Goal: Task Accomplishment & Management: Complete application form

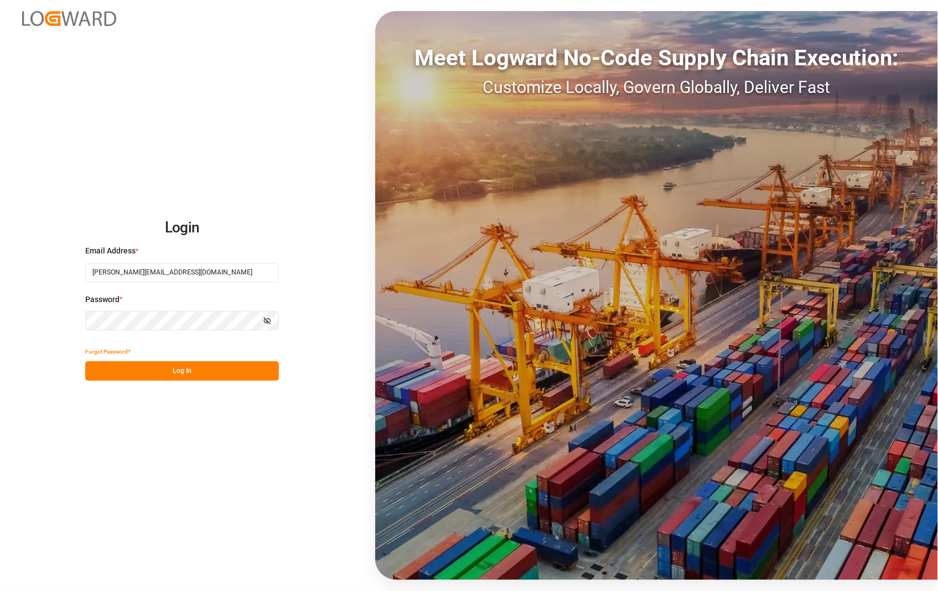
click at [184, 378] on button "Log In" at bounding box center [182, 371] width 194 height 19
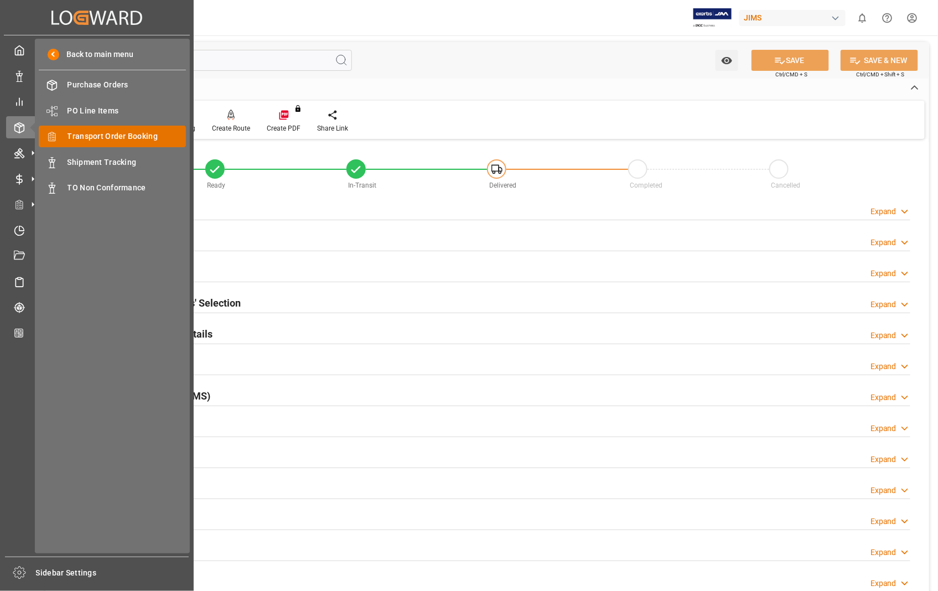
click at [116, 133] on span "Transport Order Booking" at bounding box center [127, 137] width 119 height 12
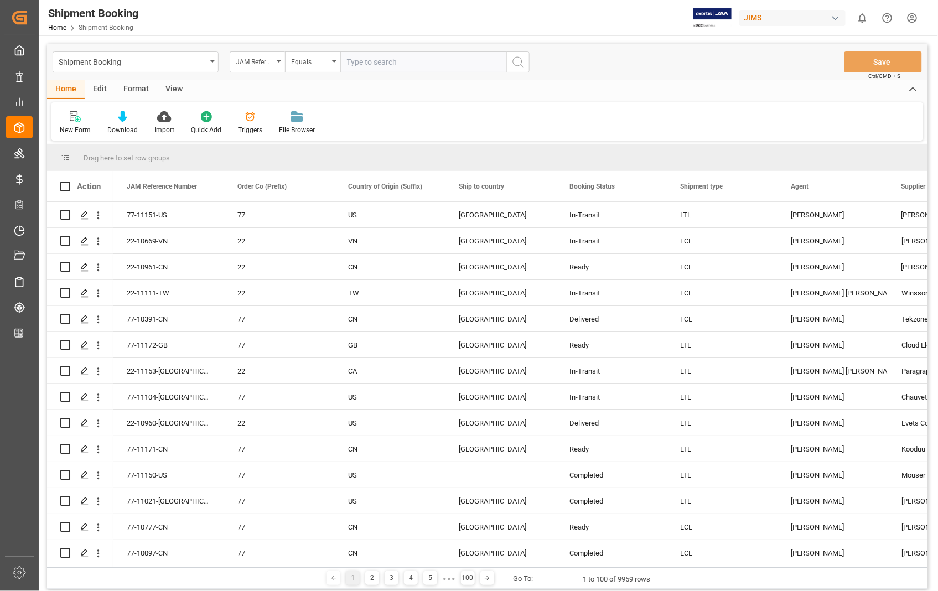
click at [76, 122] on div "New Form" at bounding box center [75, 123] width 48 height 24
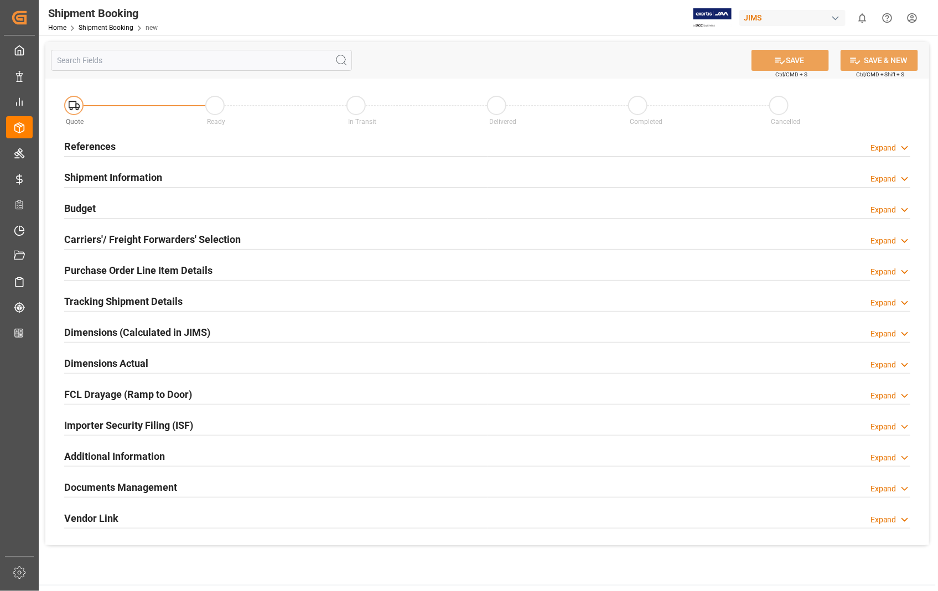
click at [87, 147] on h2 "References" at bounding box center [89, 146] width 51 height 15
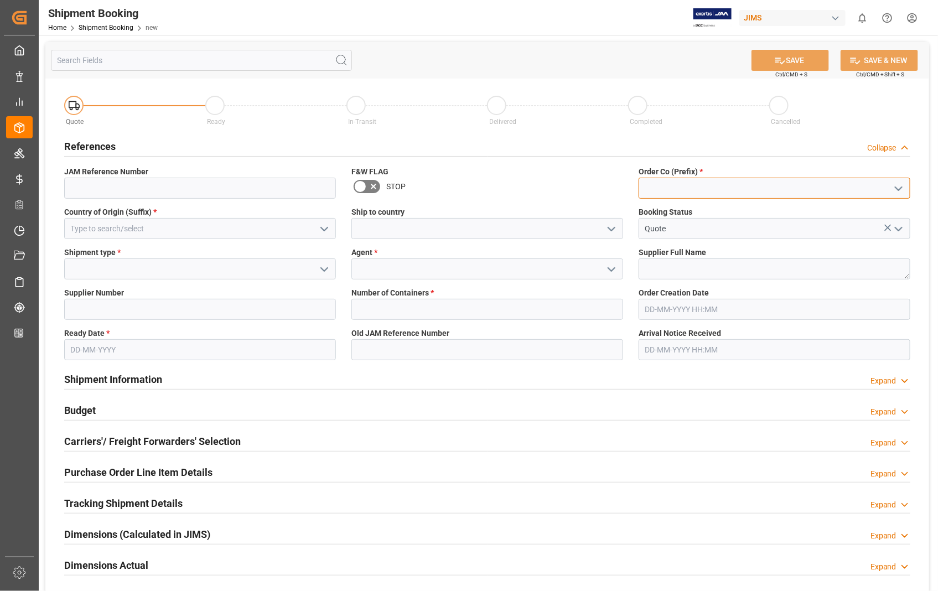
click at [724, 189] on input at bounding box center [775, 188] width 272 height 21
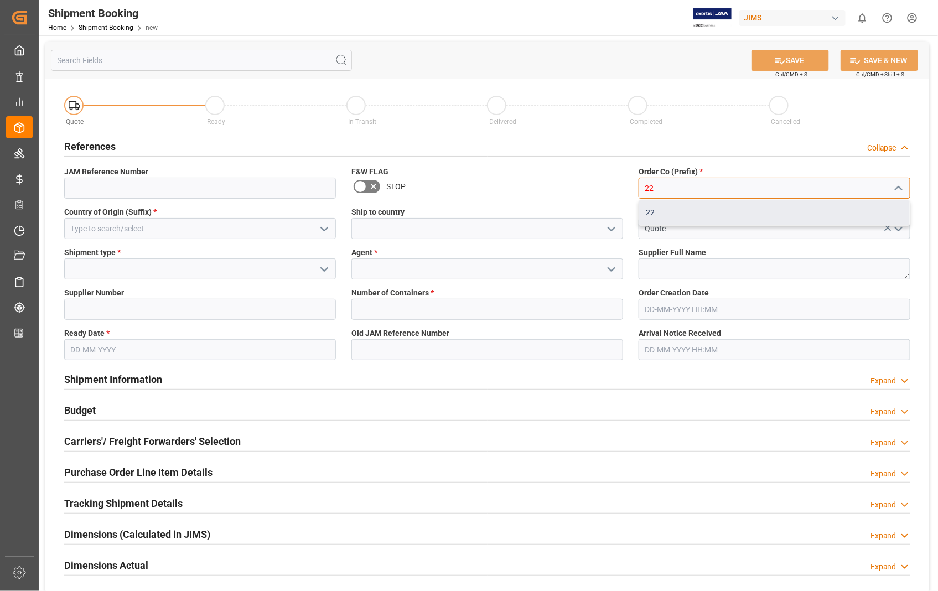
click at [655, 210] on div "22" at bounding box center [774, 212] width 271 height 25
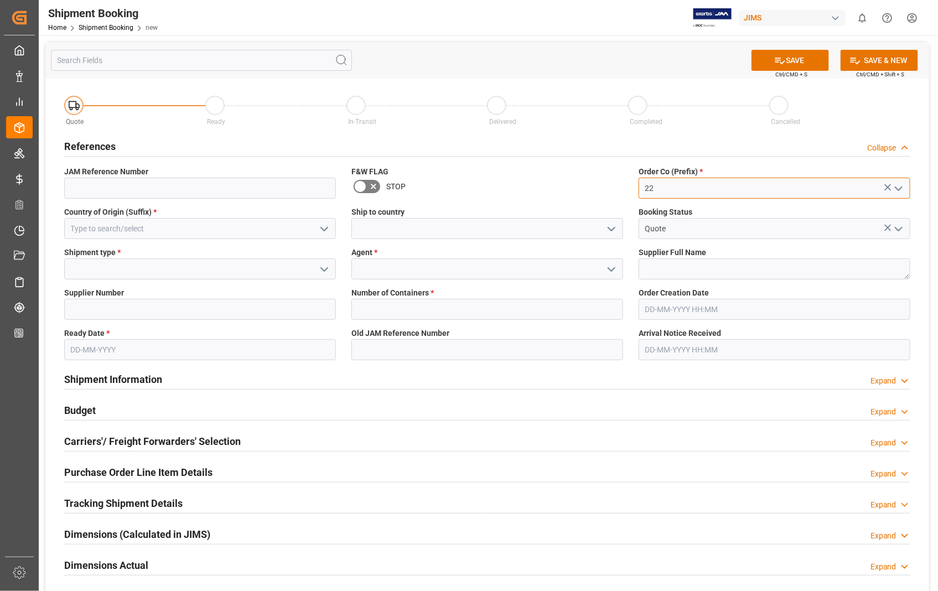
type input "22"
drag, startPoint x: 219, startPoint y: 226, endPoint x: 222, endPoint y: 233, distance: 7.9
click at [218, 227] on input at bounding box center [200, 228] width 272 height 21
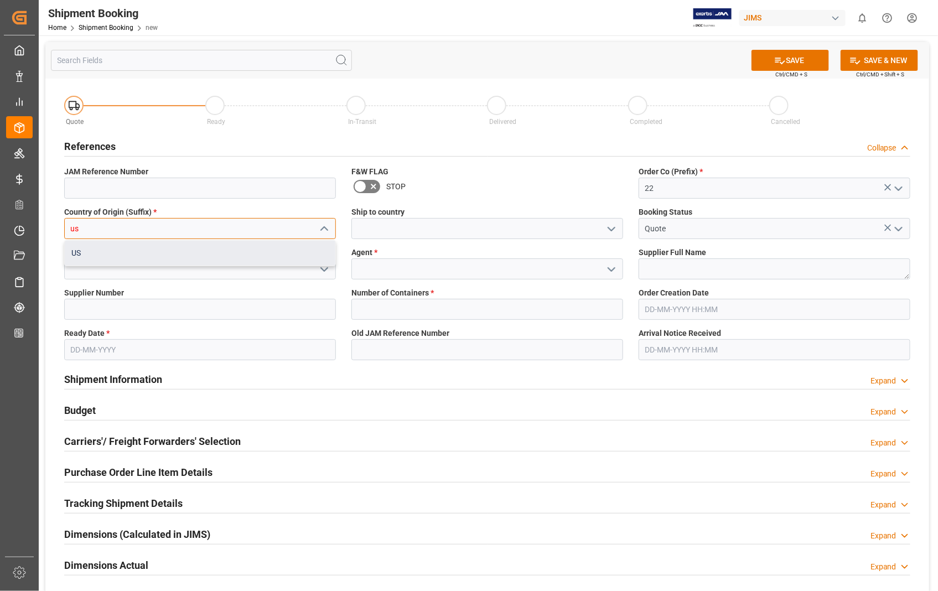
click at [157, 256] on div "US" at bounding box center [200, 253] width 271 height 25
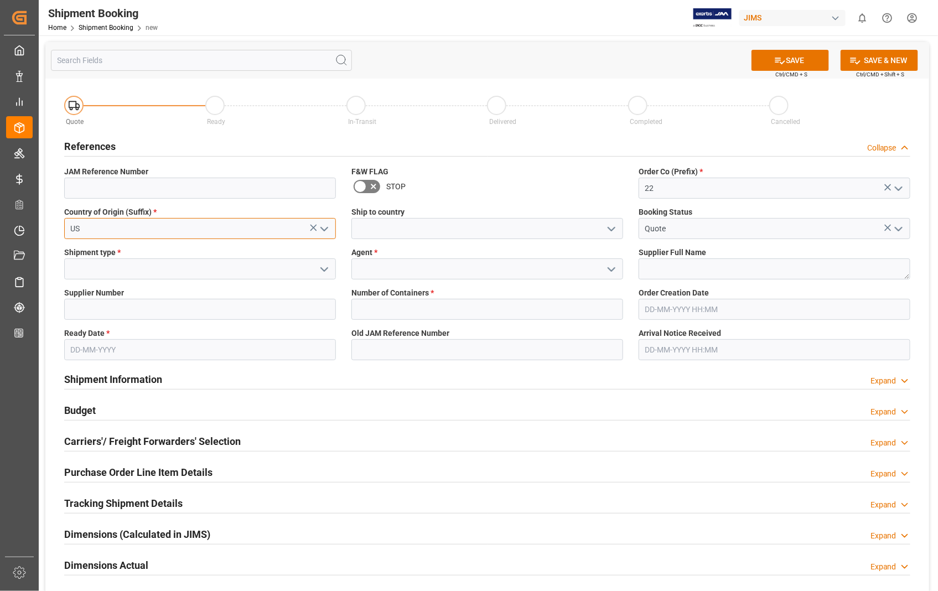
type input "US"
click at [475, 228] on input at bounding box center [488, 228] width 272 height 21
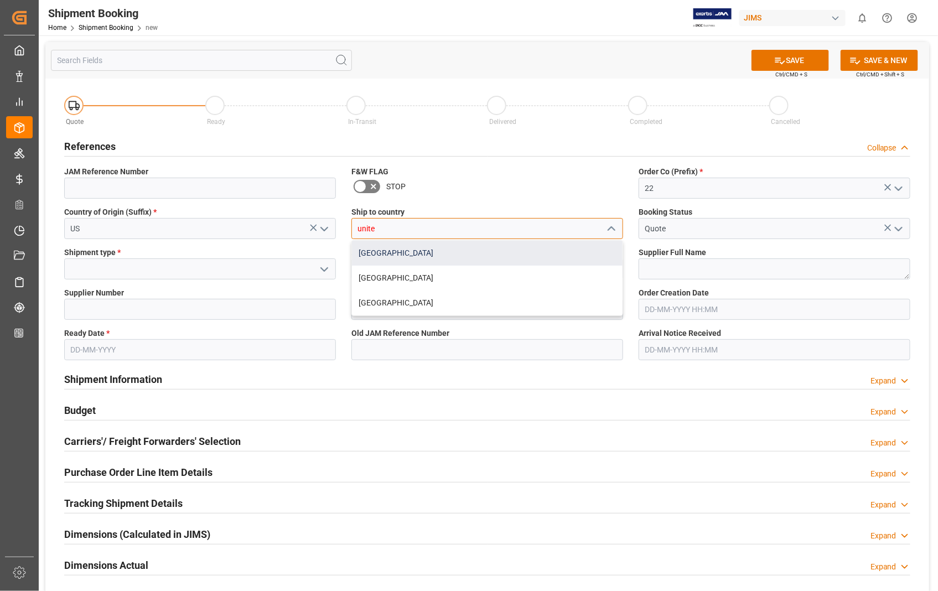
click at [425, 257] on div "[GEOGRAPHIC_DATA]" at bounding box center [487, 253] width 271 height 25
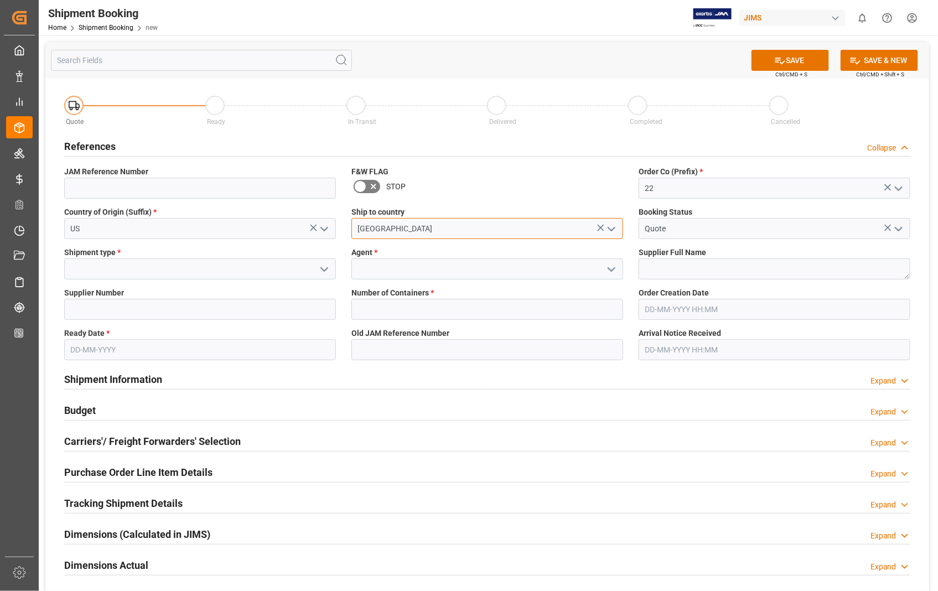
type input "[GEOGRAPHIC_DATA]"
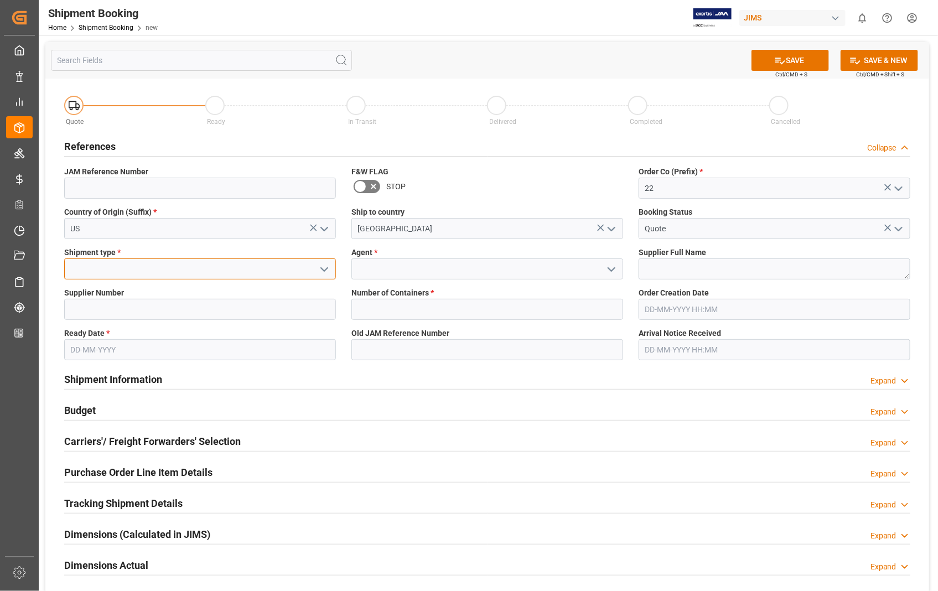
click at [180, 264] on input at bounding box center [200, 269] width 272 height 21
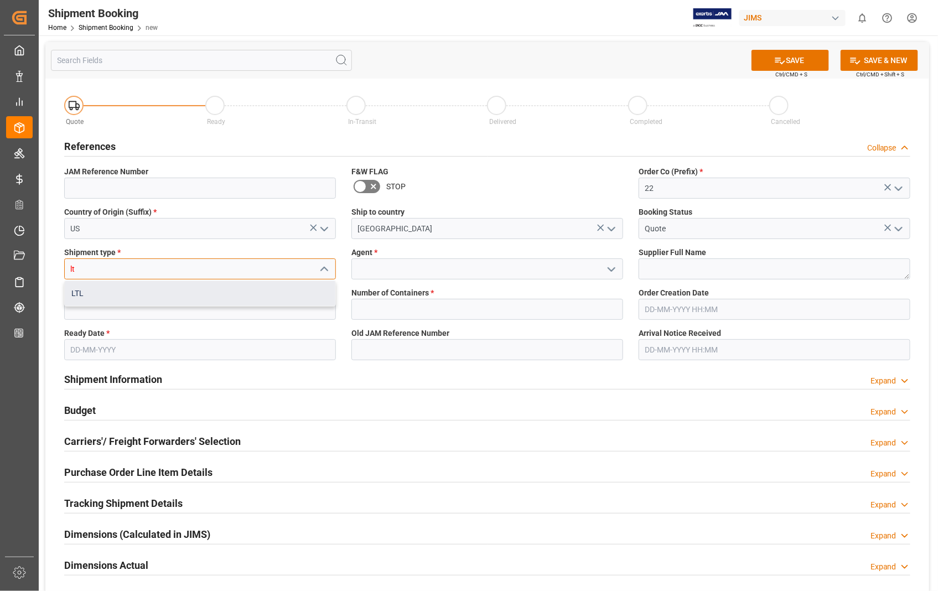
click at [124, 291] on div "LTL" at bounding box center [200, 293] width 271 height 25
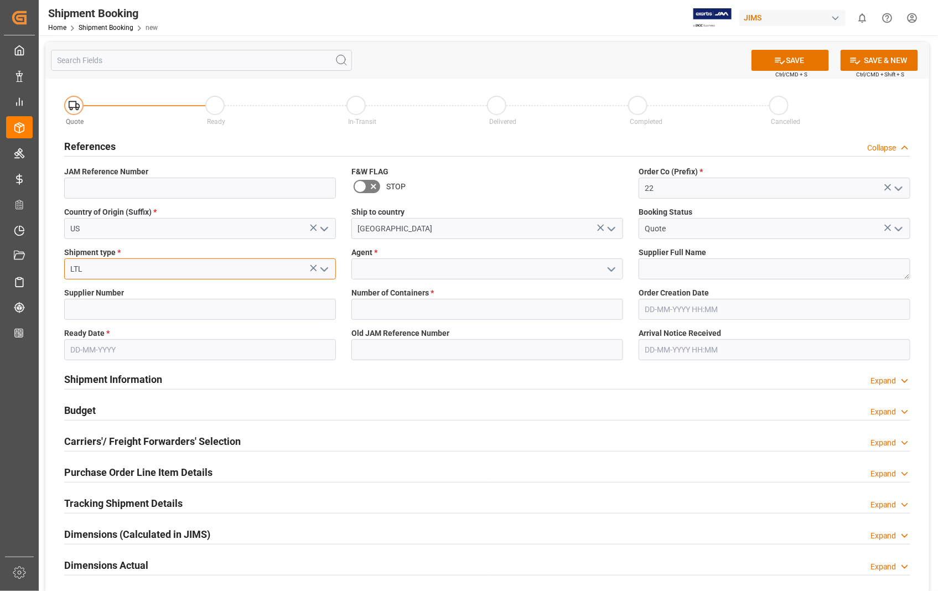
type input "LTL"
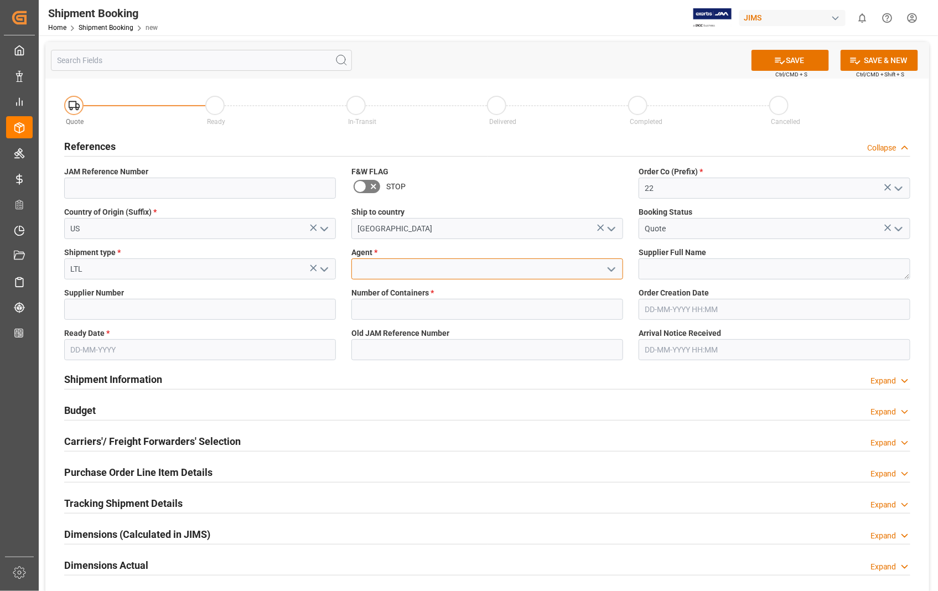
click at [430, 270] on input at bounding box center [488, 269] width 272 height 21
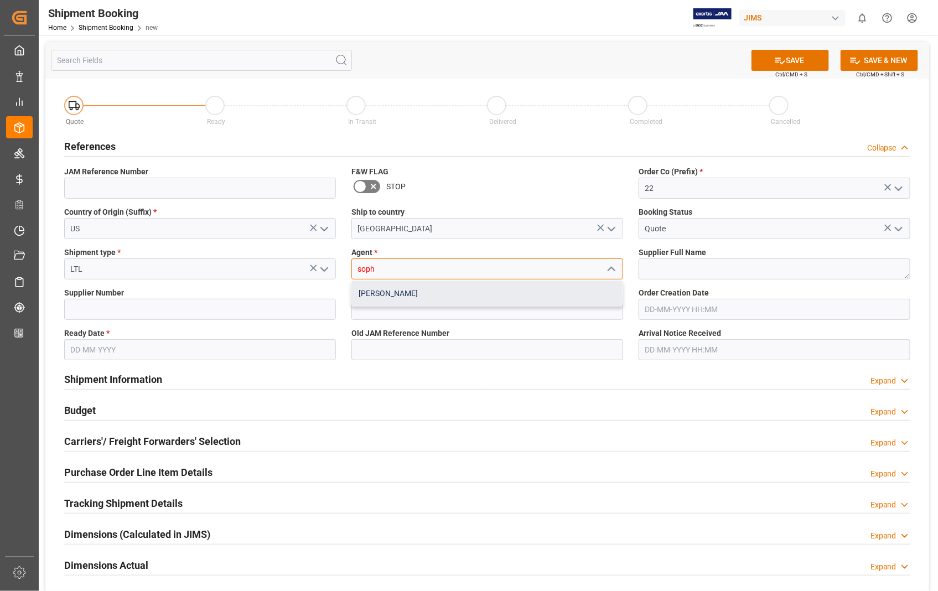
click at [406, 296] on div "[PERSON_NAME]" at bounding box center [487, 293] width 271 height 25
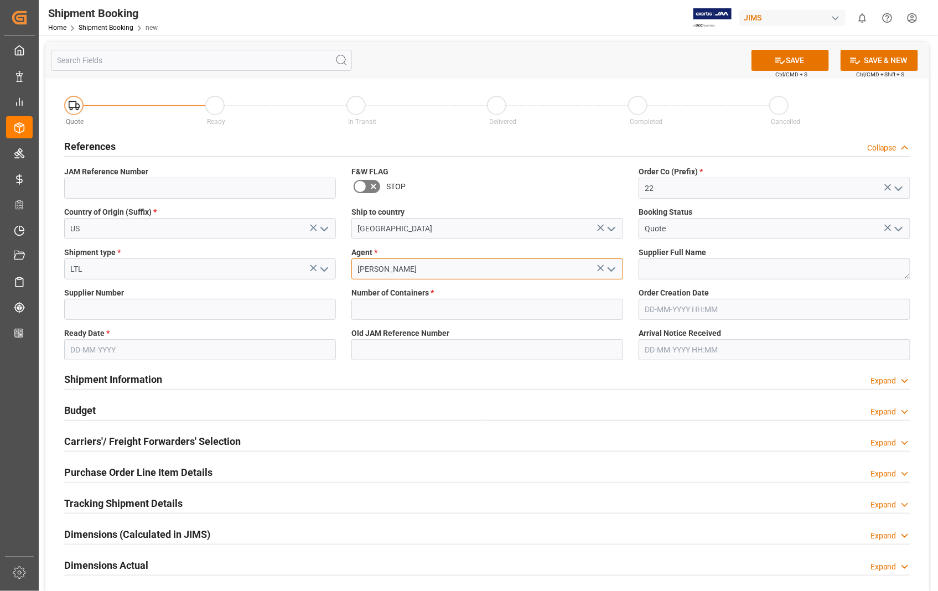
type input "[PERSON_NAME]"
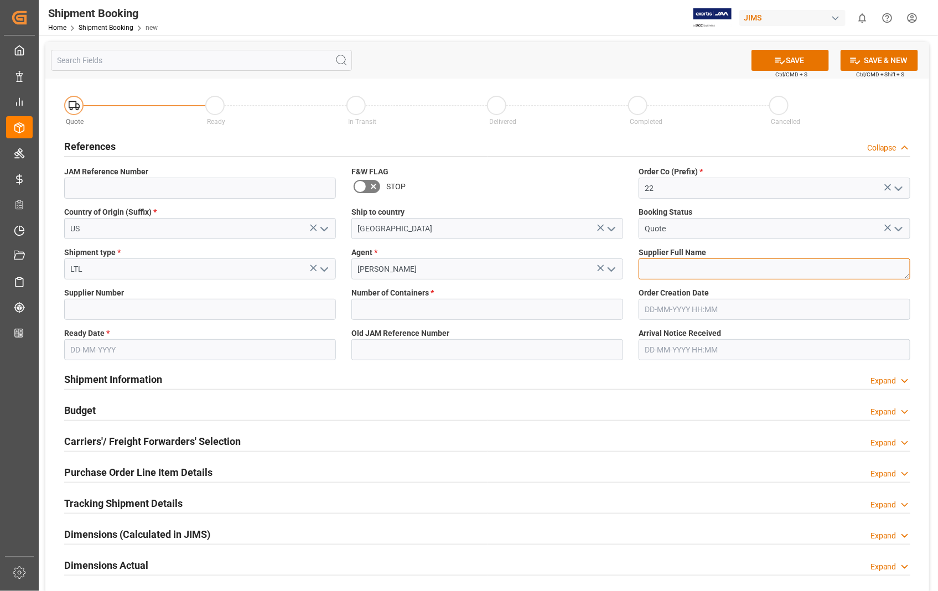
click at [652, 270] on textarea at bounding box center [775, 269] width 272 height 21
paste textarea "[PERSON_NAME] Metal Fabrication"
type textarea "[PERSON_NAME] Metal Fabrication"
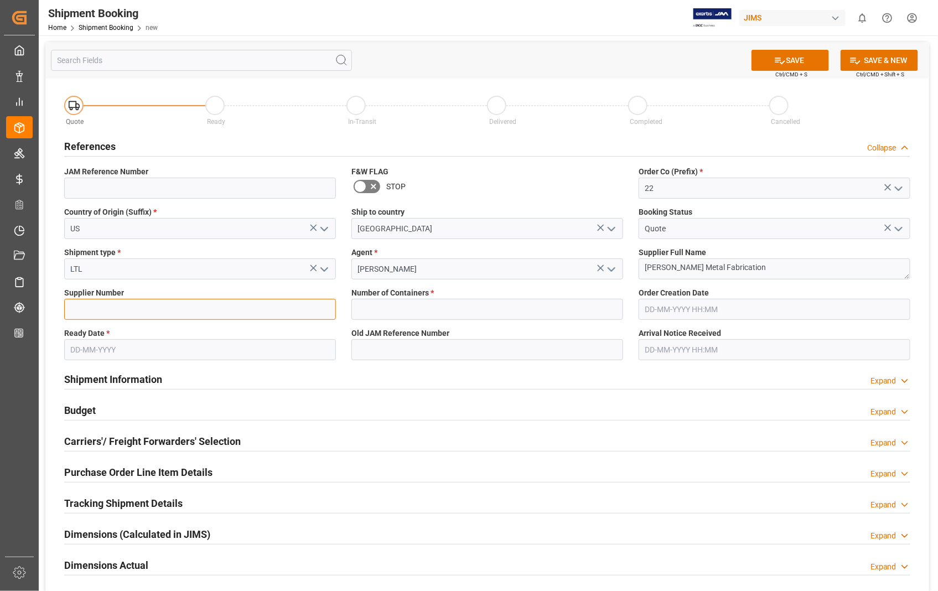
click at [176, 312] on input at bounding box center [200, 309] width 272 height 21
click at [238, 319] on input at bounding box center [200, 309] width 272 height 21
type input "770850"
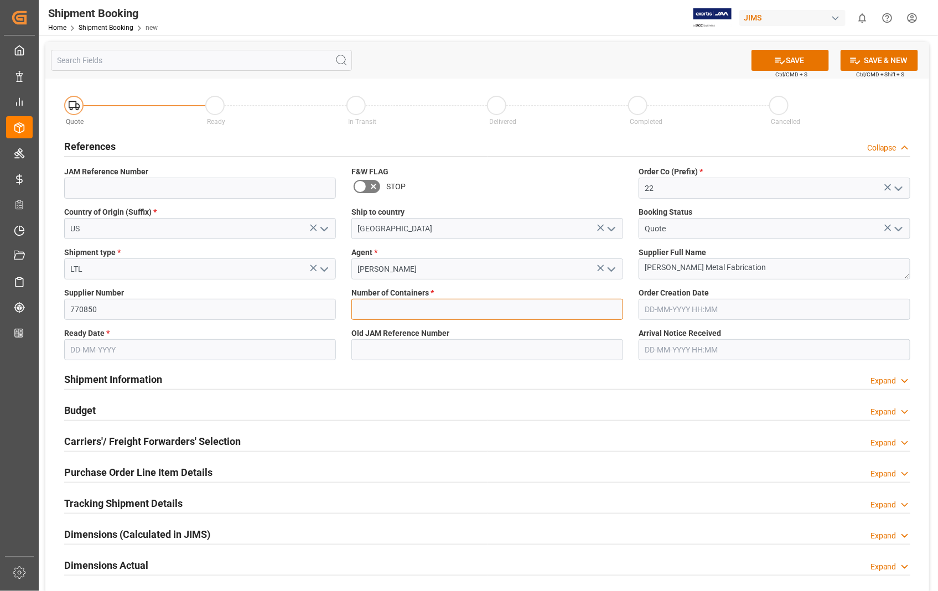
click at [380, 316] on input "text" at bounding box center [488, 309] width 272 height 21
type input "0"
type input "22-11103-US"
type input "19-09-2025 00:00"
type input "[DATE]"
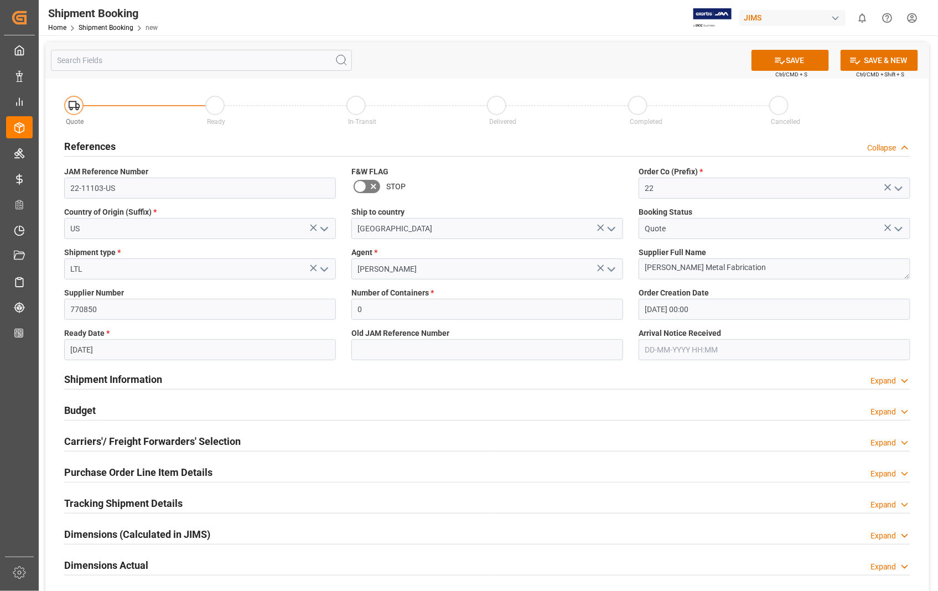
type input "19-09-2025 00:00"
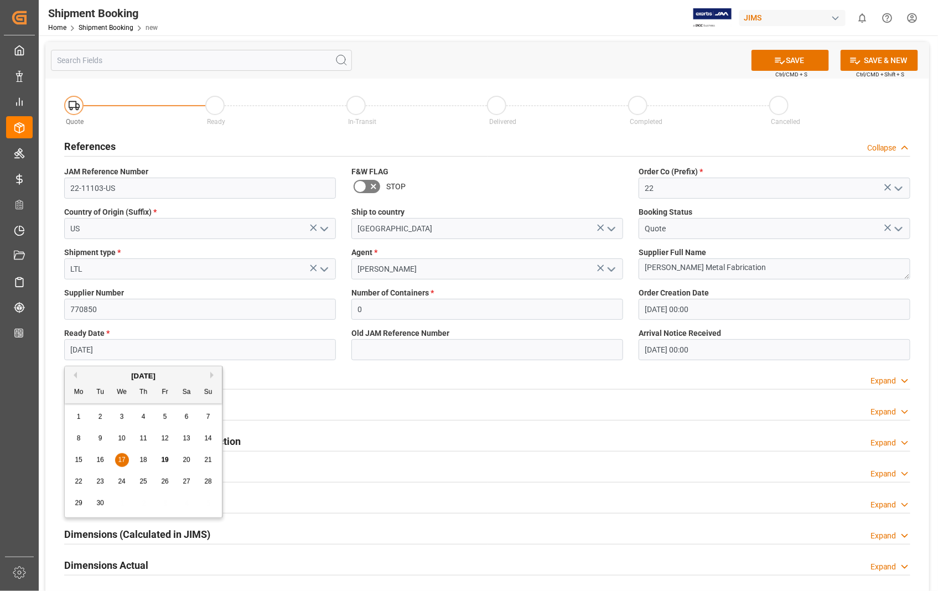
click at [216, 350] on input "[DATE]" at bounding box center [200, 349] width 272 height 21
click at [164, 462] on span "19" at bounding box center [164, 460] width 7 height 8
type input "[DATE]"
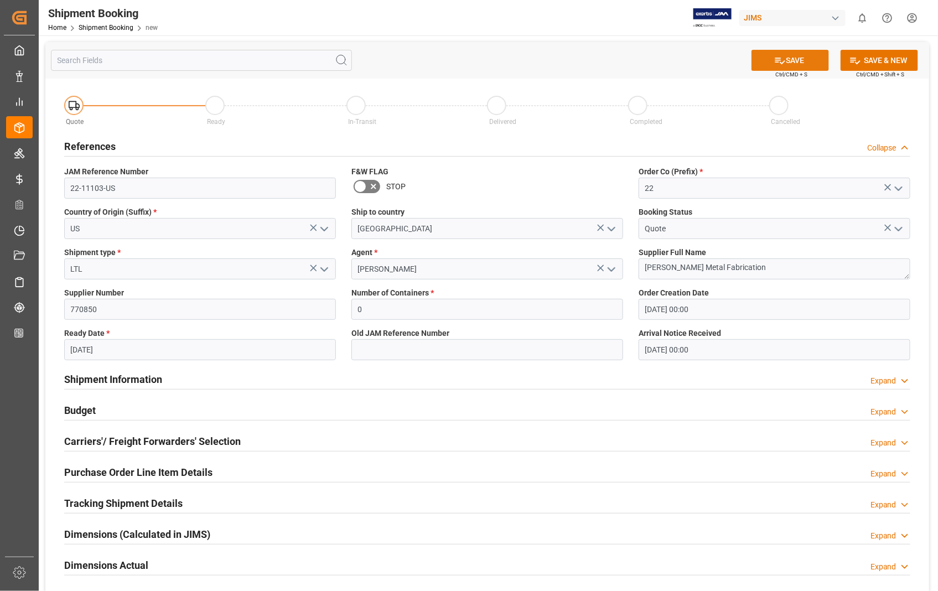
click at [795, 60] on button "SAVE" at bounding box center [791, 60] width 78 height 21
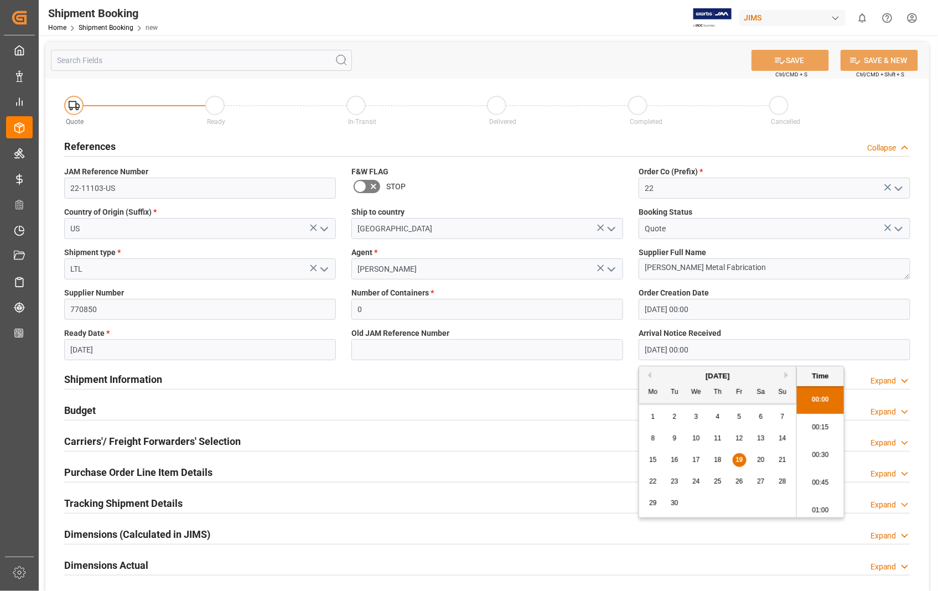
click at [726, 354] on input "19-09-2025 00:00" at bounding box center [775, 349] width 272 height 21
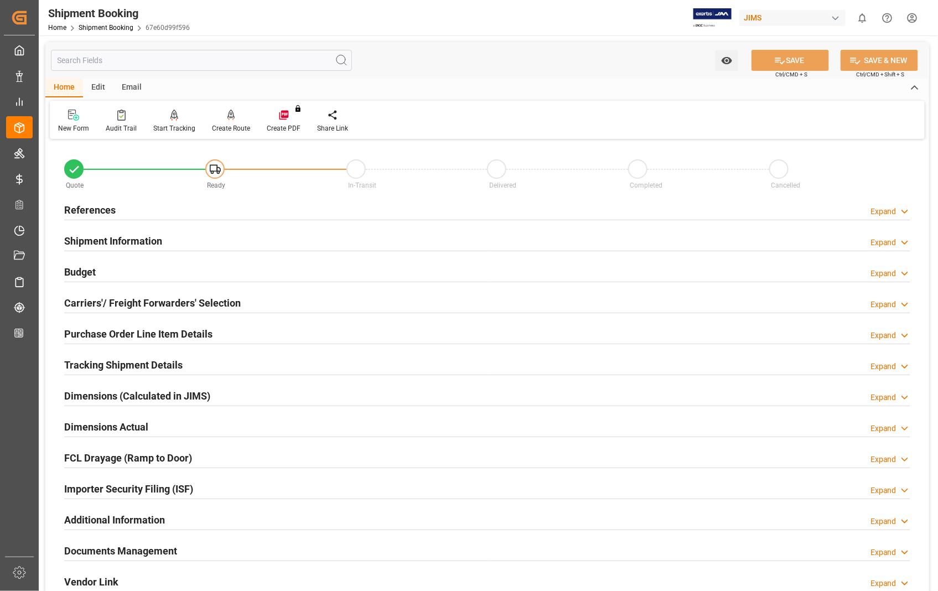
click at [219, 300] on h2 "Carriers'/ Freight Forwarders' Selection" at bounding box center [152, 303] width 177 height 15
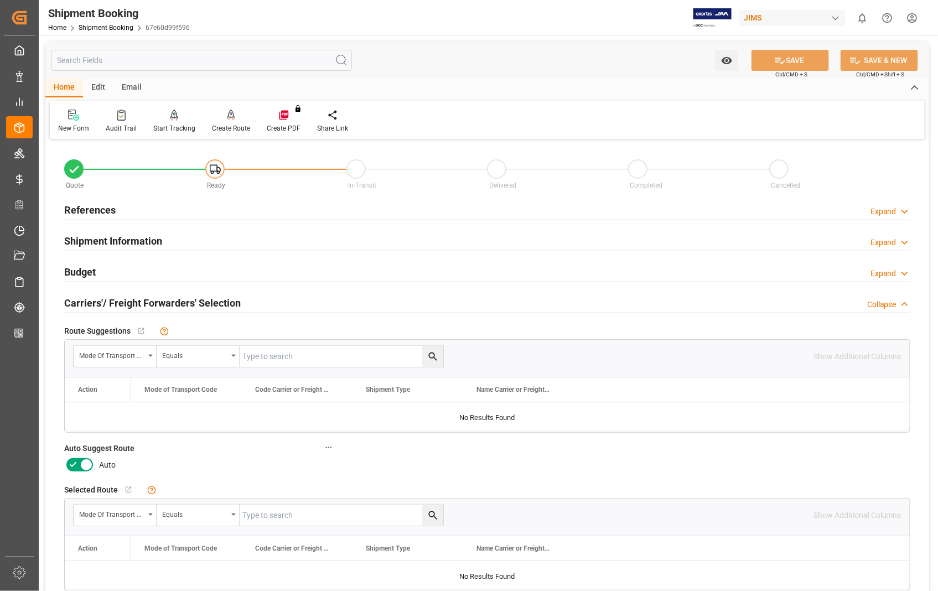
click at [89, 465] on icon at bounding box center [86, 464] width 13 height 13
click at [0, 0] on input "checkbox" at bounding box center [0, 0] width 0 height 0
click at [818, 67] on button "SAVE" at bounding box center [791, 60] width 78 height 21
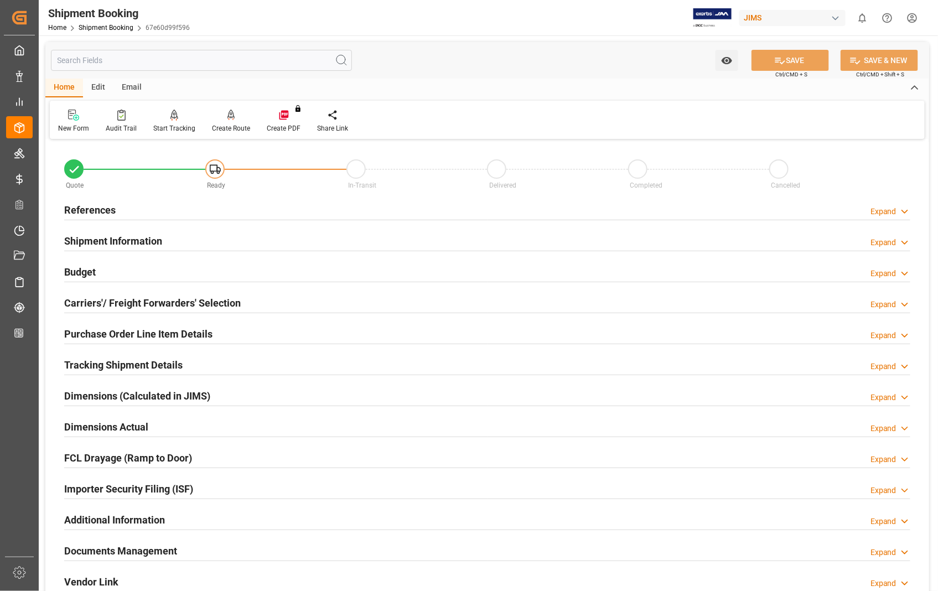
click at [102, 215] on h2 "References" at bounding box center [89, 210] width 51 height 15
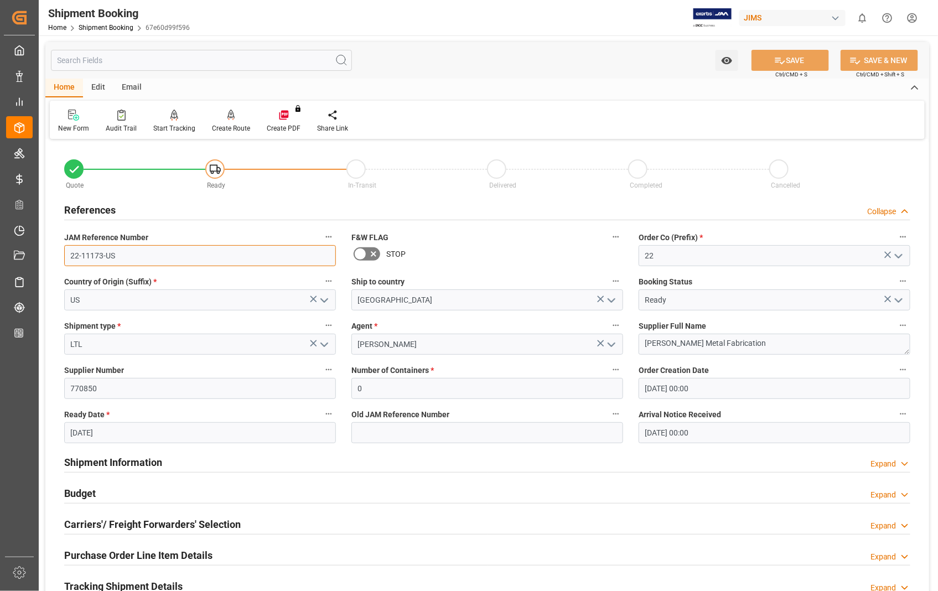
drag, startPoint x: 117, startPoint y: 257, endPoint x: 70, endPoint y: 254, distance: 47.7
click at [70, 254] on input "22-11173-US" at bounding box center [200, 255] width 272 height 21
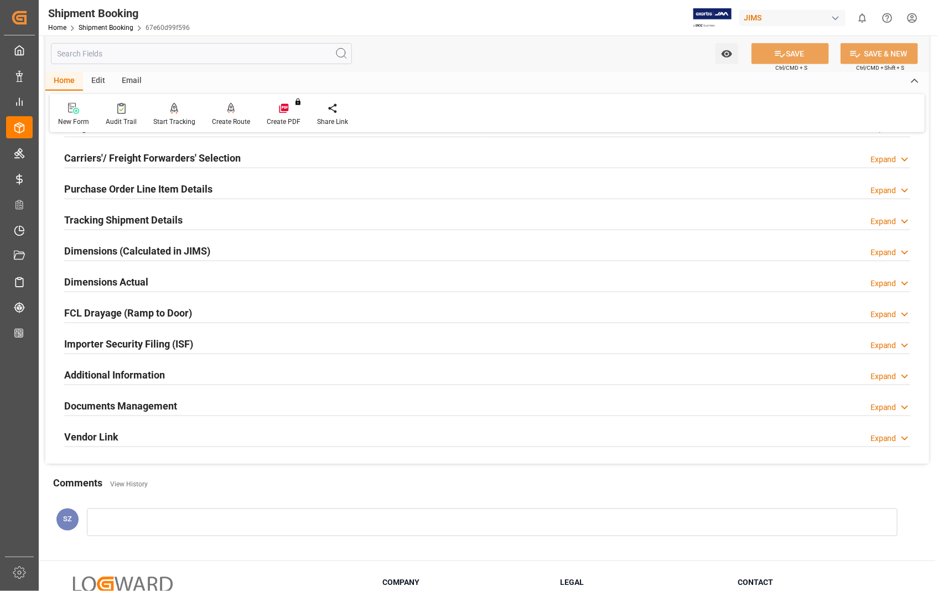
scroll to position [369, 0]
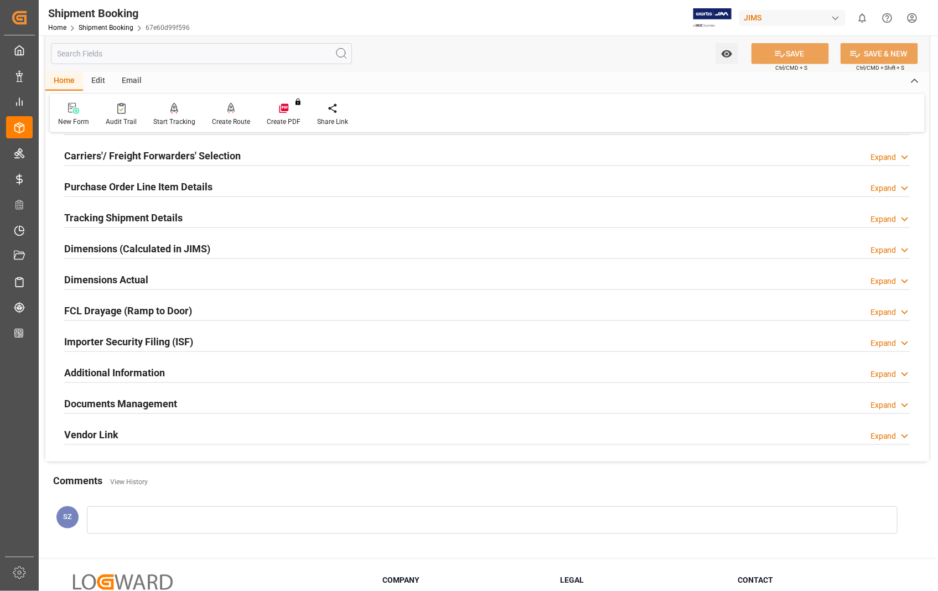
click at [140, 404] on h2 "Documents Management" at bounding box center [120, 403] width 113 height 15
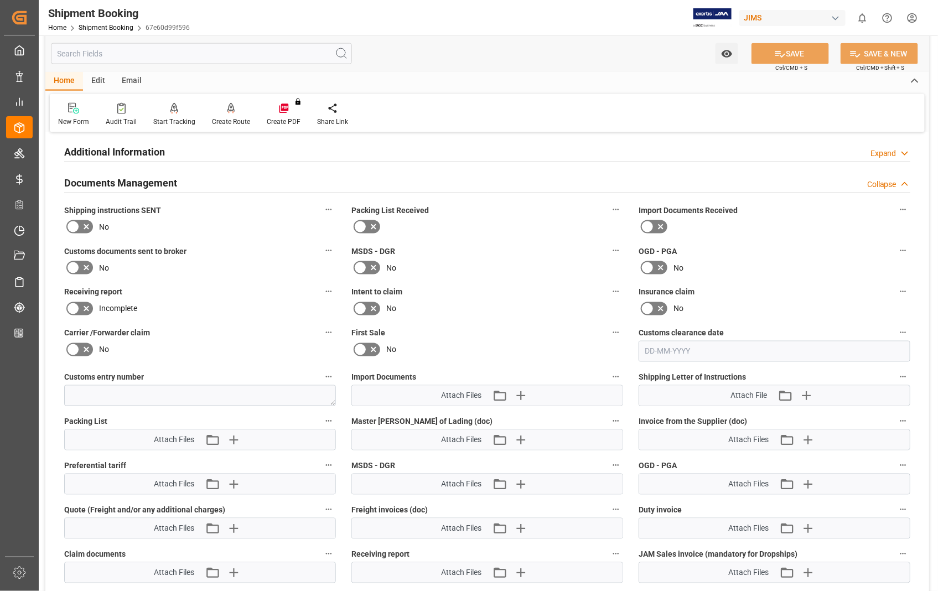
scroll to position [677, 0]
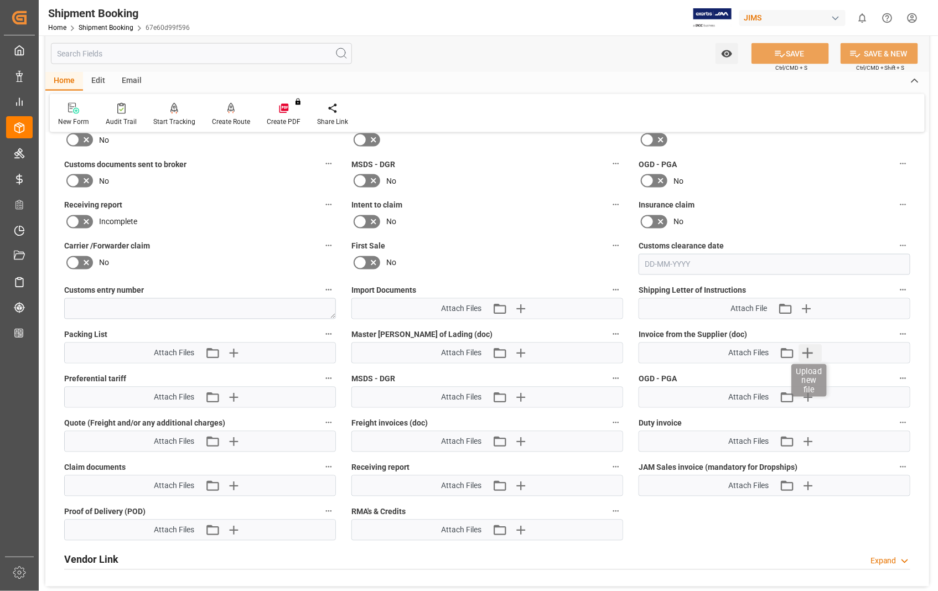
click at [807, 350] on icon "button" at bounding box center [808, 353] width 11 height 11
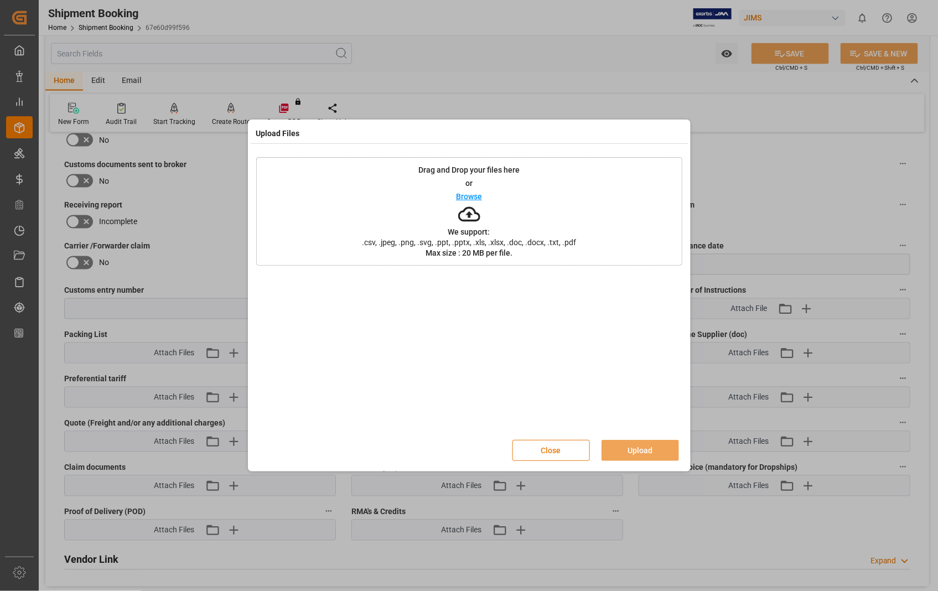
click at [560, 452] on button "Close" at bounding box center [552, 450] width 78 height 21
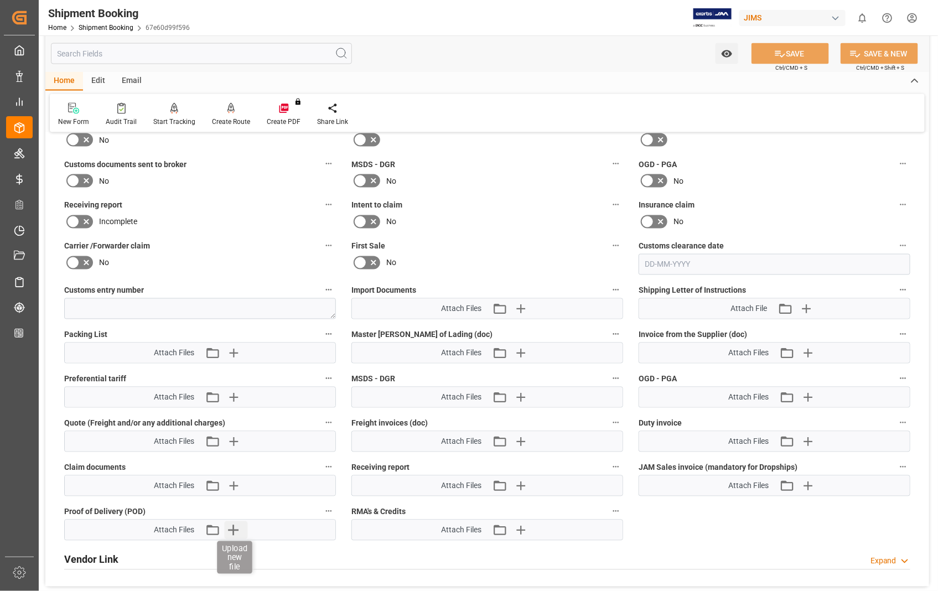
click at [236, 529] on icon "button" at bounding box center [234, 530] width 11 height 11
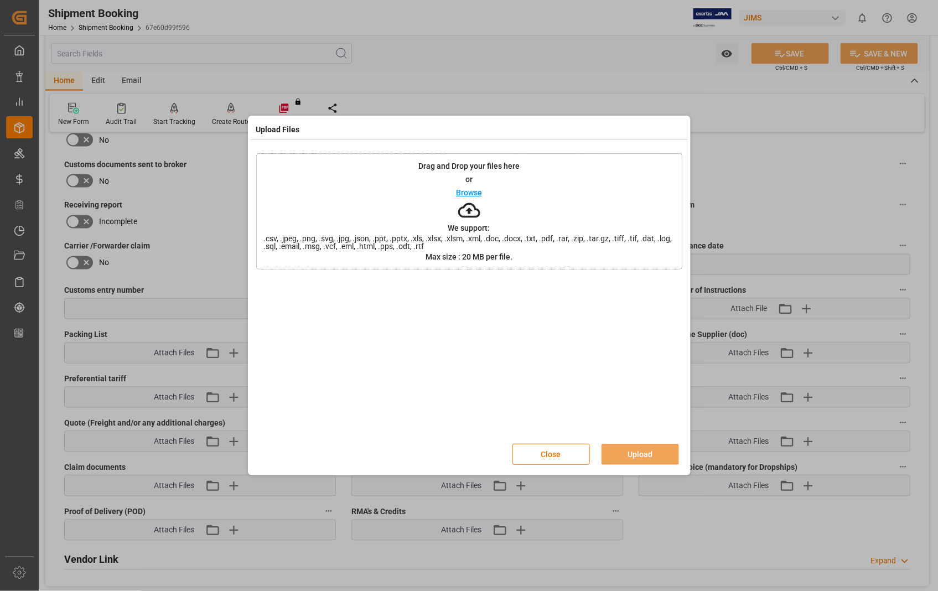
click at [463, 194] on p "Browse" at bounding box center [469, 193] width 26 height 8
click at [645, 453] on button "Upload" at bounding box center [641, 454] width 78 height 21
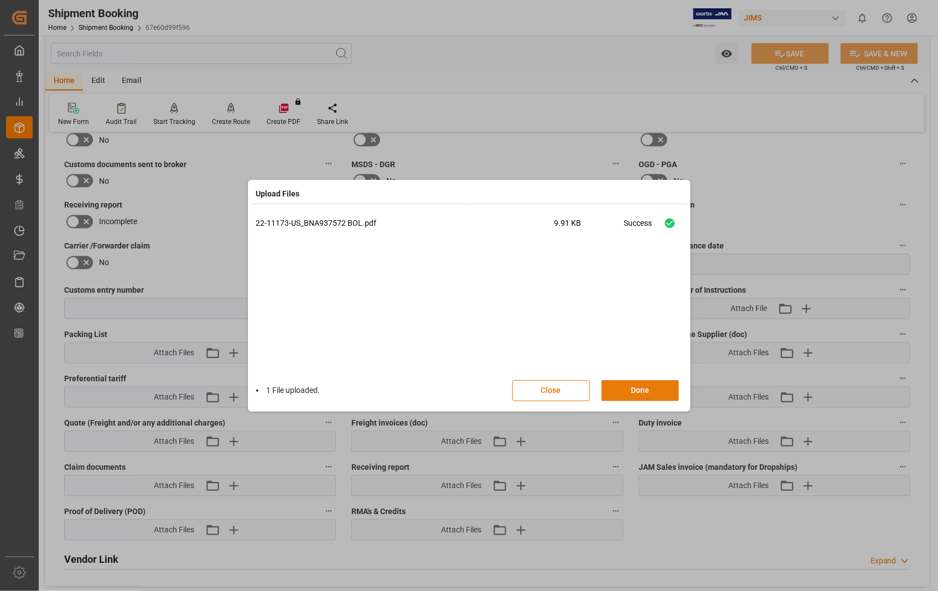
click at [647, 389] on button "Done" at bounding box center [641, 390] width 78 height 21
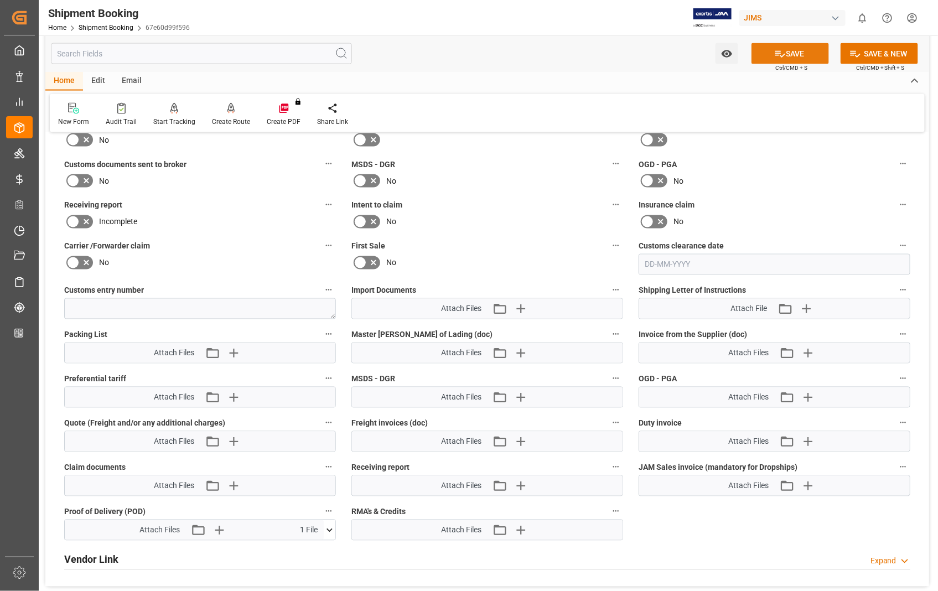
click at [790, 48] on button "SAVE" at bounding box center [791, 53] width 78 height 21
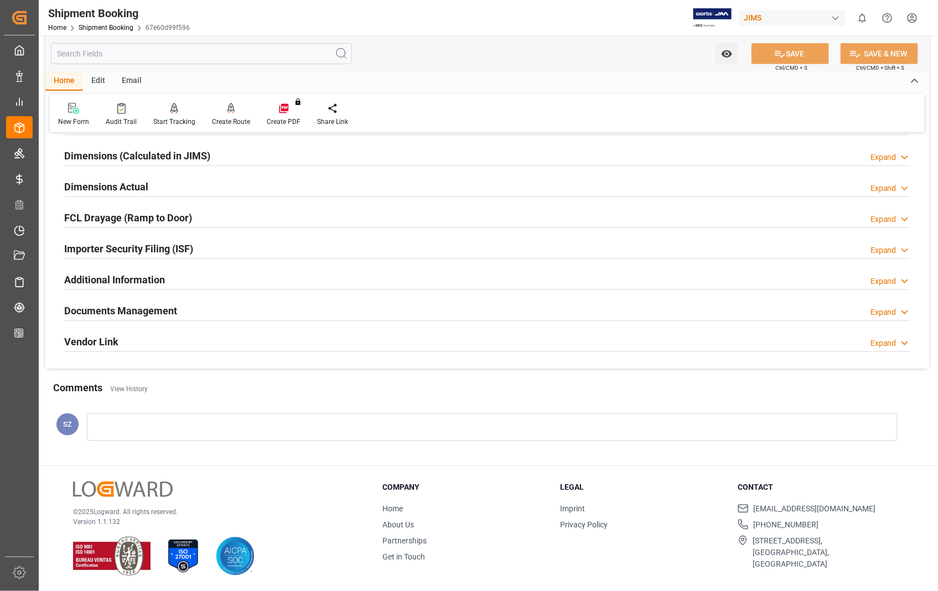
scroll to position [179, 0]
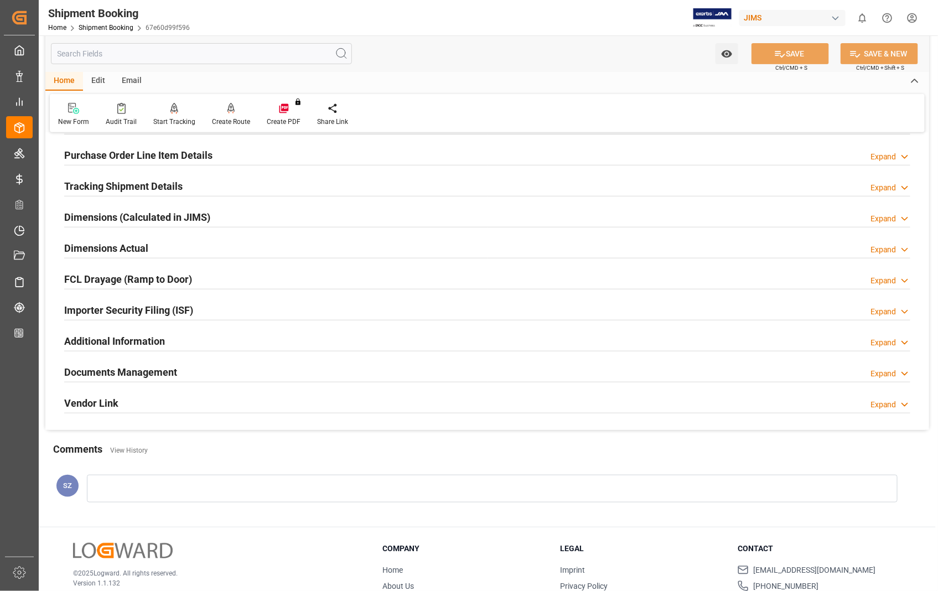
click at [117, 250] on h2 "Dimensions Actual" at bounding box center [106, 248] width 84 height 15
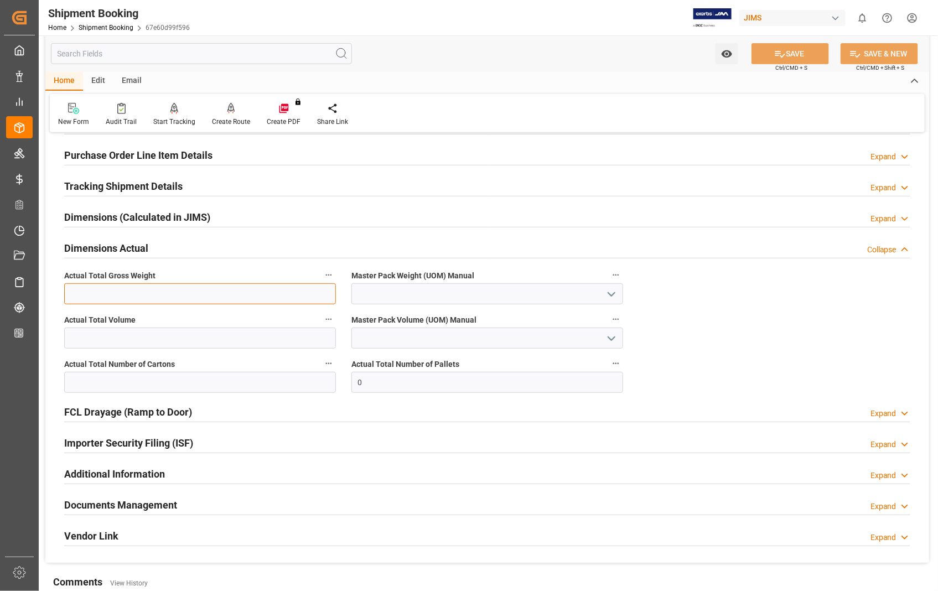
click at [117, 292] on input "text" at bounding box center [200, 293] width 272 height 21
type input "660"
click at [613, 296] on icon "open menu" at bounding box center [611, 294] width 13 height 13
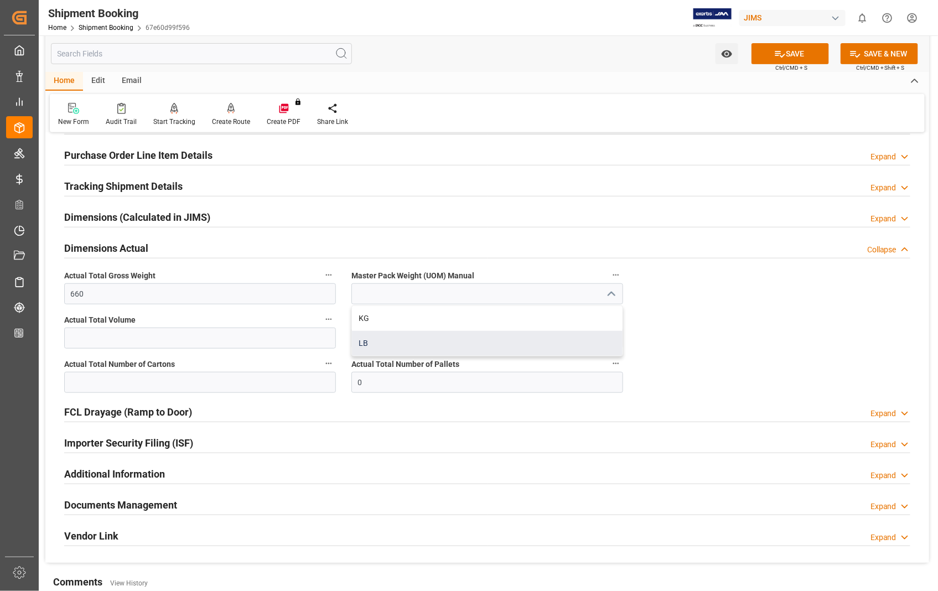
click at [364, 340] on div "LB" at bounding box center [487, 343] width 271 height 25
type input "LB"
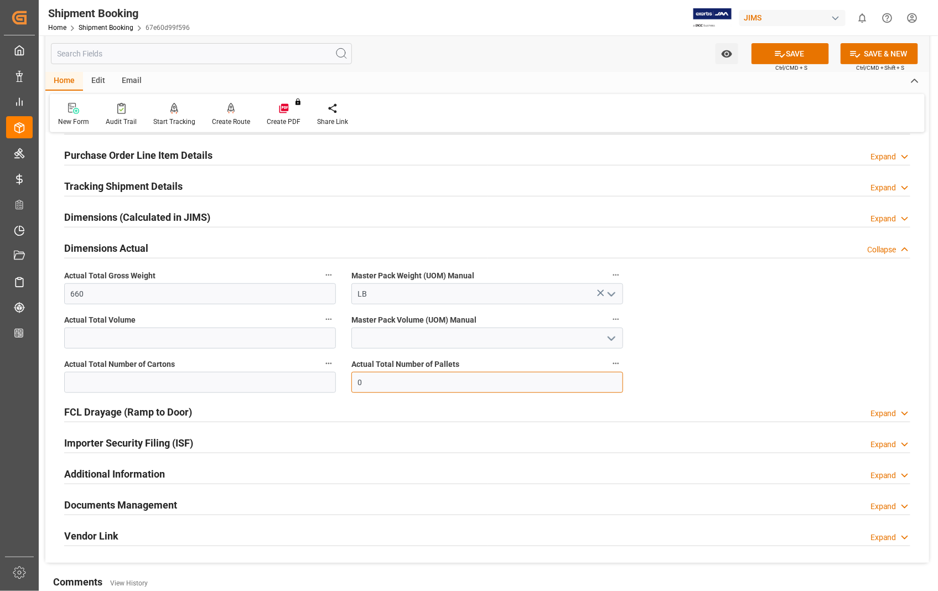
drag, startPoint x: 367, startPoint y: 385, endPoint x: 352, endPoint y: 383, distance: 14.6
click at [352, 383] on input "0" at bounding box center [488, 382] width 272 height 21
type input "1"
click at [795, 53] on button "SAVE" at bounding box center [791, 53] width 78 height 21
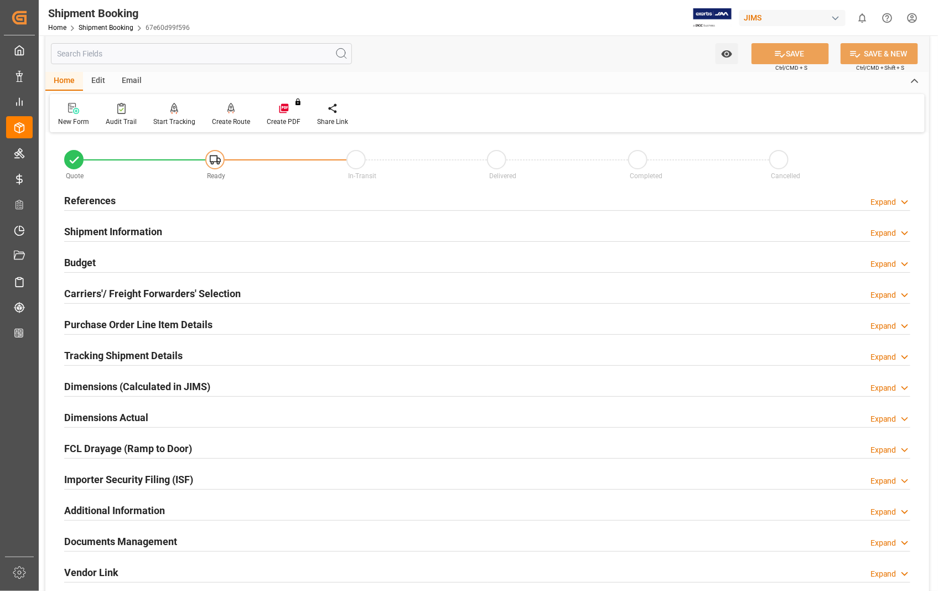
scroll to position [0, 0]
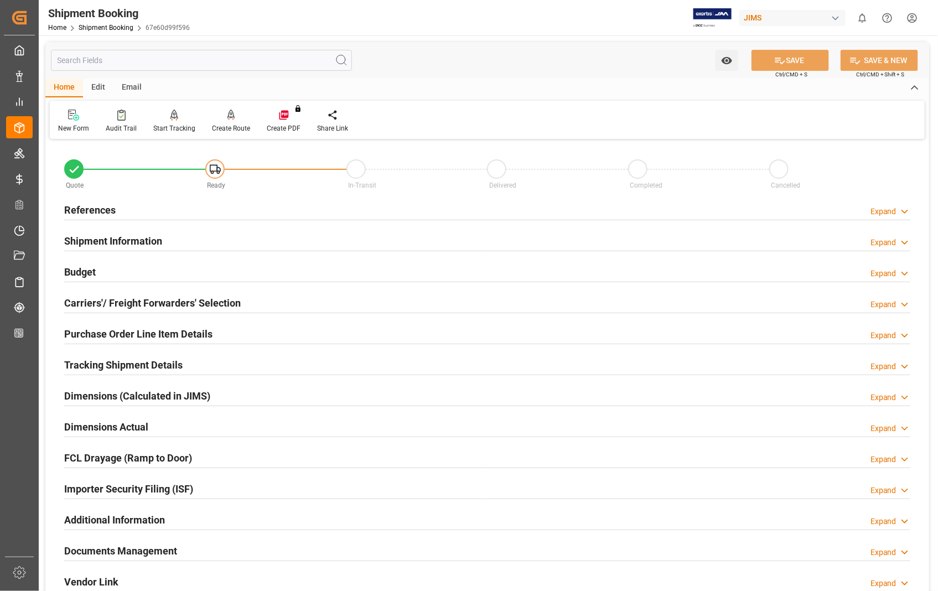
click at [89, 213] on h2 "References" at bounding box center [89, 210] width 51 height 15
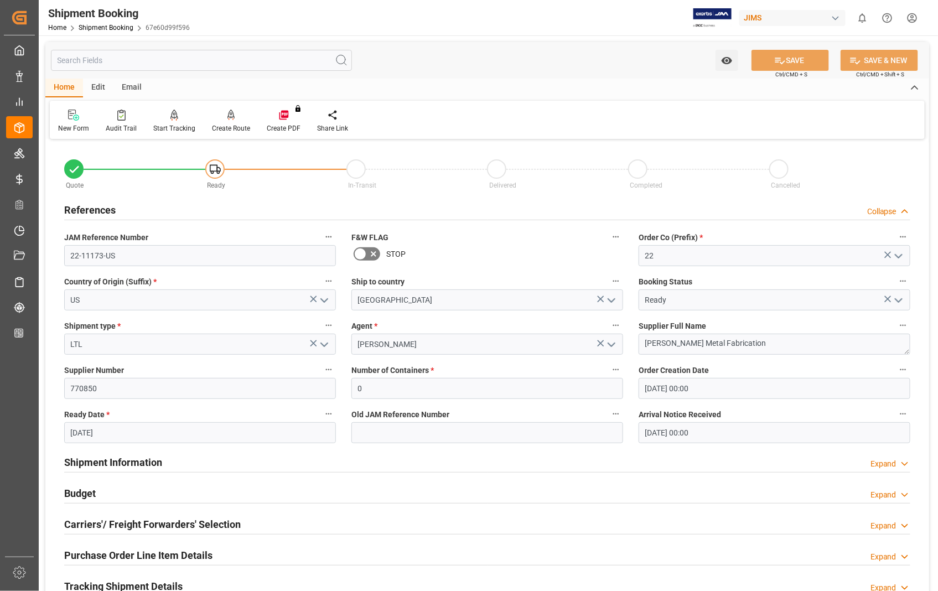
click at [96, 210] on h2 "References" at bounding box center [89, 210] width 51 height 15
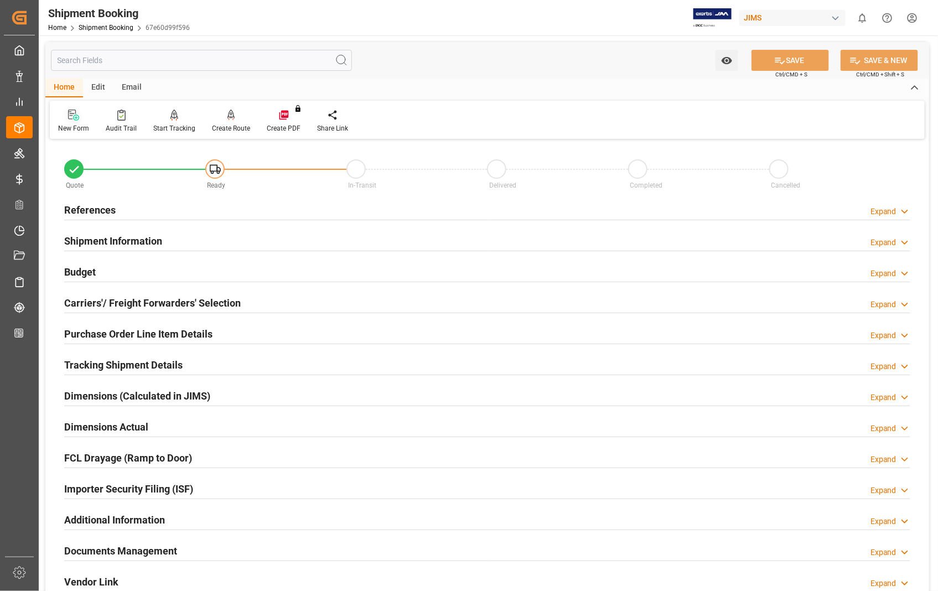
click at [74, 119] on icon at bounding box center [76, 118] width 6 height 6
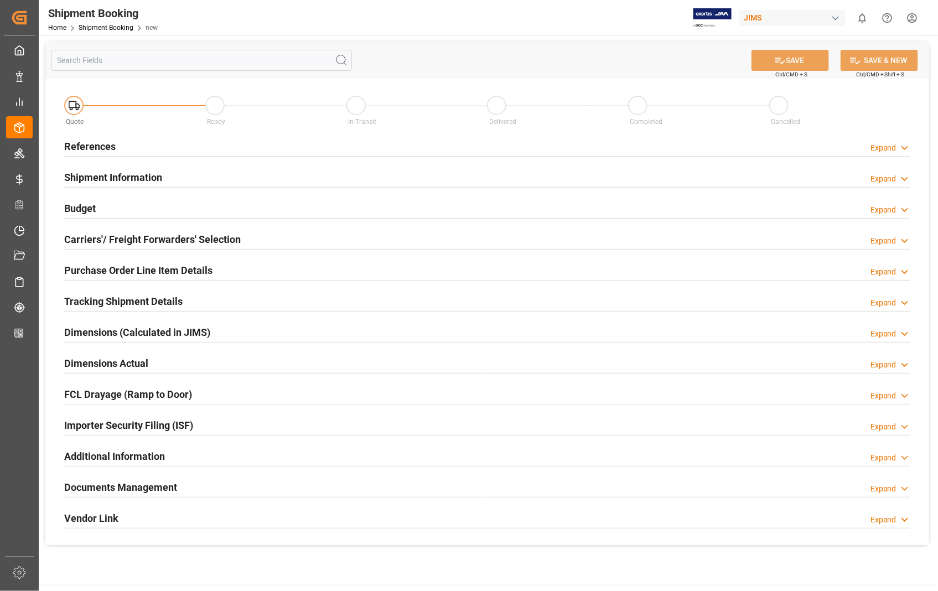
click at [83, 147] on h2 "References" at bounding box center [89, 146] width 51 height 15
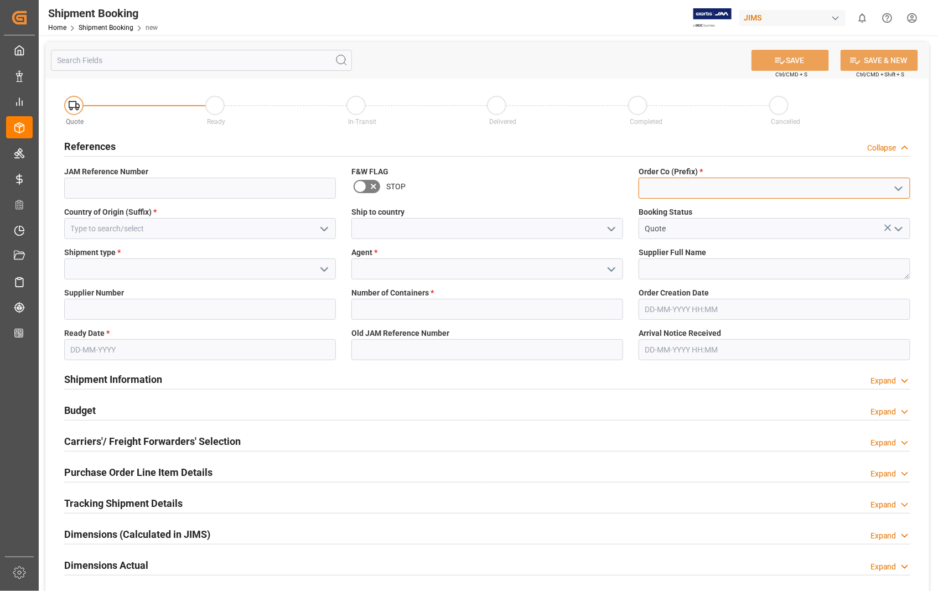
click at [661, 184] on input at bounding box center [775, 188] width 272 height 21
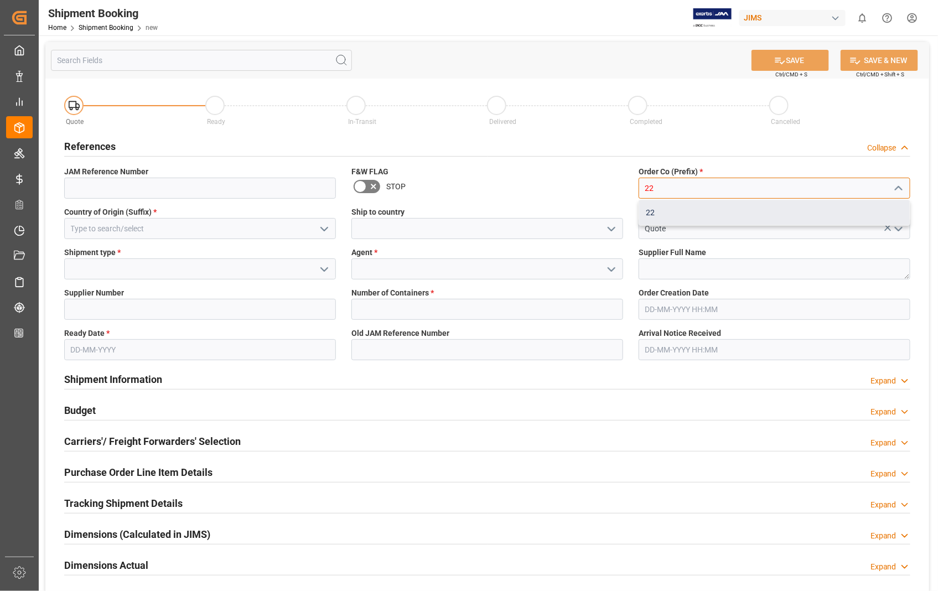
click at [658, 212] on div "22" at bounding box center [774, 212] width 271 height 25
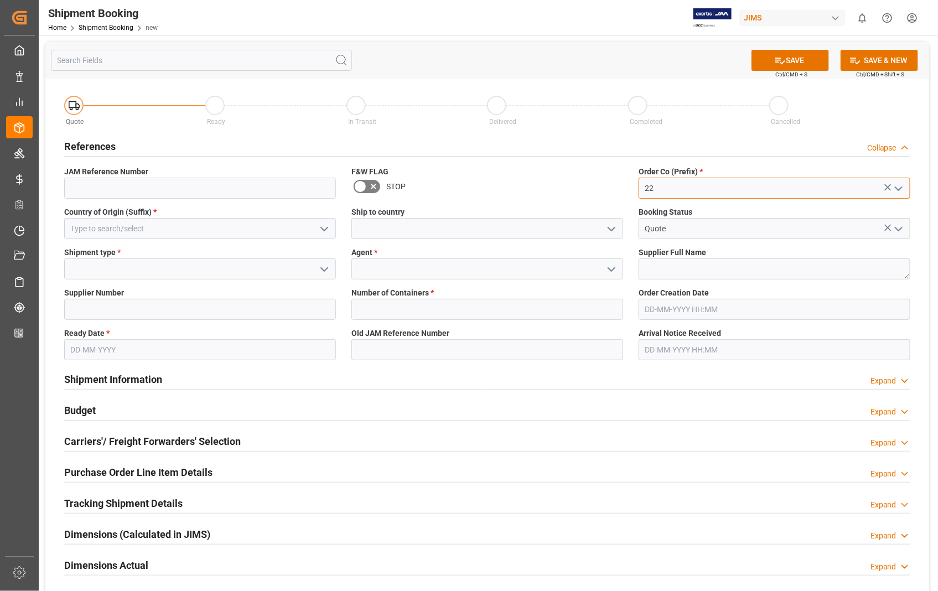
type input "22"
click at [125, 236] on input at bounding box center [200, 228] width 272 height 21
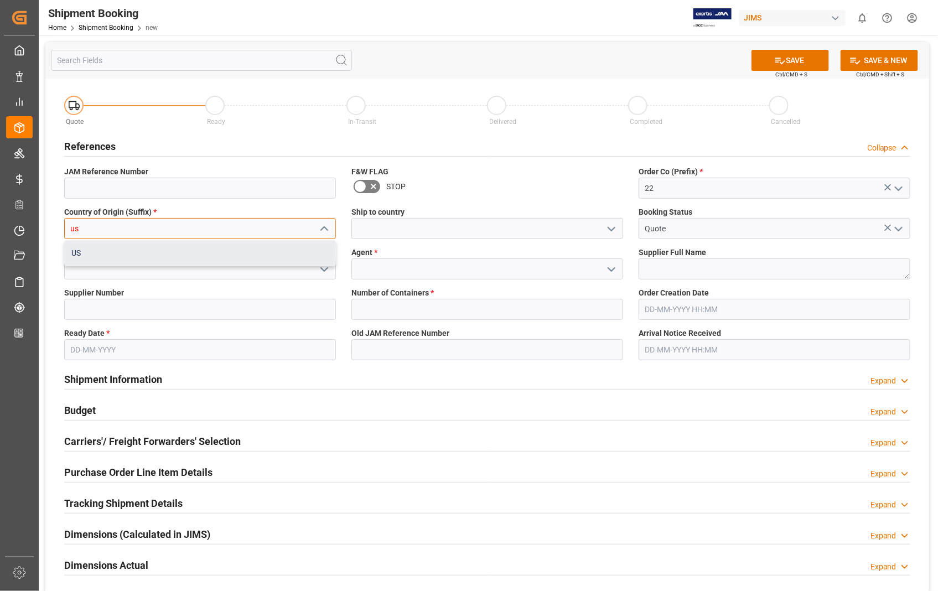
click at [176, 250] on div "US" at bounding box center [200, 253] width 271 height 25
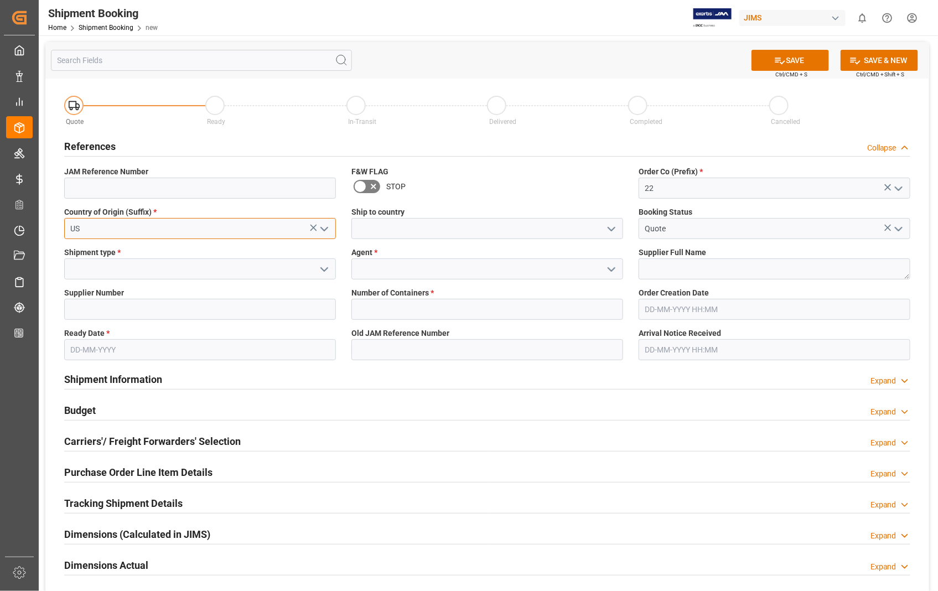
type input "US"
click at [365, 225] on input at bounding box center [488, 228] width 272 height 21
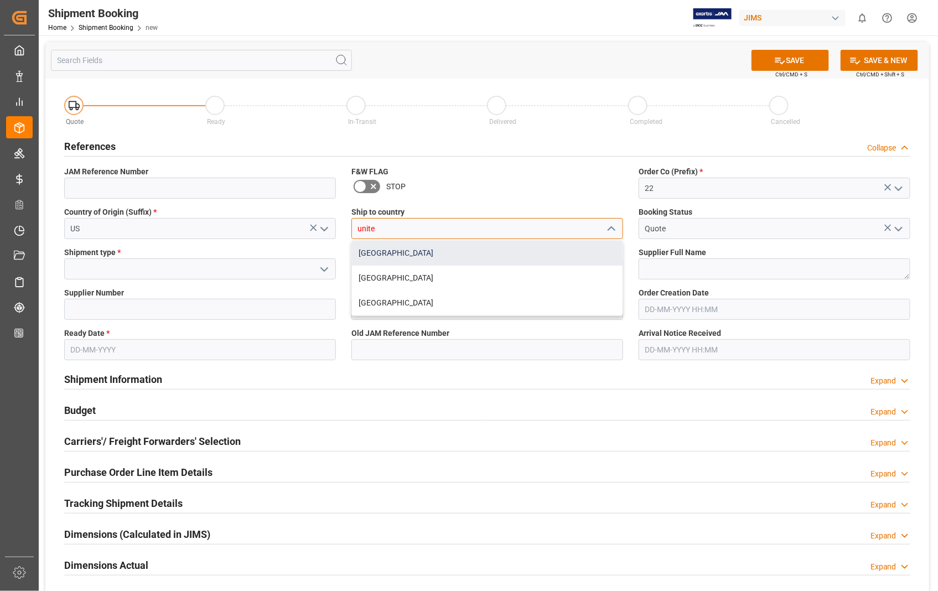
click at [378, 252] on div "[GEOGRAPHIC_DATA]" at bounding box center [487, 253] width 271 height 25
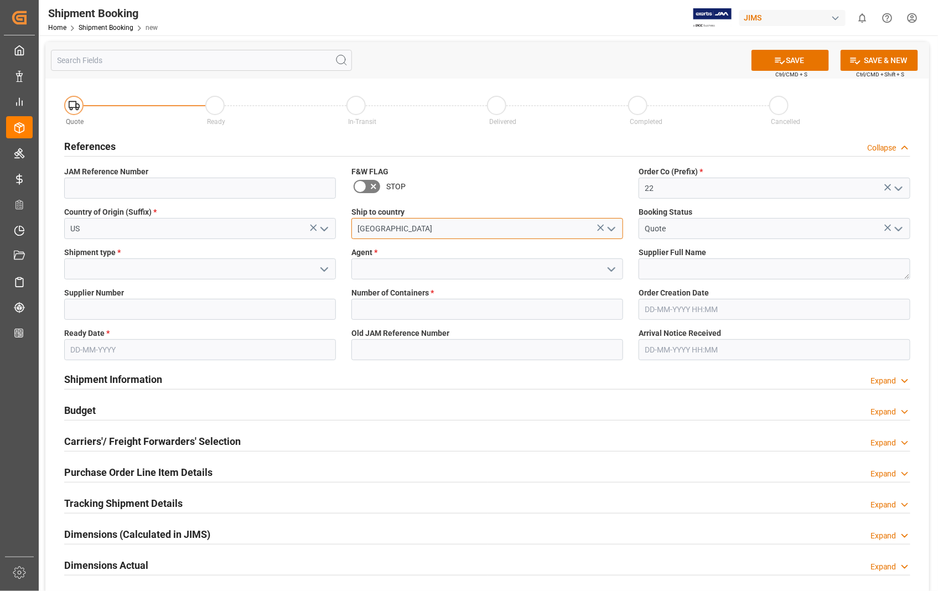
type input "[GEOGRAPHIC_DATA]"
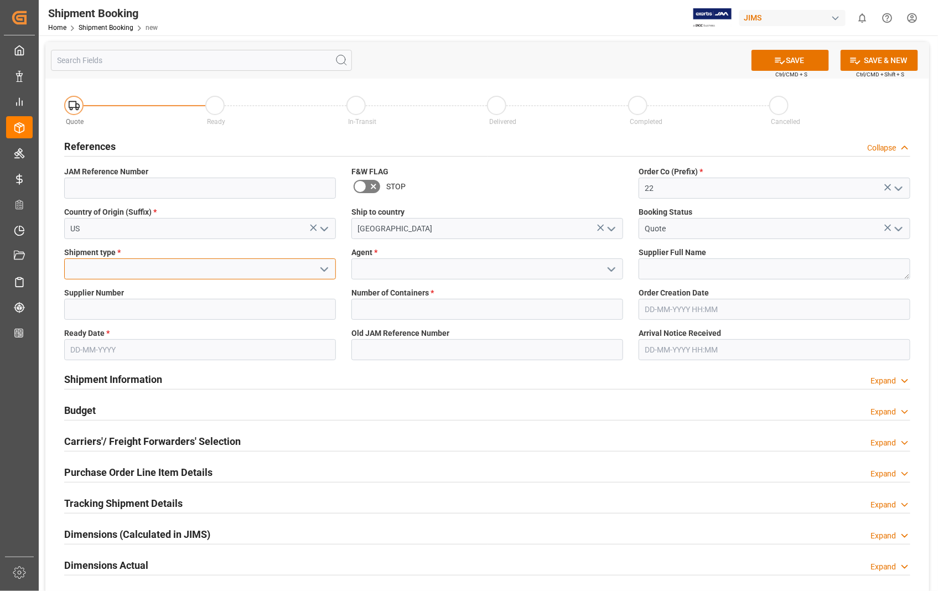
click at [221, 263] on input at bounding box center [200, 269] width 272 height 21
type input "ltl"
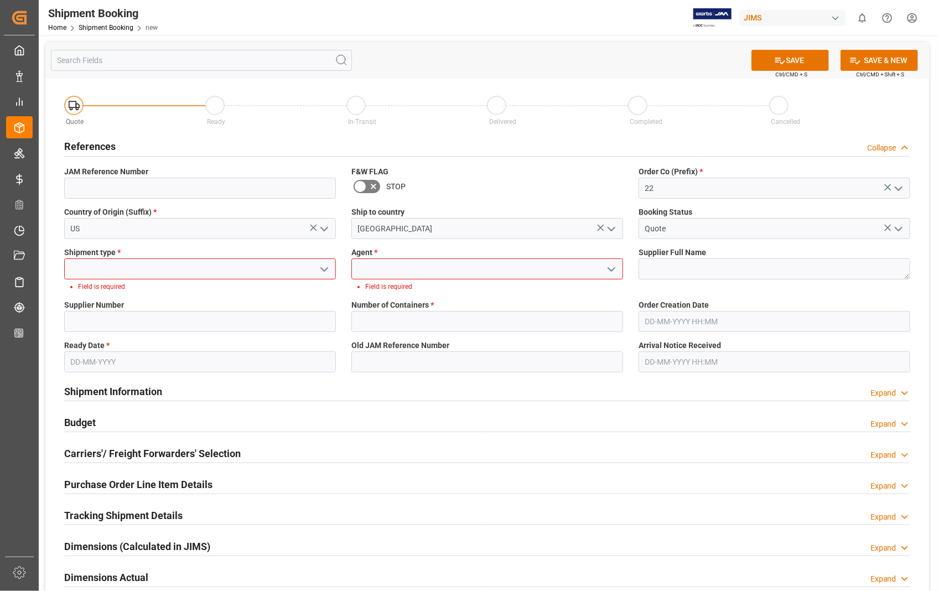
click at [183, 273] on input at bounding box center [200, 269] width 272 height 21
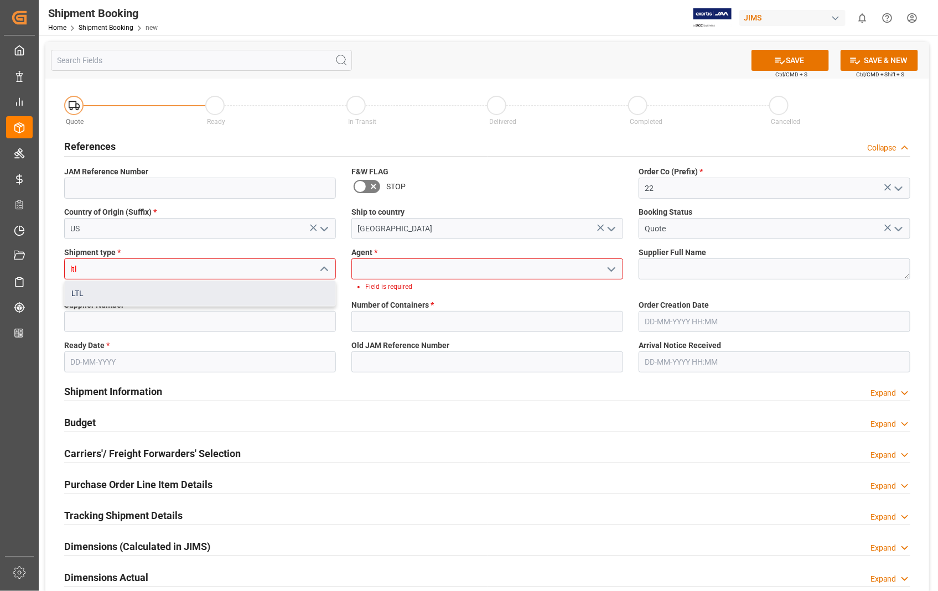
click at [85, 291] on div "LTL" at bounding box center [200, 293] width 271 height 25
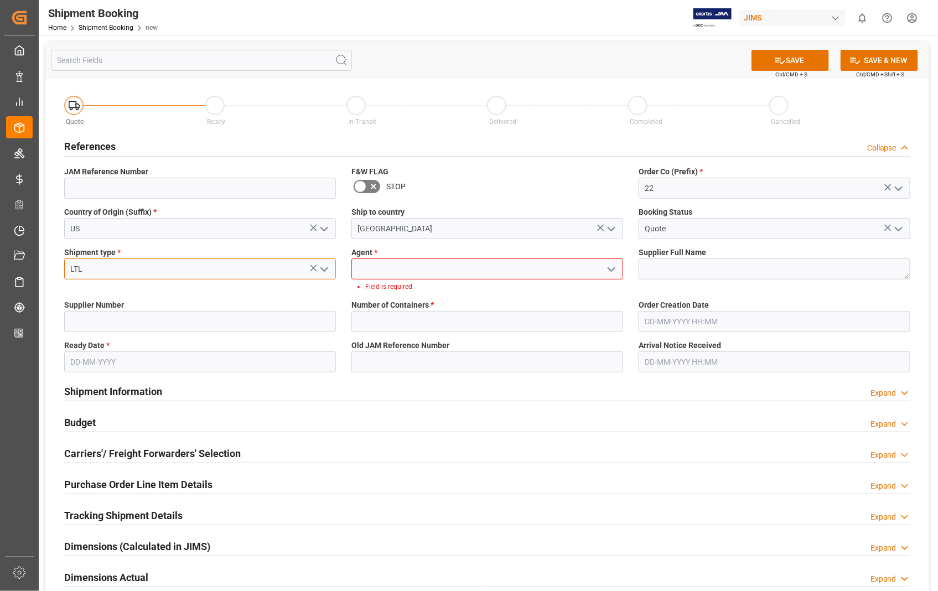
type input "LTL"
click at [378, 267] on input at bounding box center [488, 269] width 272 height 21
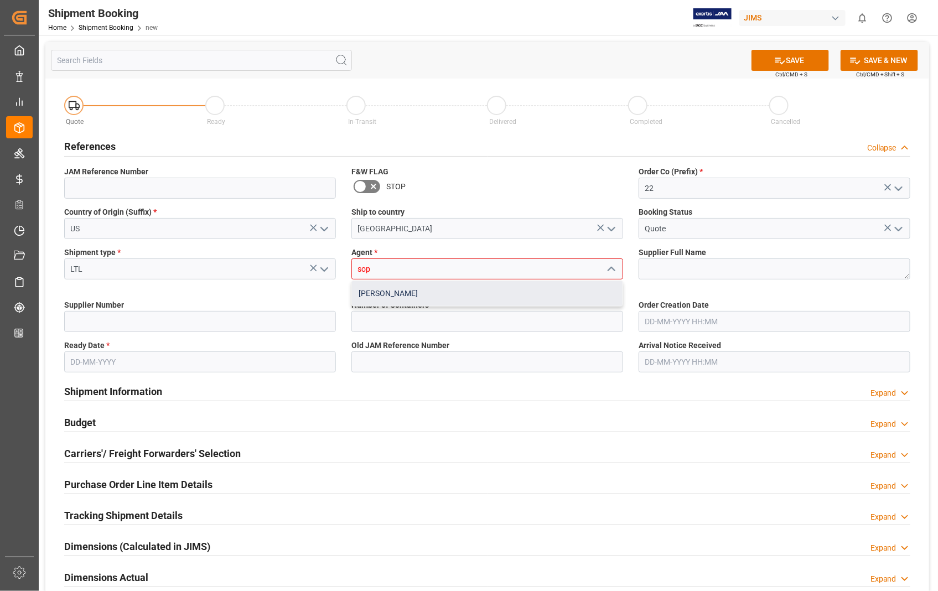
click at [366, 292] on div "[PERSON_NAME]" at bounding box center [487, 293] width 271 height 25
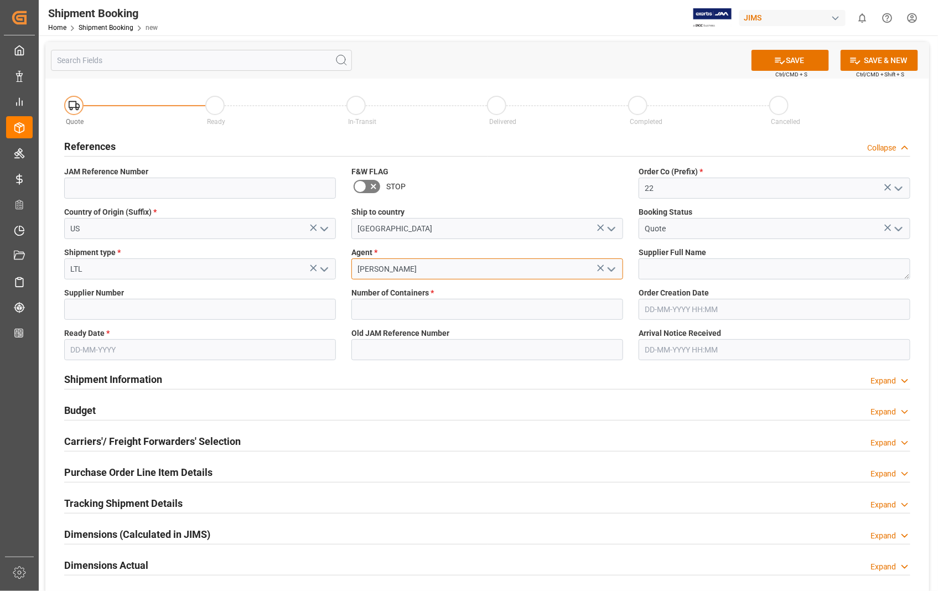
type input "[PERSON_NAME]"
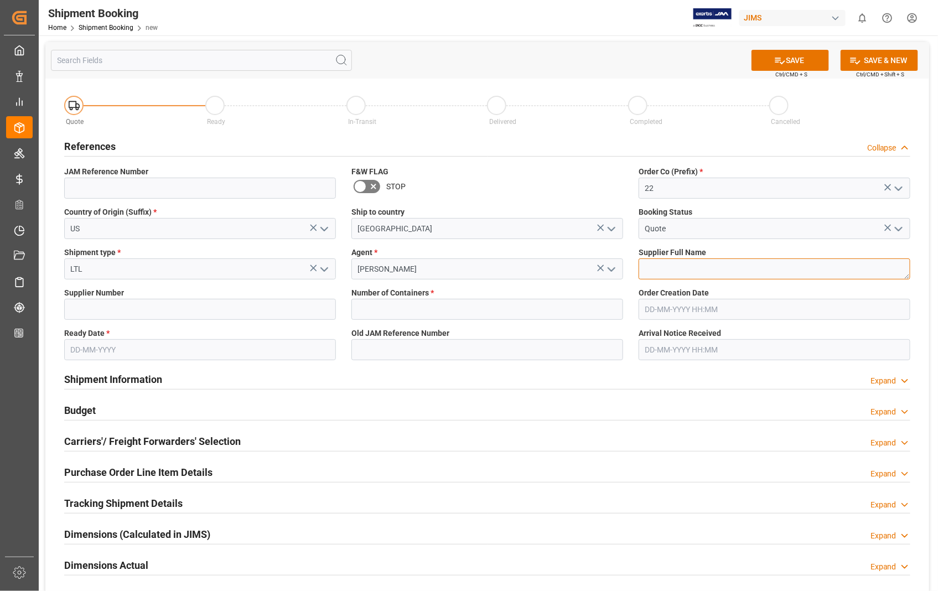
click at [649, 266] on textarea at bounding box center [775, 269] width 272 height 21
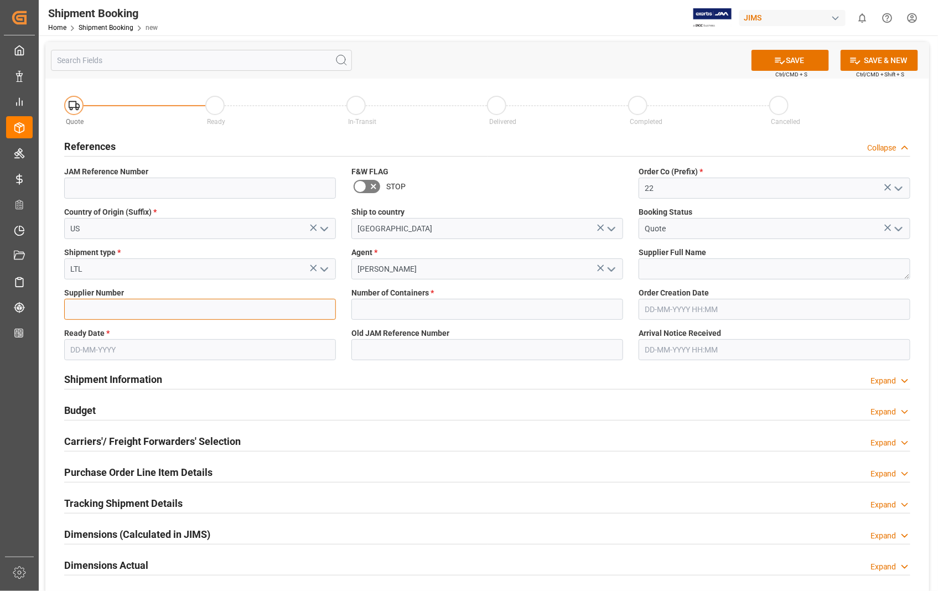
click at [128, 308] on input at bounding box center [200, 309] width 272 height 21
type input "404677"
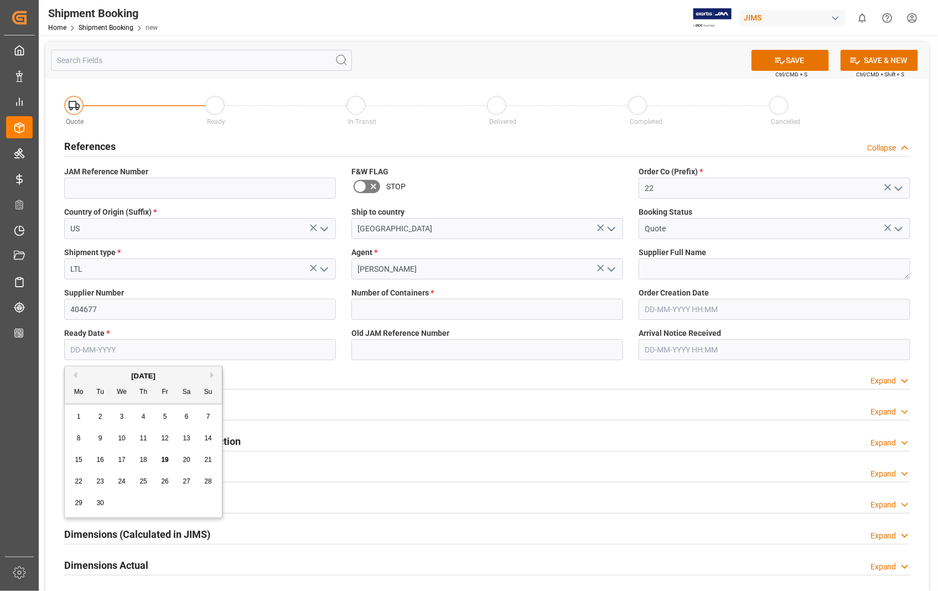
click at [178, 340] on input "text" at bounding box center [200, 349] width 272 height 21
click at [368, 314] on input "text" at bounding box center [488, 309] width 272 height 21
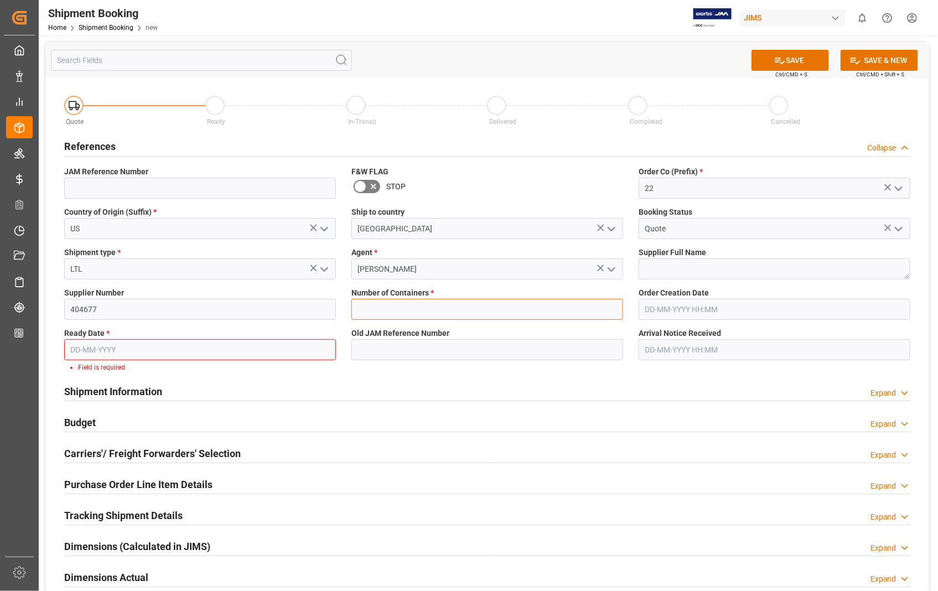
type input "0"
type input "19-09-2025 00:00"
type input "[DATE]"
type input "19-09-2025 00:00"
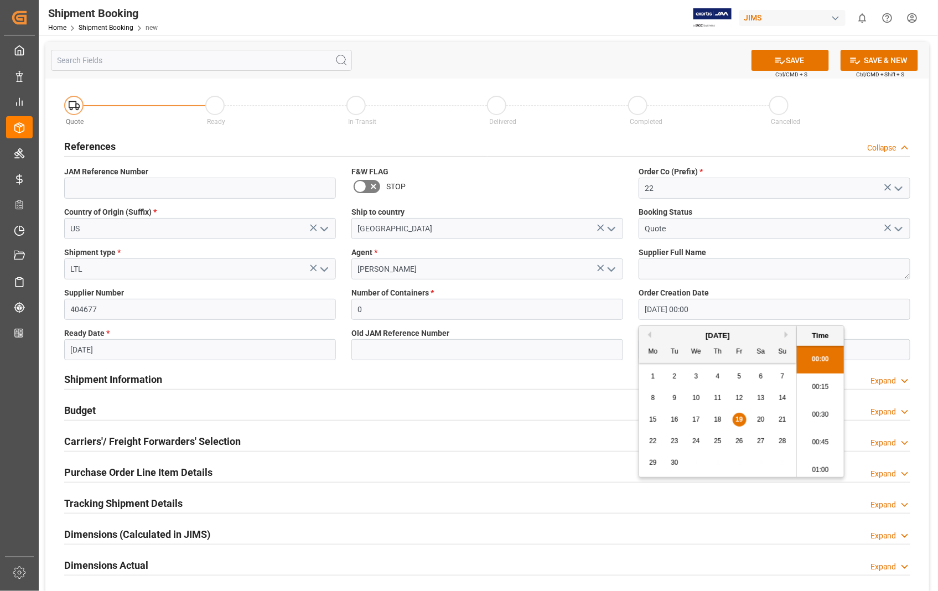
click at [718, 314] on input "19-09-2025 00:00" at bounding box center [775, 309] width 272 height 21
drag, startPoint x: 718, startPoint y: 314, endPoint x: 606, endPoint y: 307, distance: 111.6
click at [606, 307] on div "Quote Ready In-Transit Delivered Completed Cancelled References Collapse JAM Re…" at bounding box center [487, 413] width 884 height 669
type input "06-08-2025 00:00"
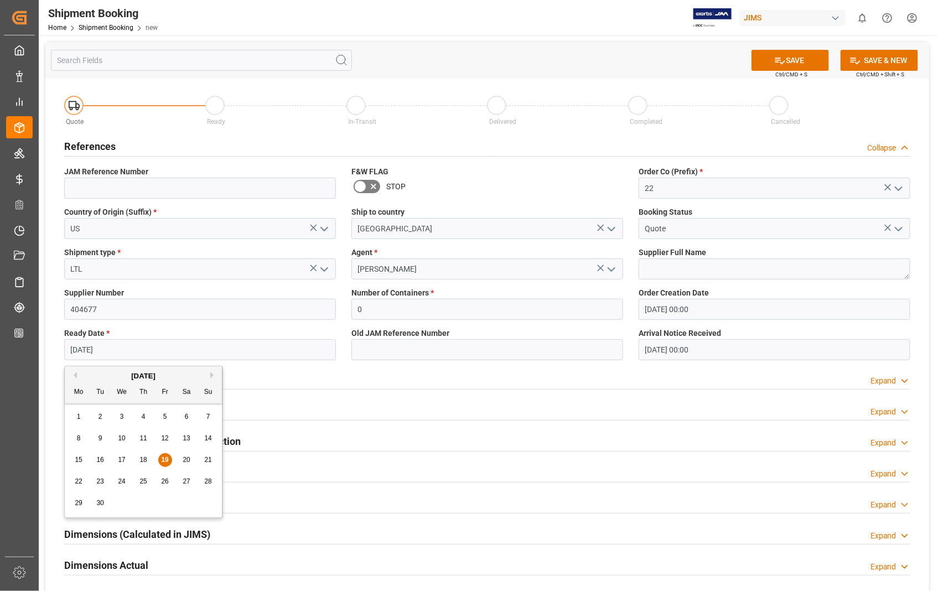
click at [203, 352] on input "[DATE]" at bounding box center [200, 349] width 272 height 21
click at [146, 462] on span "18" at bounding box center [143, 460] width 7 height 8
type input "[DATE]"
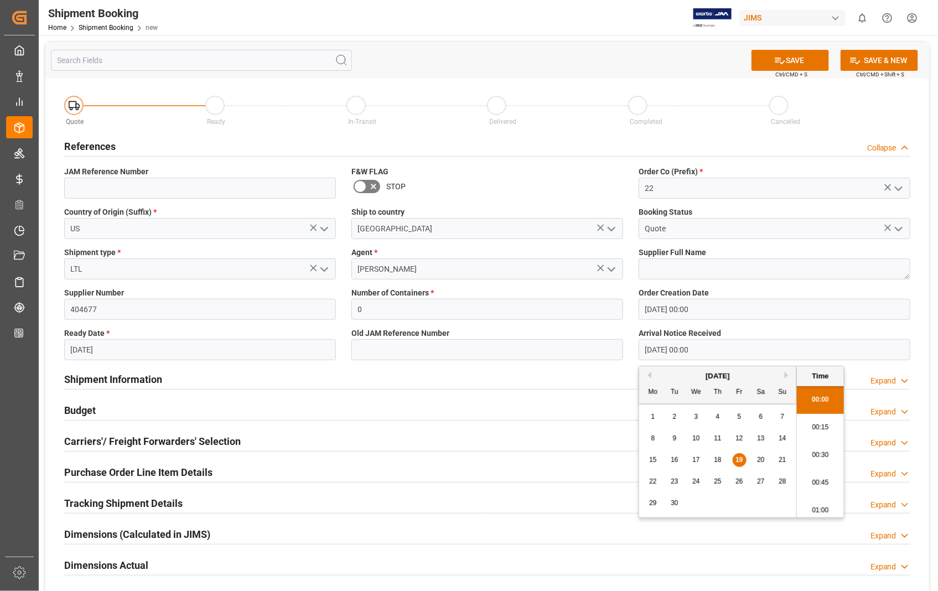
click at [762, 353] on input "19-09-2025 00:00" at bounding box center [775, 349] width 272 height 21
click at [676, 486] on div "23" at bounding box center [675, 482] width 14 height 13
type input "[DATE] 00:00"
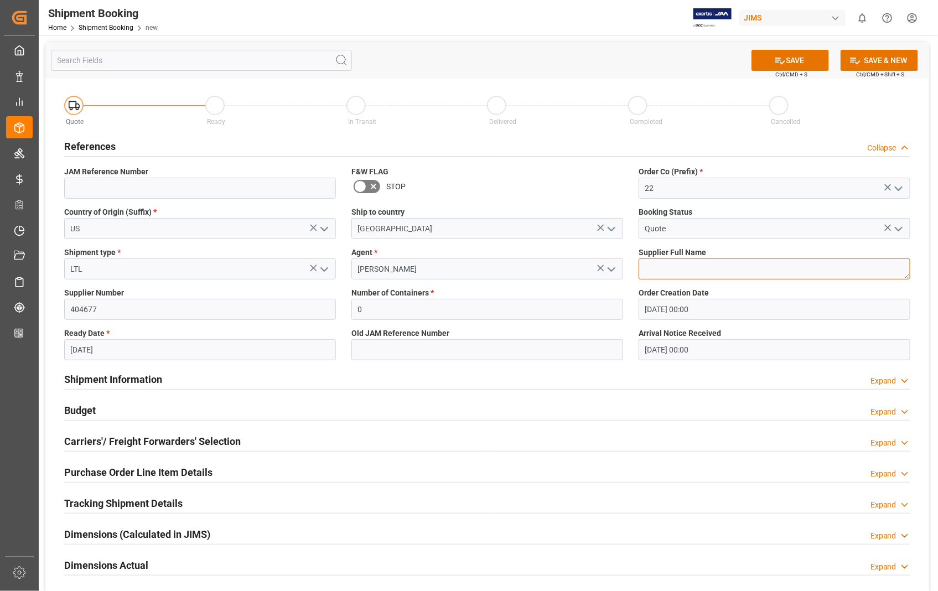
click at [742, 276] on textarea at bounding box center [775, 269] width 272 height 21
paste textarea "Sennheiser Electronic Corporat"
type textarea "Sennheiser Electronic Corporat"
click at [792, 57] on button "SAVE" at bounding box center [791, 60] width 78 height 21
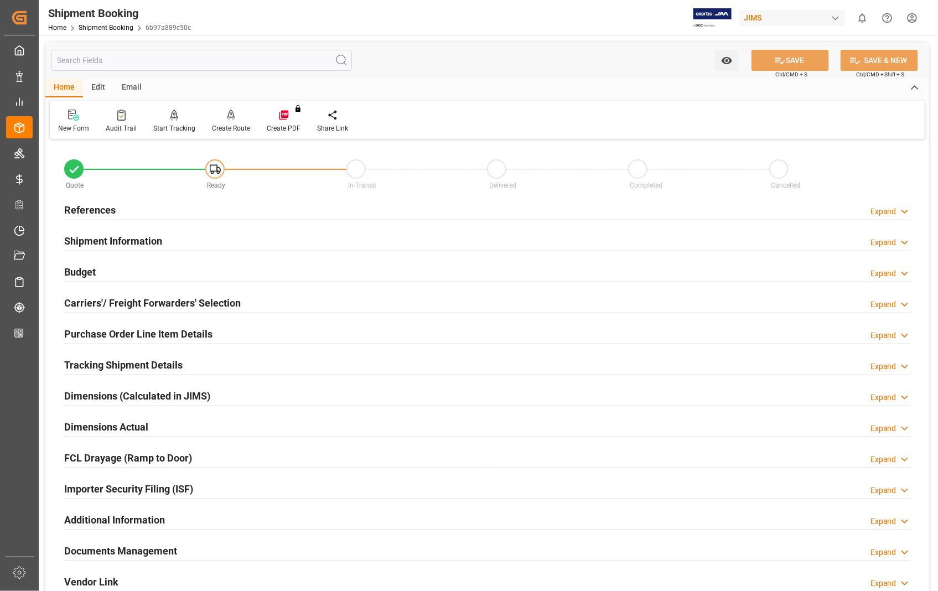
click at [161, 300] on h2 "Carriers'/ Freight Forwarders' Selection" at bounding box center [152, 303] width 177 height 15
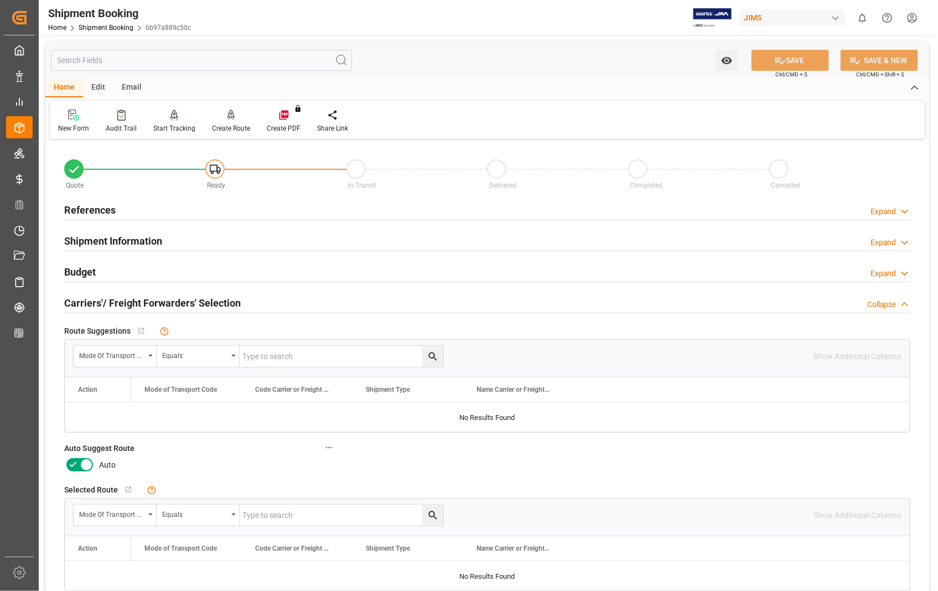
click at [85, 467] on icon at bounding box center [86, 464] width 13 height 13
click at [0, 0] on input "checkbox" at bounding box center [0, 0] width 0 height 0
click at [801, 64] on button "SAVE" at bounding box center [791, 60] width 78 height 21
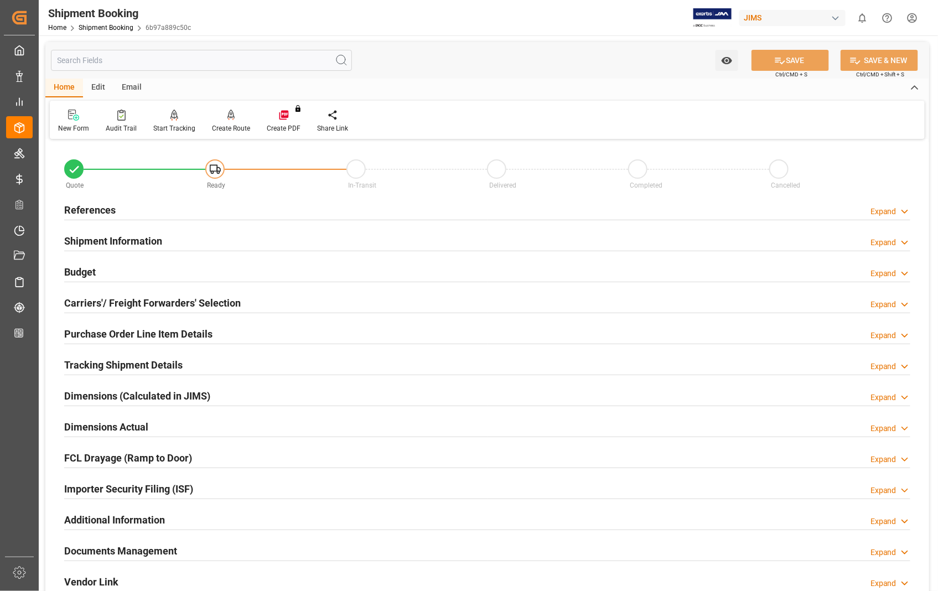
click at [90, 207] on h2 "References" at bounding box center [89, 210] width 51 height 15
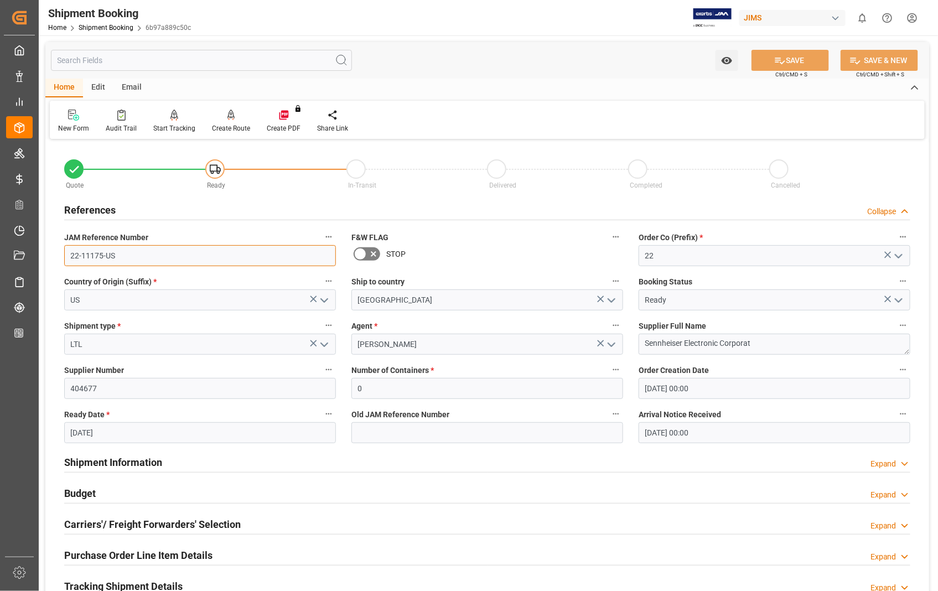
drag, startPoint x: 130, startPoint y: 260, endPoint x: 54, endPoint y: 260, distance: 76.4
click at [54, 260] on div "Quote Ready In-Transit Delivered Completed Cancelled References Collapse JAM Re…" at bounding box center [487, 486] width 884 height 688
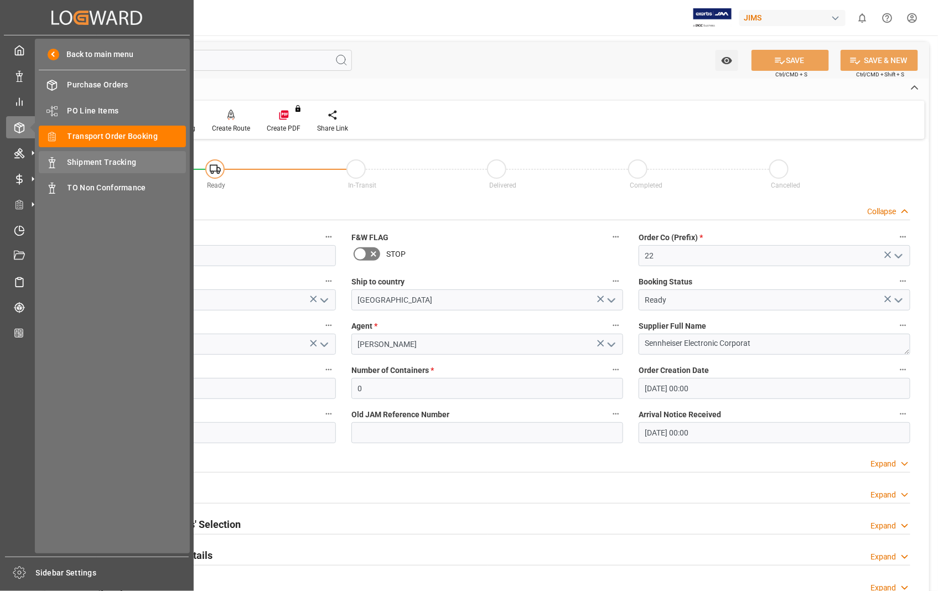
click at [101, 159] on span "Shipment Tracking" at bounding box center [127, 163] width 119 height 12
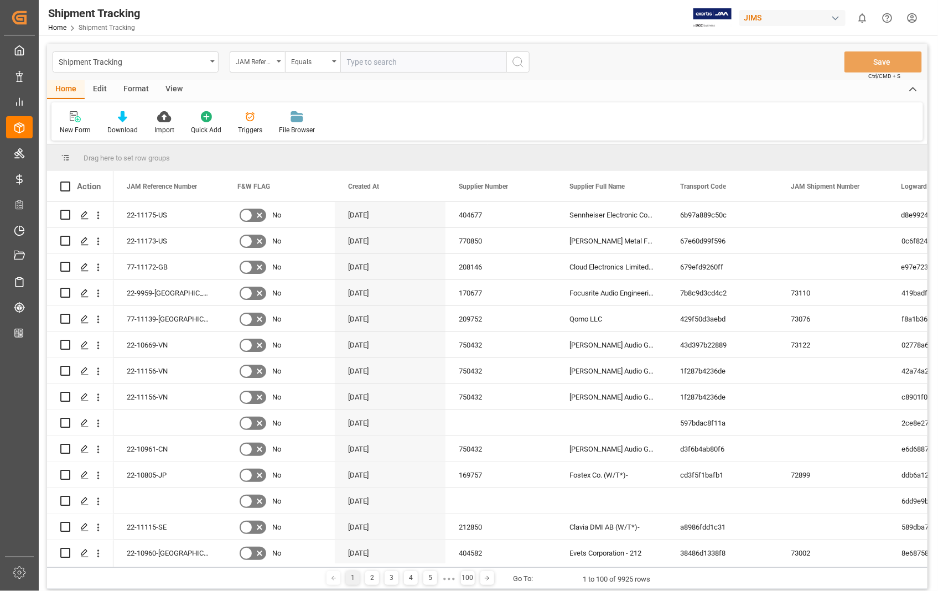
click at [388, 61] on input "text" at bounding box center [424, 61] width 166 height 21
type input "22-11175-US"
click at [522, 59] on circle "search button" at bounding box center [517, 61] width 9 height 9
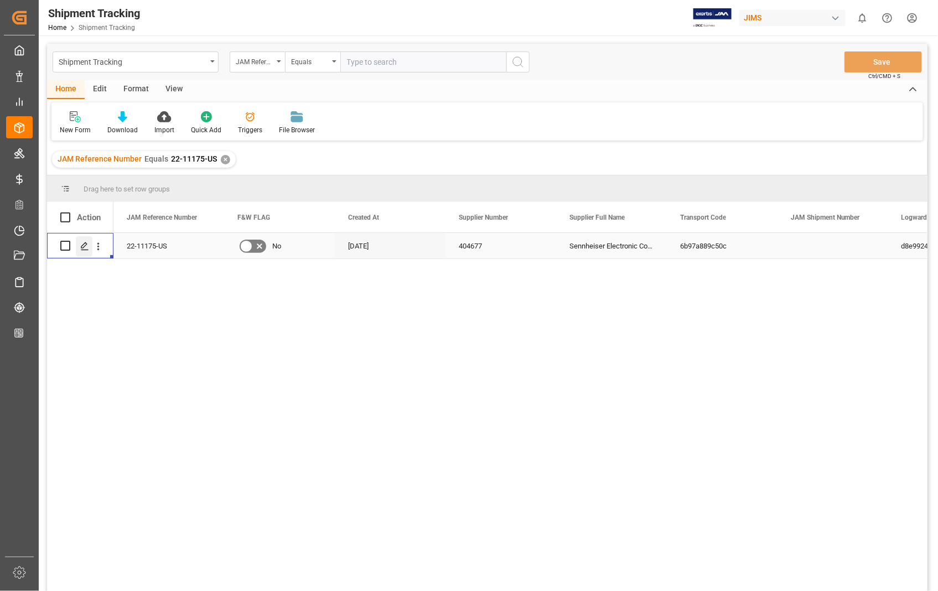
click at [86, 246] on icon "Press SPACE to select this row." at bounding box center [84, 246] width 9 height 9
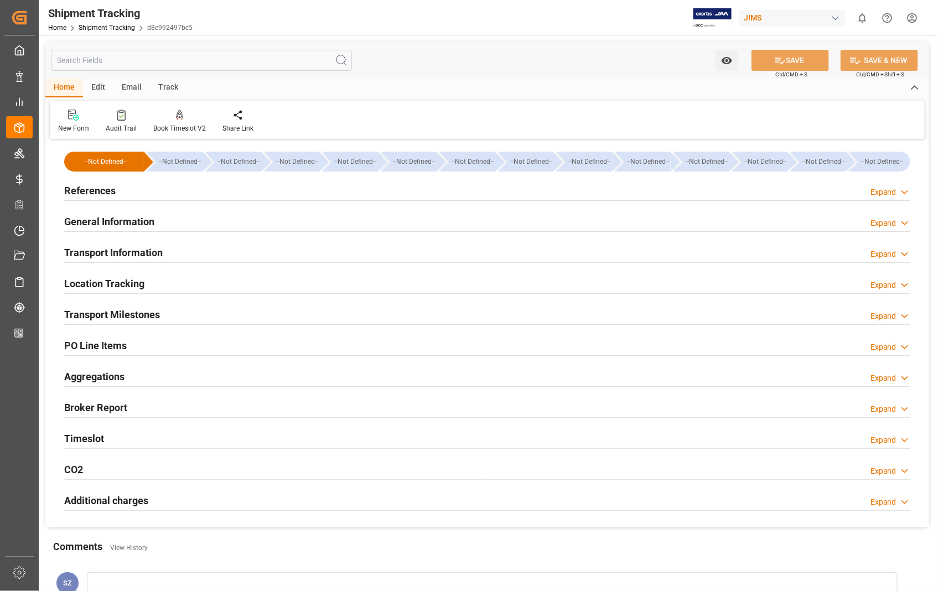
type input "[DATE]"
click at [84, 189] on h2 "References" at bounding box center [89, 190] width 51 height 15
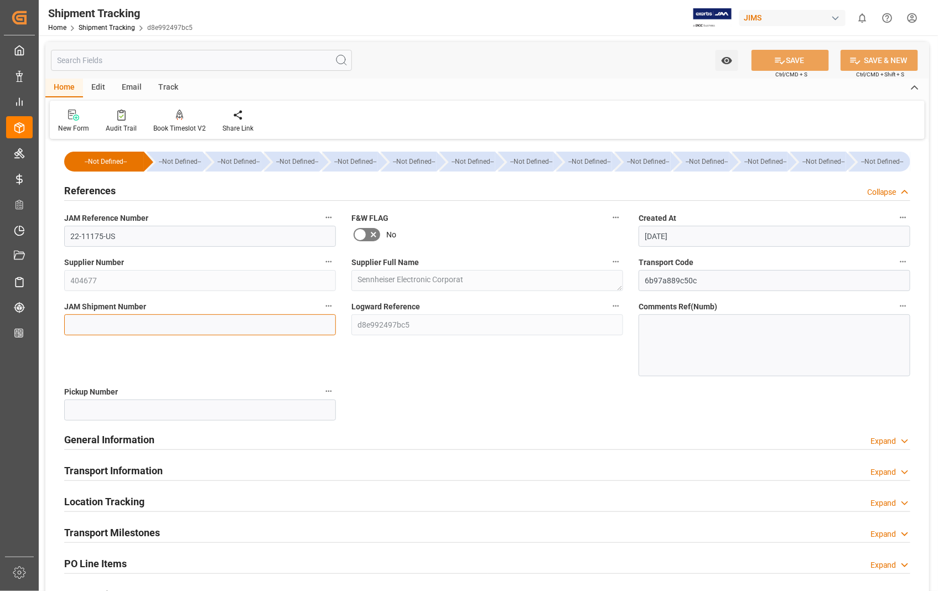
click at [152, 327] on input at bounding box center [200, 324] width 272 height 21
paste input "73123"
type input "73123"
click at [782, 58] on icon at bounding box center [781, 61] width 12 height 12
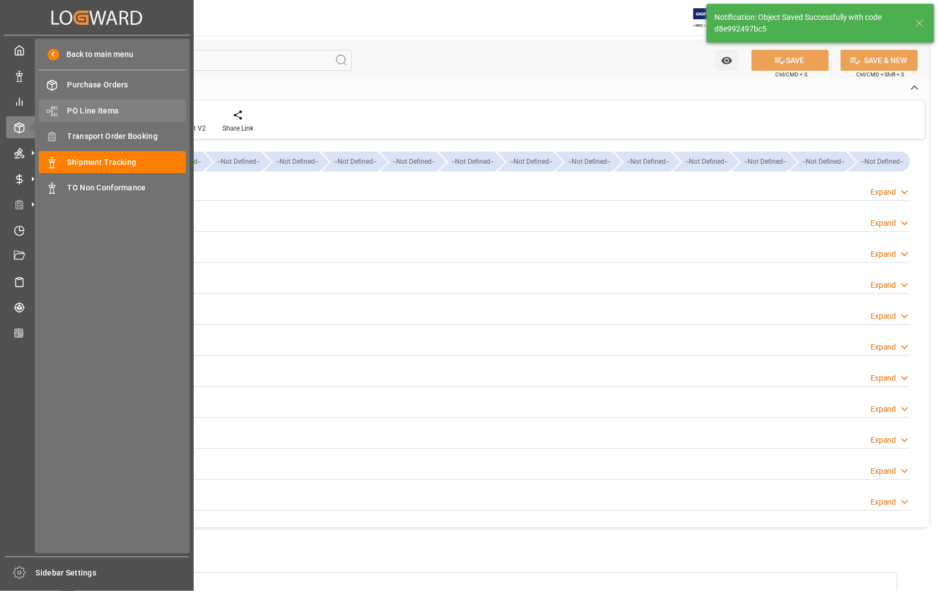
click at [90, 111] on span "PO Line Items" at bounding box center [127, 111] width 119 height 12
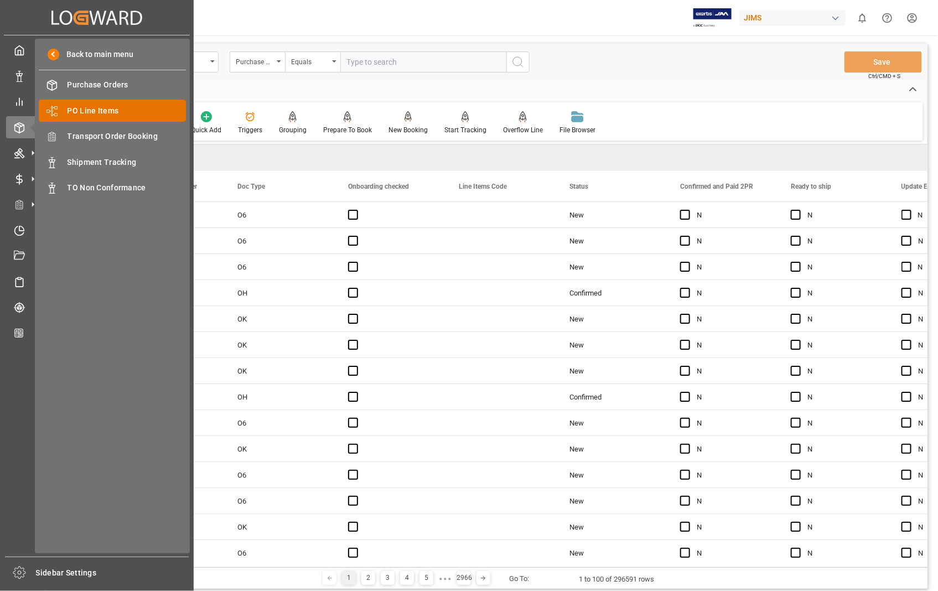
click at [107, 102] on div "PO Line Items PO Line Items" at bounding box center [112, 111] width 147 height 22
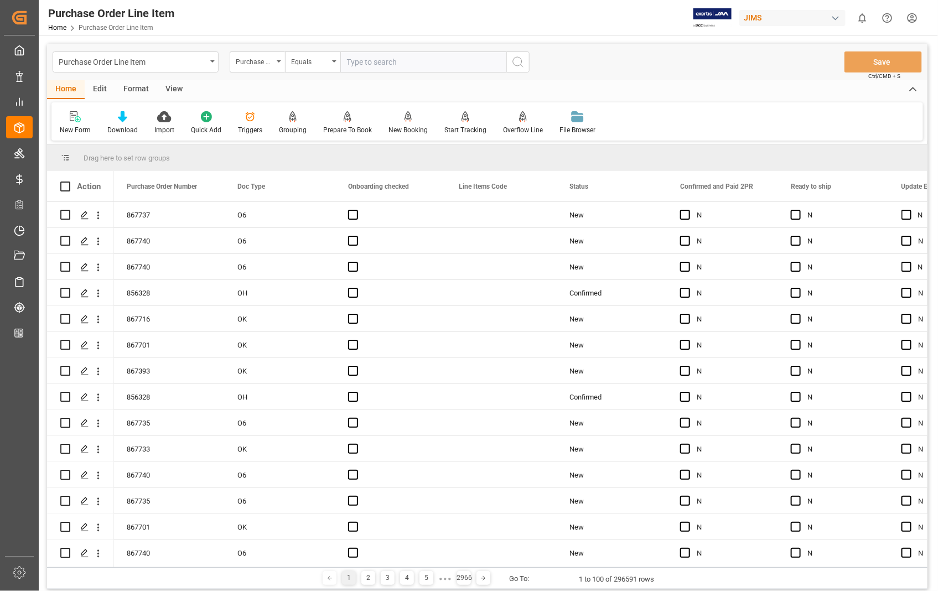
click at [437, 61] on input "text" at bounding box center [424, 61] width 166 height 21
type input "861426"
click at [519, 64] on icon "search button" at bounding box center [518, 61] width 13 height 13
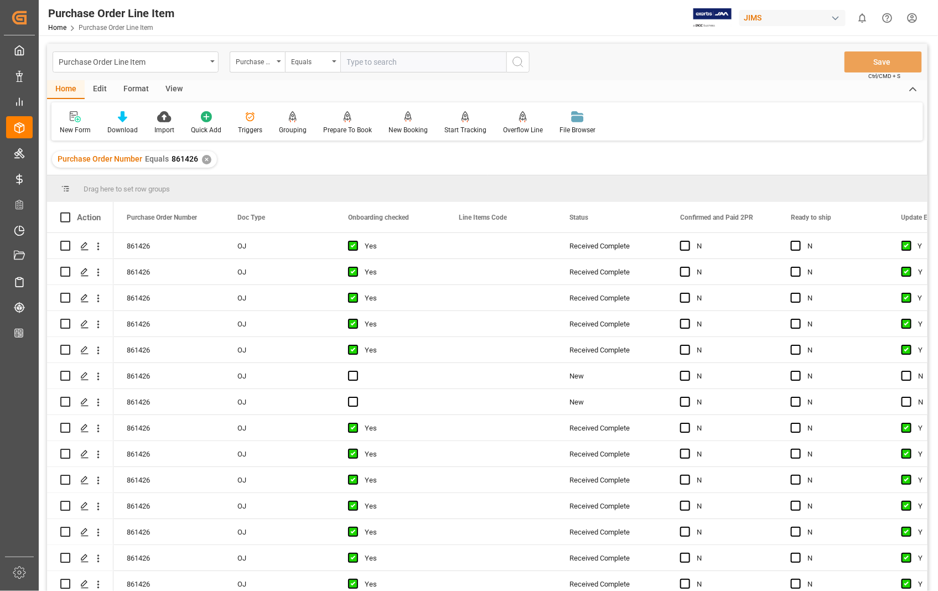
click at [169, 90] on div "View" at bounding box center [174, 89] width 34 height 19
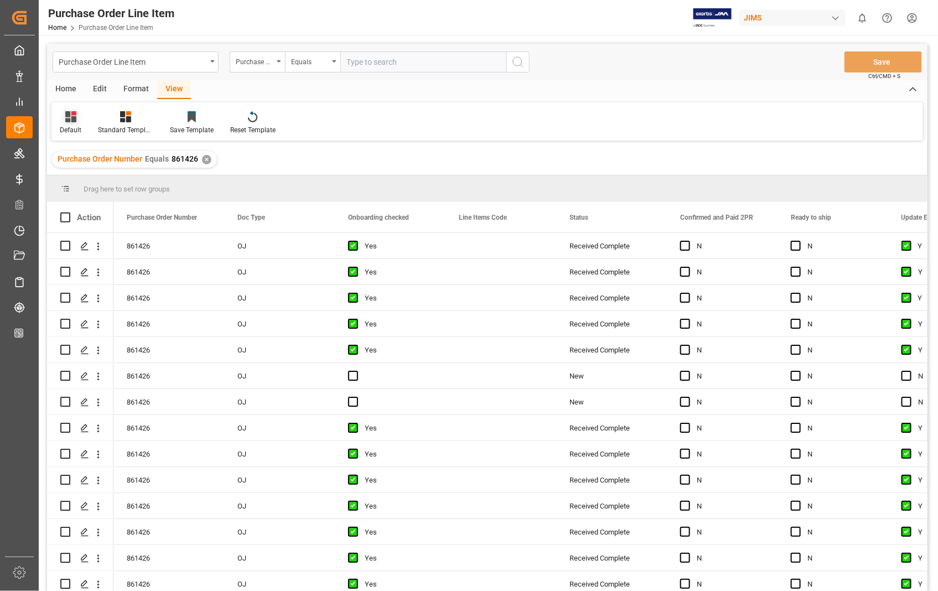
click at [69, 132] on div "Default" at bounding box center [71, 130] width 22 height 10
click at [90, 178] on div "Sophia setting." at bounding box center [113, 179] width 97 height 12
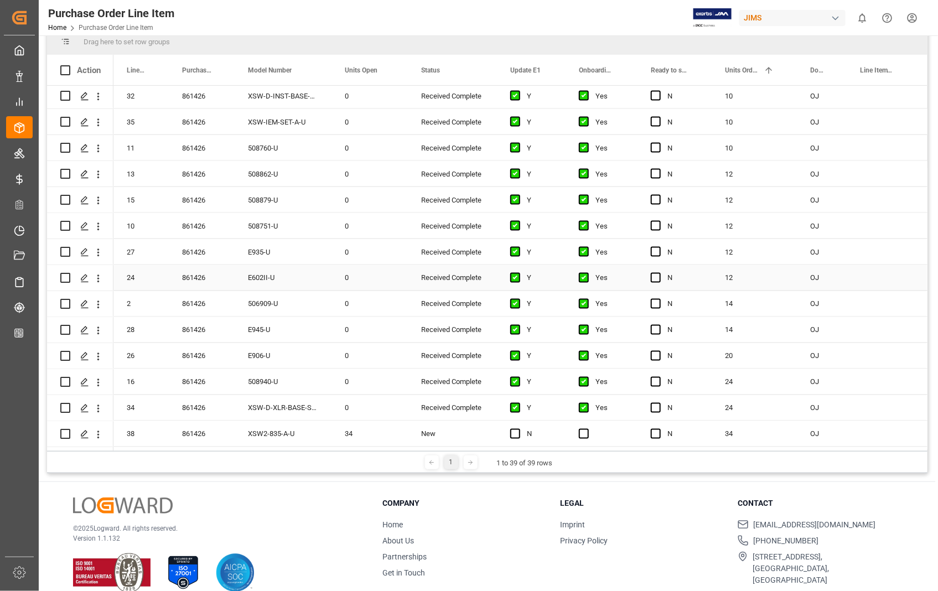
scroll to position [163, 0]
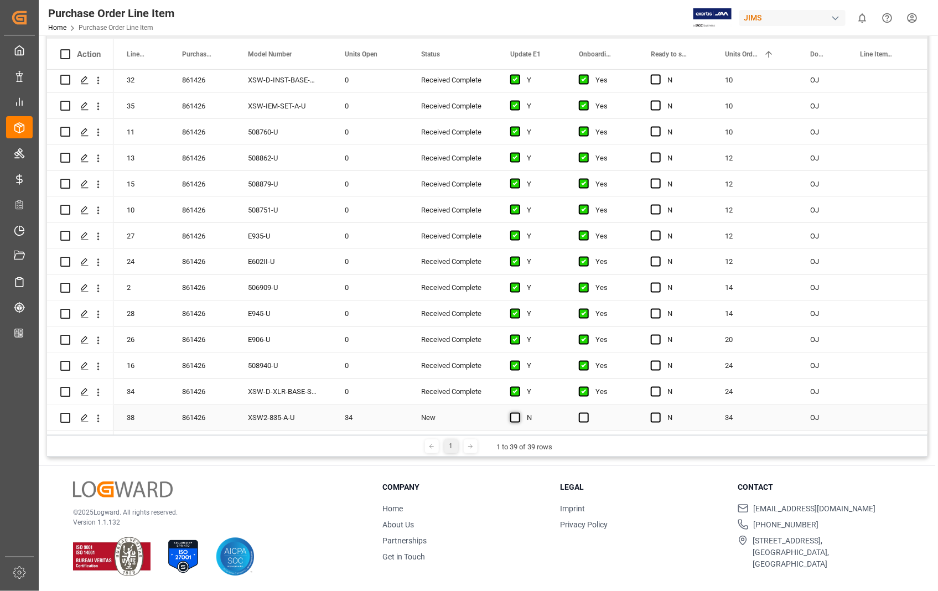
click at [513, 413] on span "Press SPACE to select this row." at bounding box center [515, 418] width 10 height 10
click at [519, 413] on input "Press SPACE to select this row." at bounding box center [519, 413] width 0 height 0
click at [579, 414] on span "Press SPACE to select this row." at bounding box center [584, 418] width 10 height 10
click at [587, 413] on input "Press SPACE to select this row." at bounding box center [587, 413] width 0 height 0
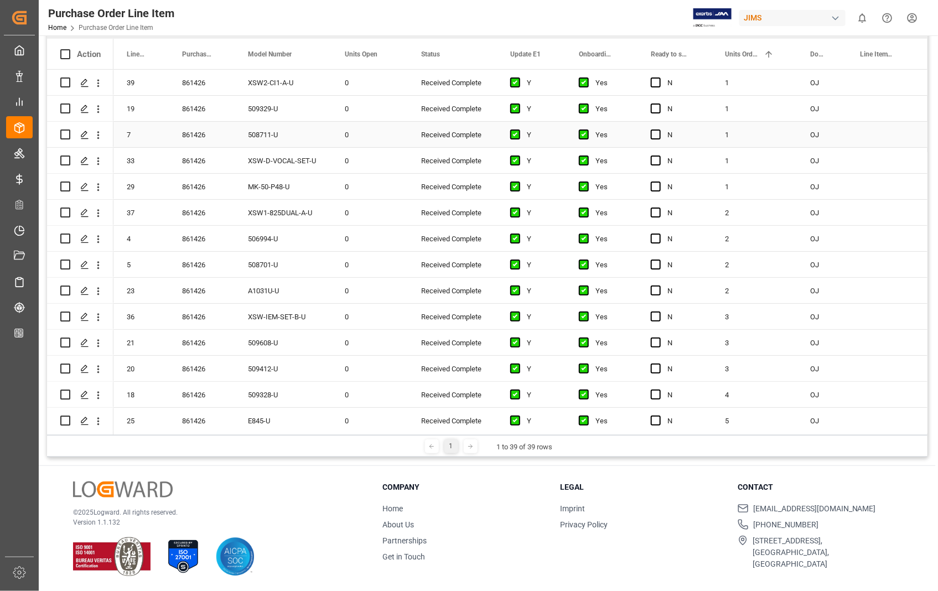
scroll to position [0, 0]
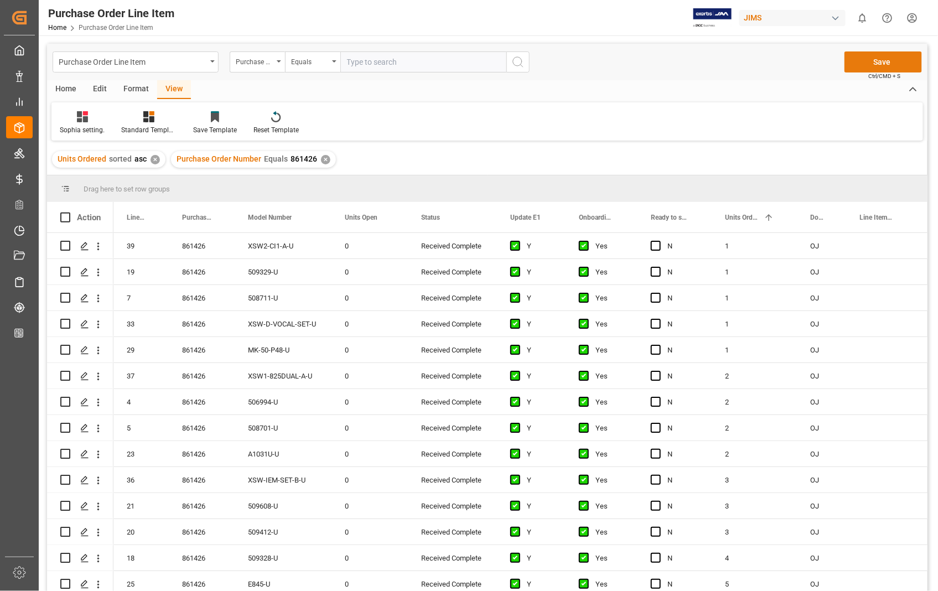
click at [875, 58] on button "Save" at bounding box center [884, 61] width 78 height 21
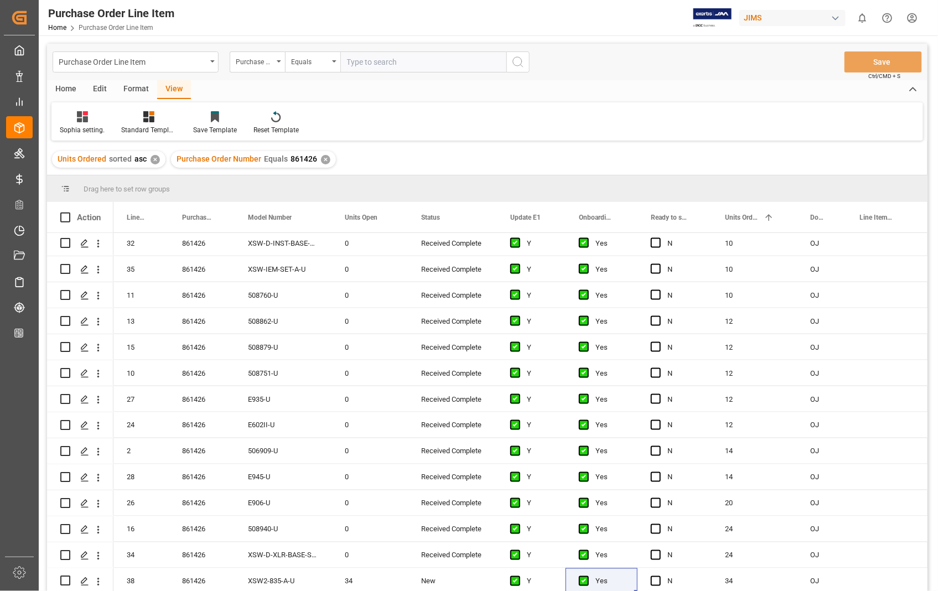
scroll to position [656, 0]
click at [63, 576] on input "Press Space to toggle row selection (unchecked)" at bounding box center [65, 581] width 10 height 10
checkbox input "true"
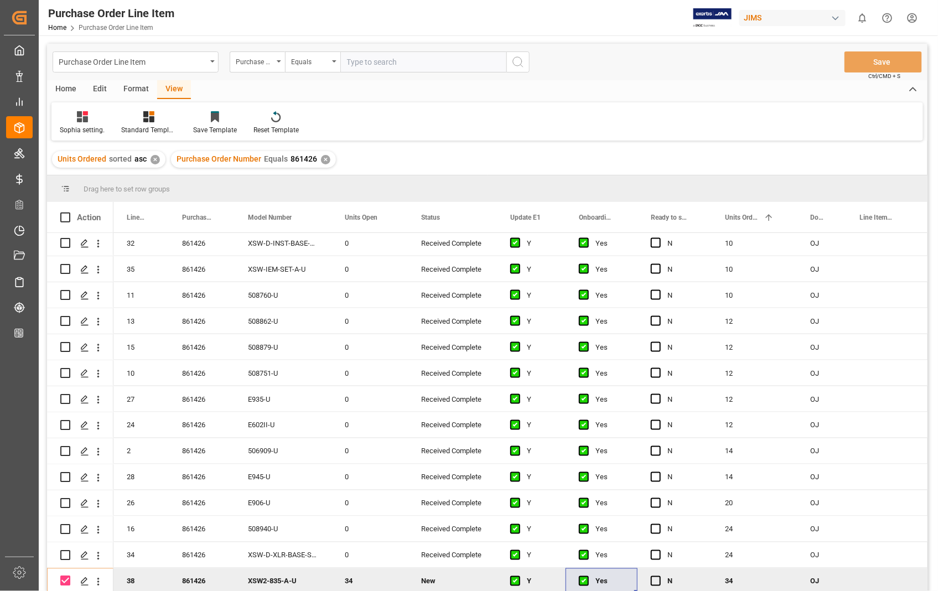
click at [68, 86] on div "Home" at bounding box center [66, 89] width 38 height 19
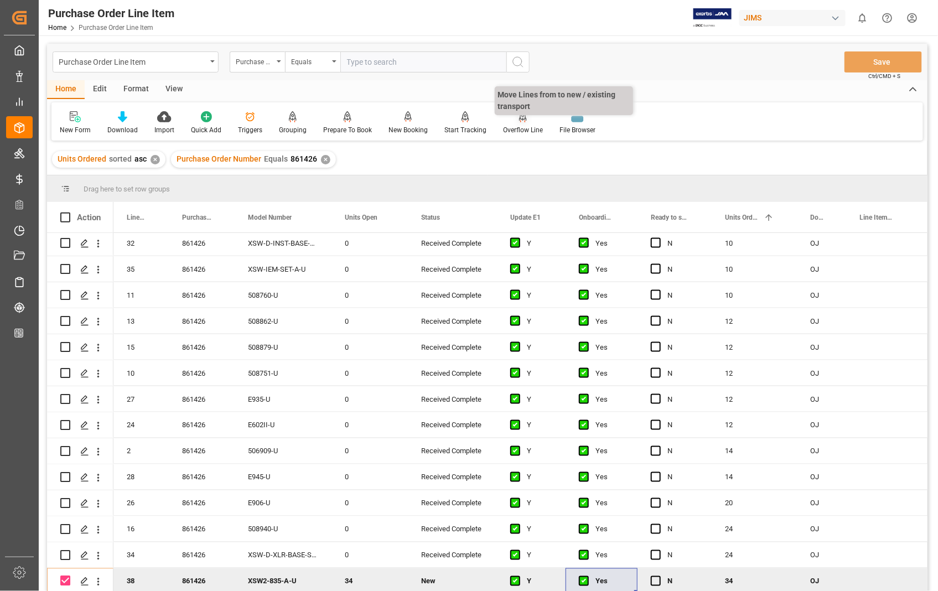
click at [520, 126] on div "Overflow Line" at bounding box center [523, 130] width 40 height 10
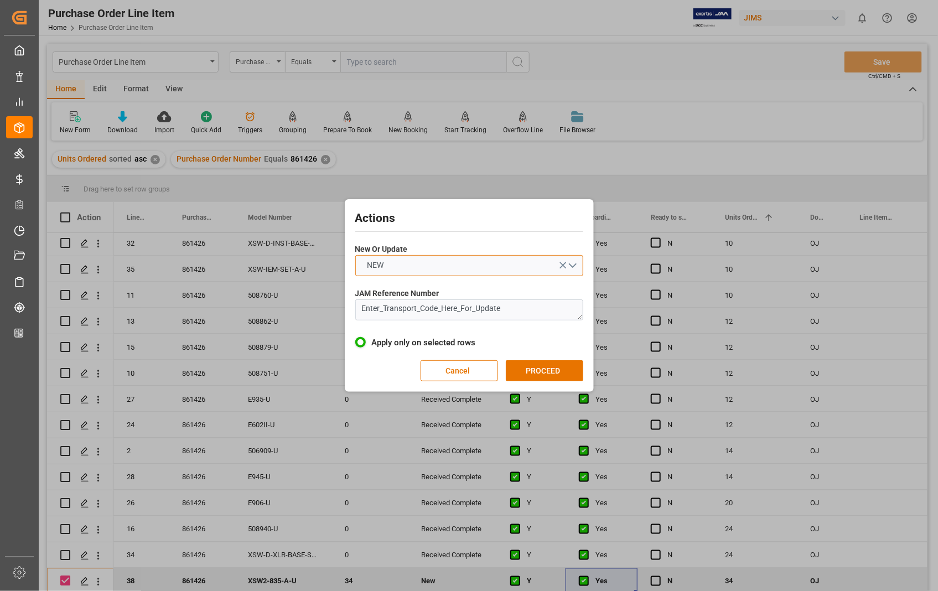
click at [575, 267] on button "NEW" at bounding box center [469, 265] width 228 height 21
click at [422, 296] on div "UPDATE" at bounding box center [469, 291] width 227 height 23
drag, startPoint x: 508, startPoint y: 310, endPoint x: 348, endPoint y: 310, distance: 160.0
click at [348, 311] on div "Actions New Or Update UPDATE JAM Reference Number Enter_Transport_Code_Here_For…" at bounding box center [470, 295] width 244 height 187
paste textarea "22-11175-US"
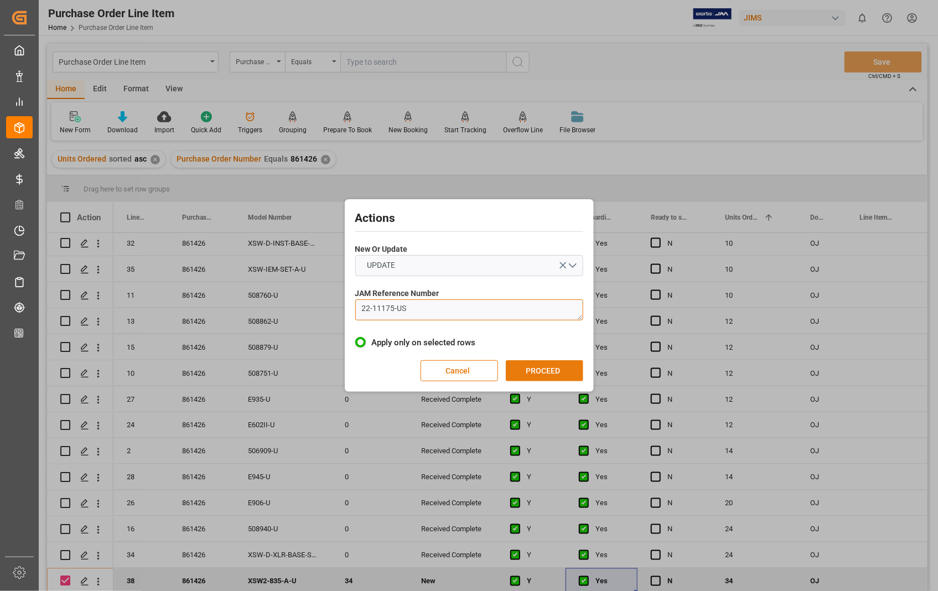
type textarea "22-11175-US"
click at [556, 371] on button "PROCEED" at bounding box center [545, 370] width 78 height 21
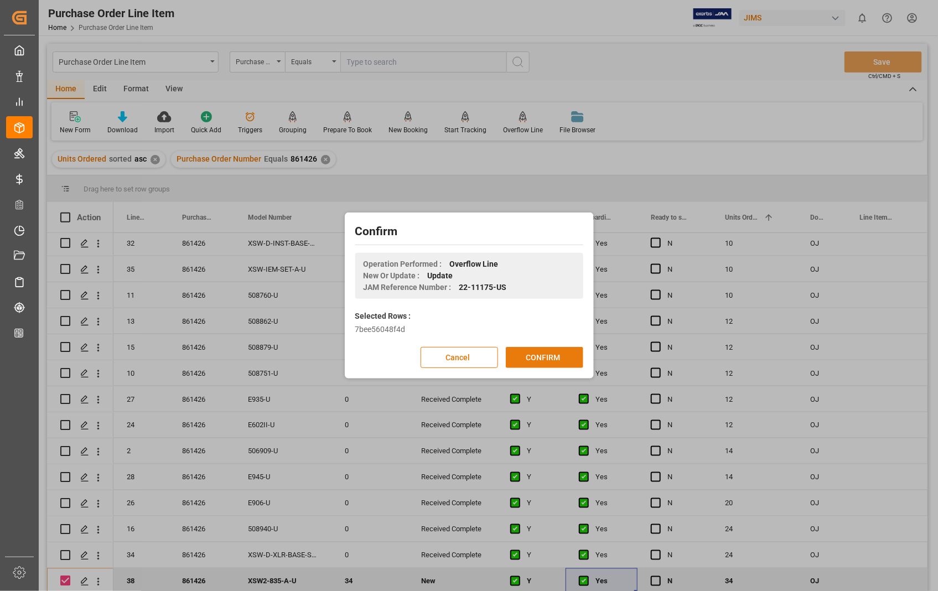
click at [541, 353] on button "CONFIRM" at bounding box center [545, 357] width 78 height 21
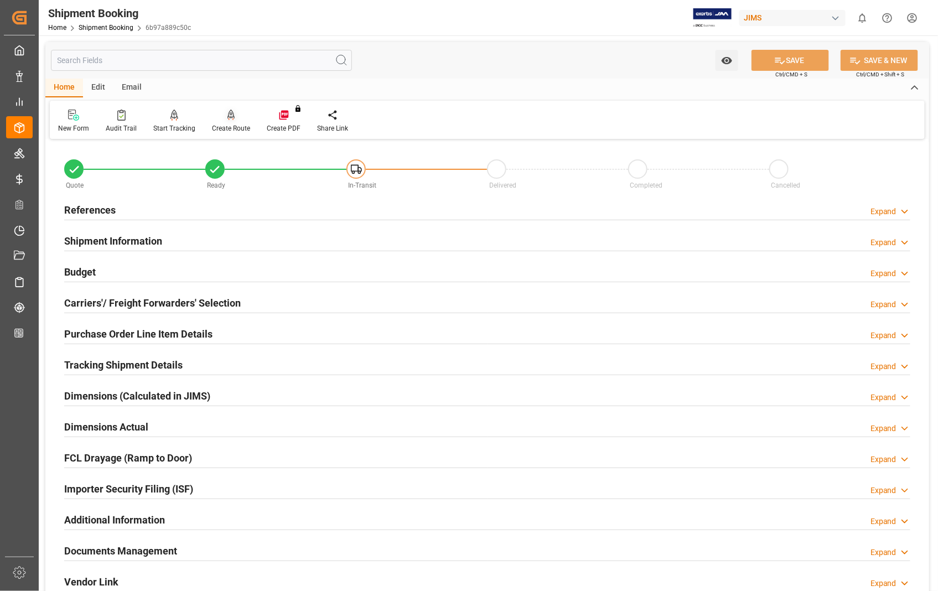
click at [228, 113] on icon at bounding box center [232, 114] width 8 height 9
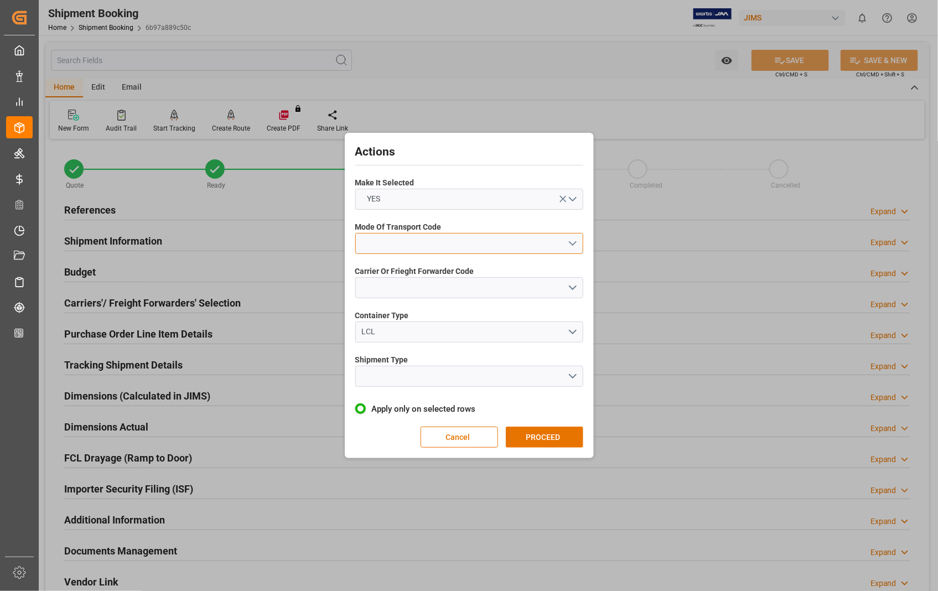
click at [572, 240] on button "open menu" at bounding box center [469, 243] width 228 height 21
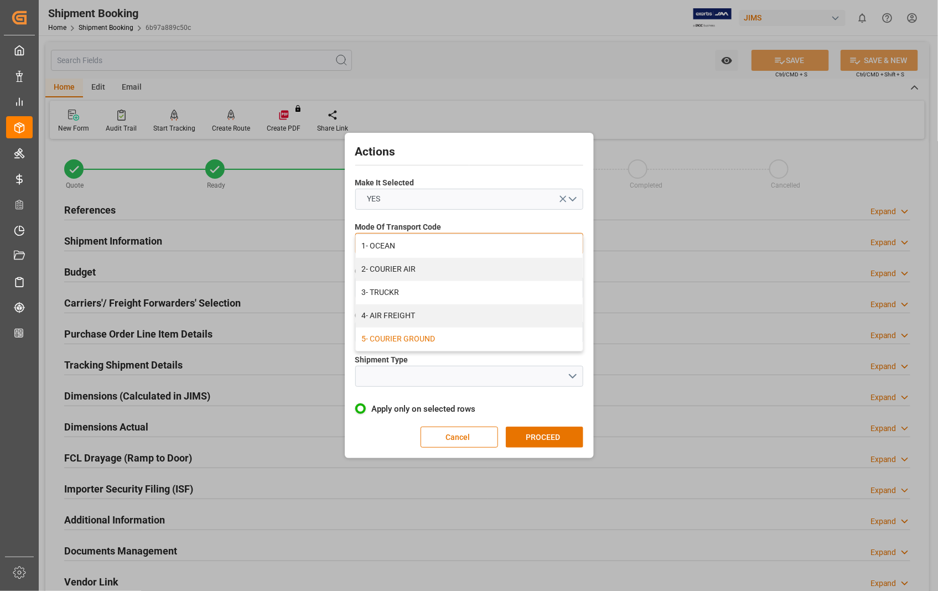
click at [437, 340] on div "5- COURIER GROUND" at bounding box center [469, 339] width 227 height 23
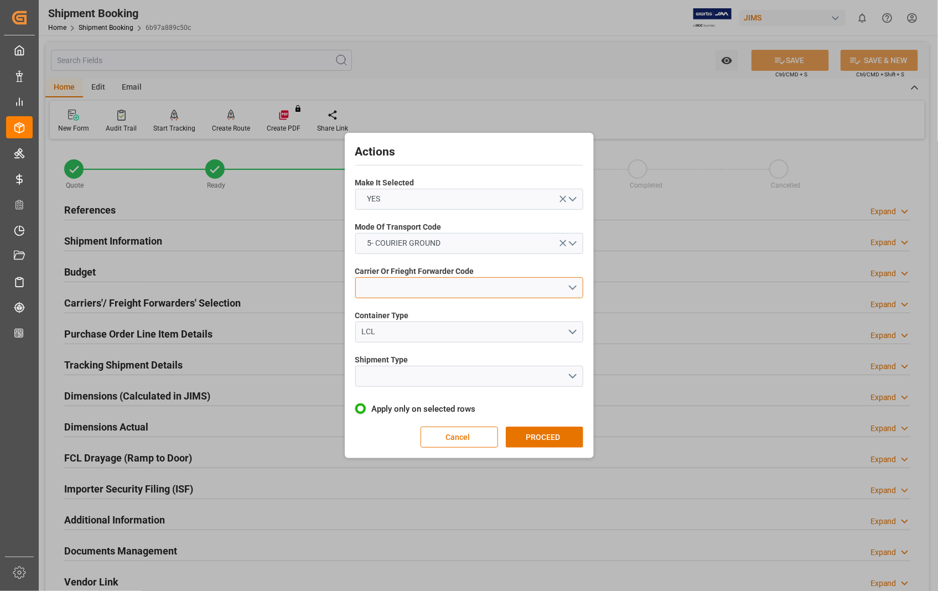
click at [572, 286] on button "open menu" at bounding box center [469, 287] width 228 height 21
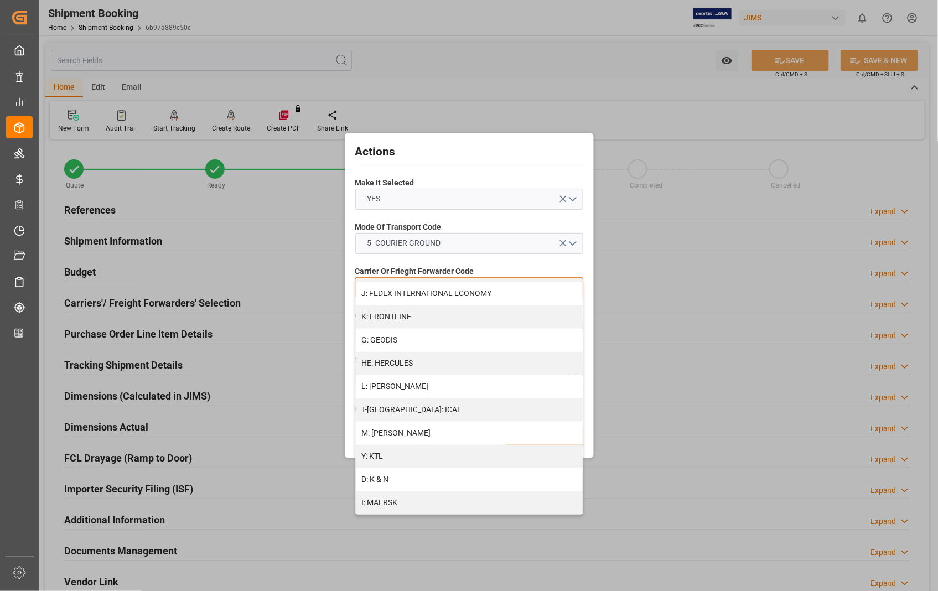
scroll to position [566, 0]
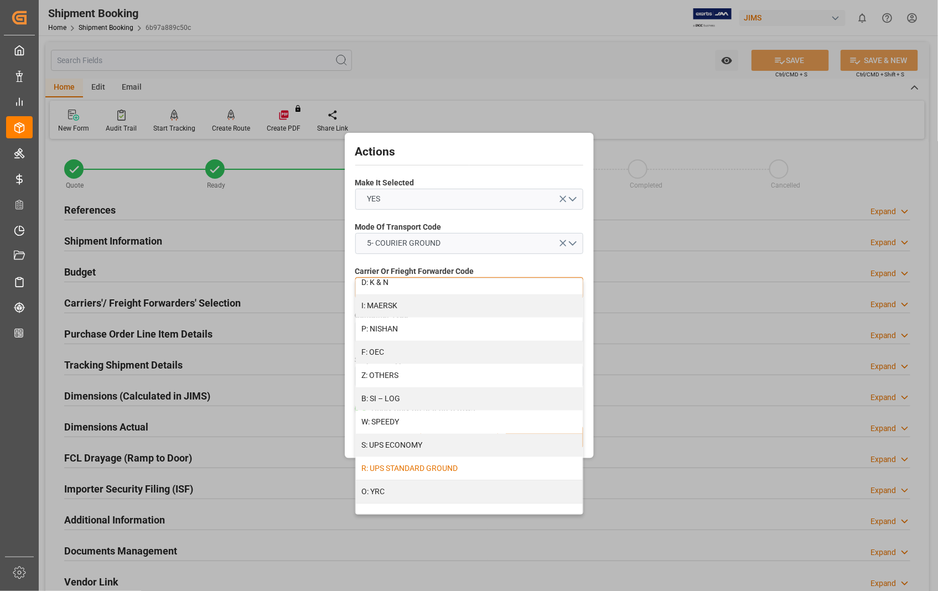
click at [457, 471] on div "R: UPS STANDARD GROUND" at bounding box center [469, 468] width 227 height 23
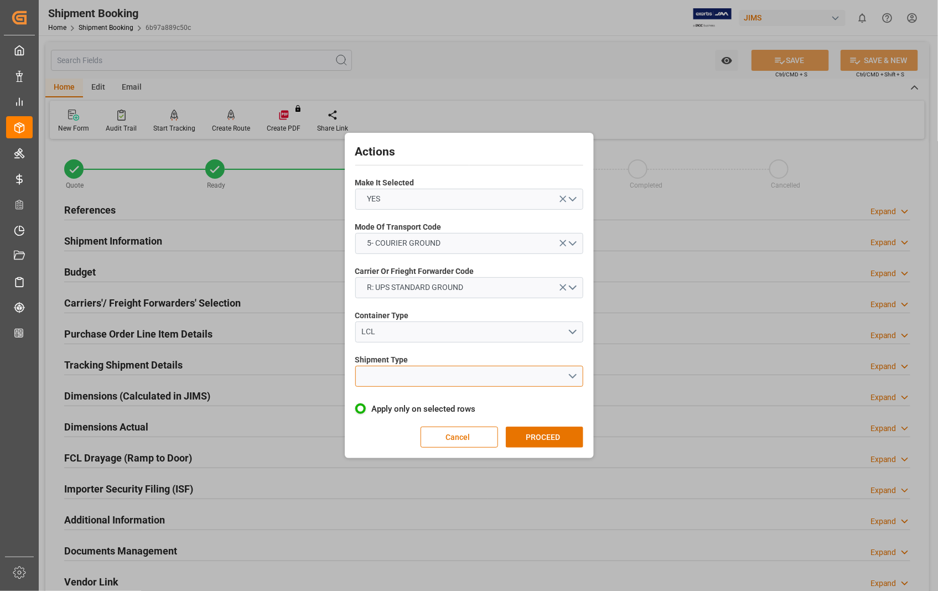
click at [571, 374] on button "open menu" at bounding box center [469, 376] width 228 height 21
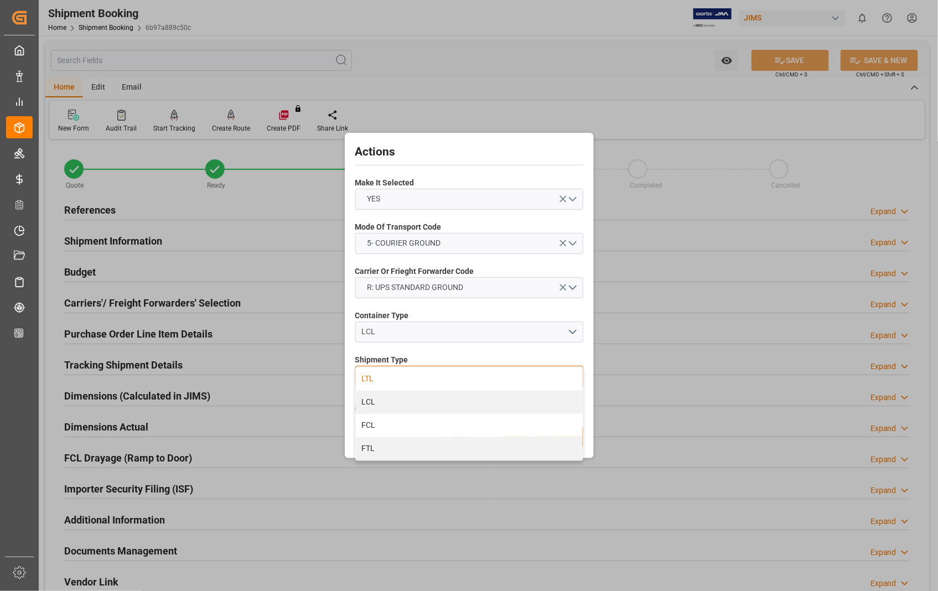
click at [388, 383] on div "LTL" at bounding box center [469, 379] width 227 height 23
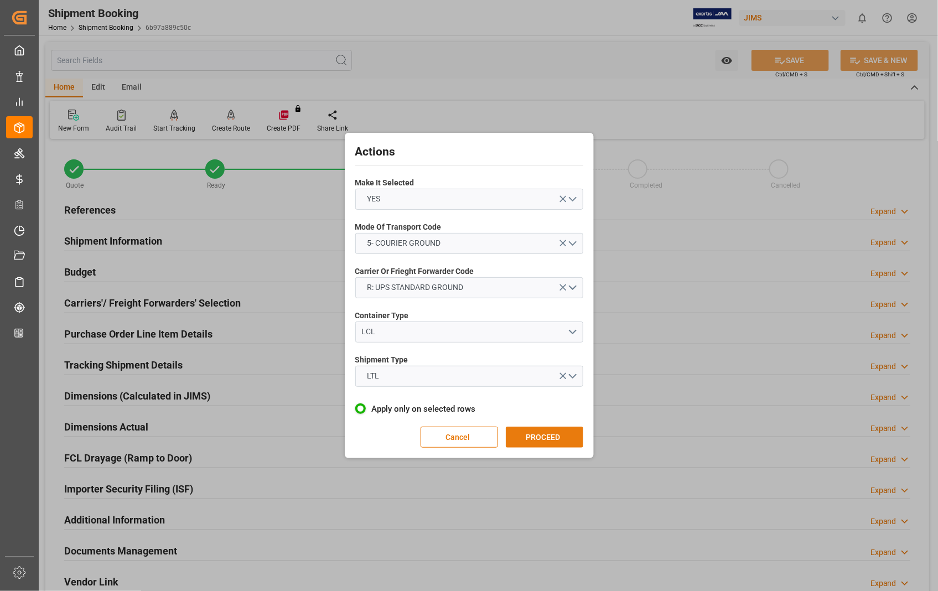
click at [551, 437] on button "PROCEED" at bounding box center [545, 437] width 78 height 21
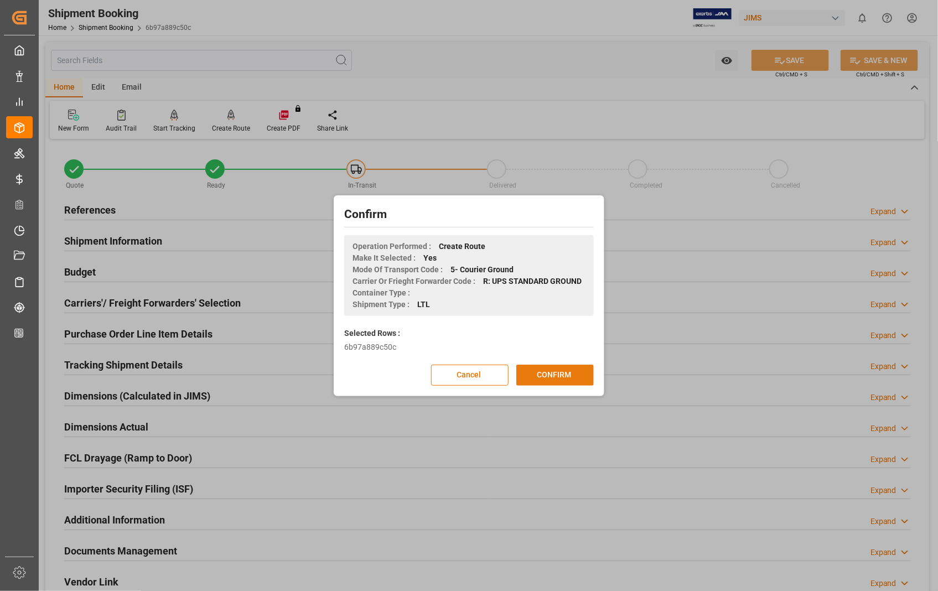
click at [545, 374] on button "CONFIRM" at bounding box center [556, 375] width 78 height 21
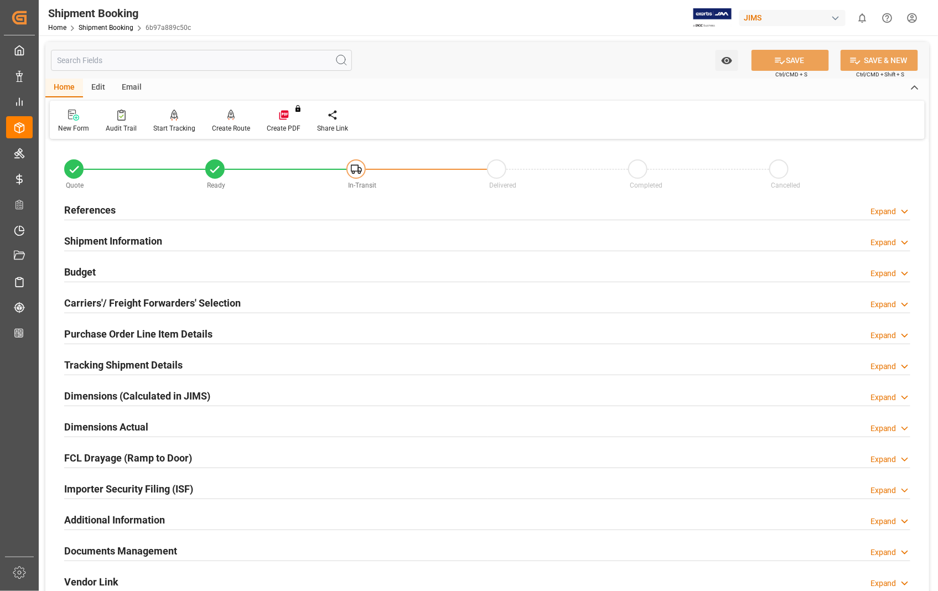
click at [125, 551] on h2 "Documents Management" at bounding box center [120, 551] width 113 height 15
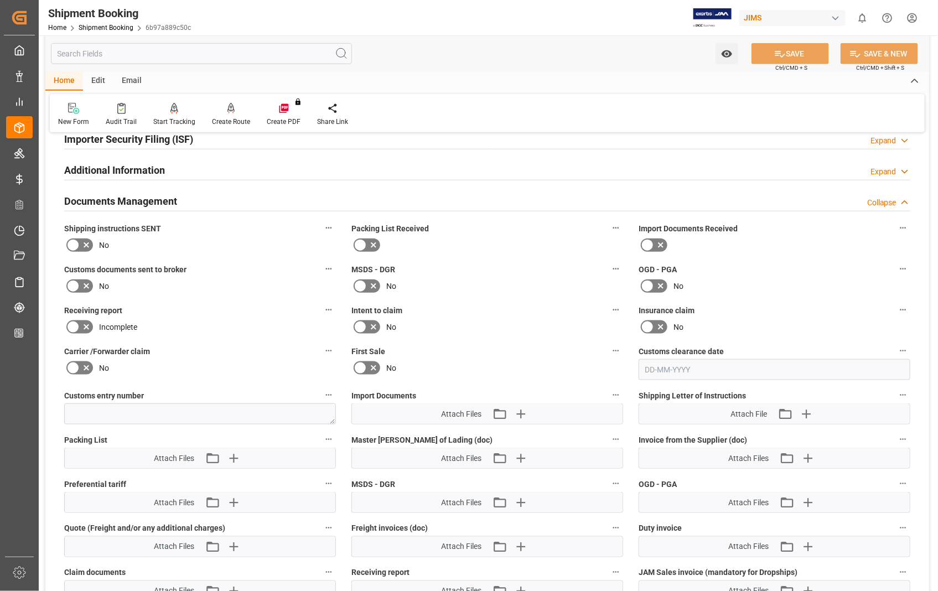
scroll to position [430, 0]
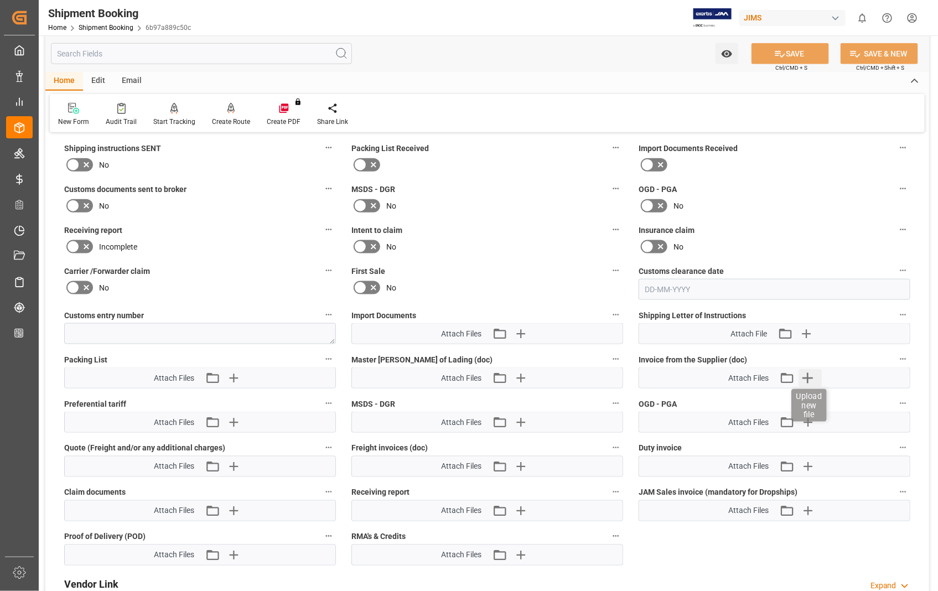
click at [809, 373] on icon "button" at bounding box center [808, 378] width 11 height 11
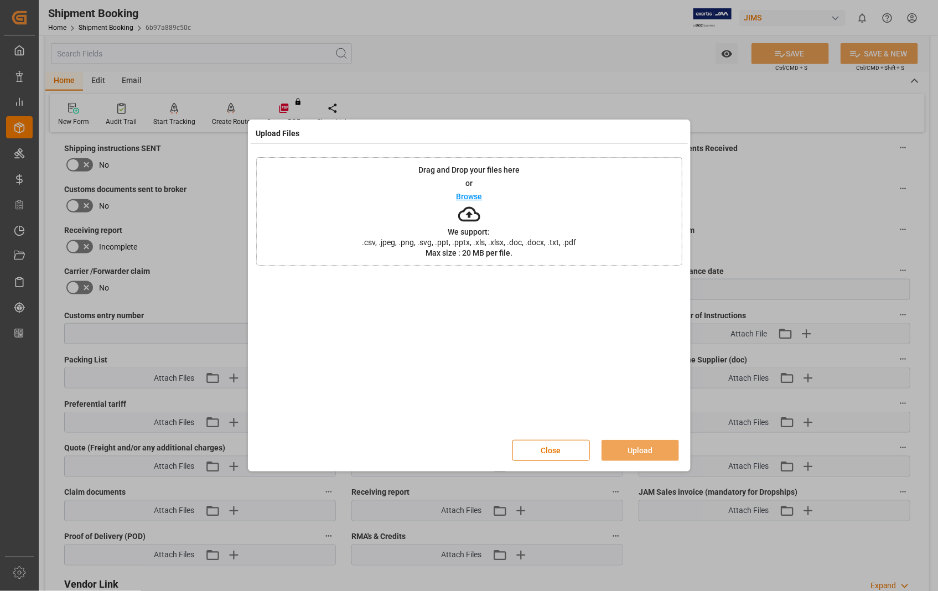
click at [471, 197] on p "Browse" at bounding box center [469, 197] width 26 height 8
click at [640, 456] on button "Upload" at bounding box center [641, 450] width 78 height 21
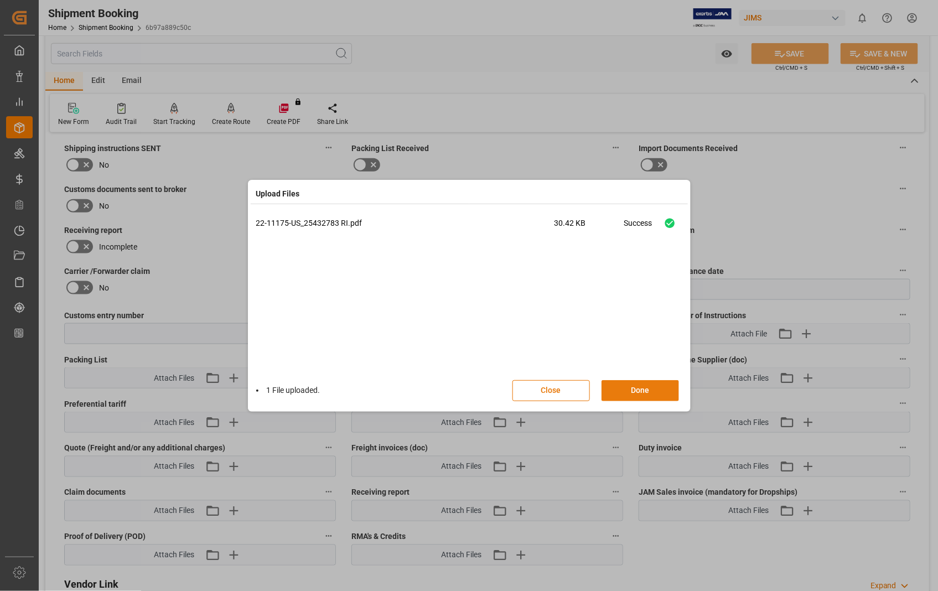
click at [645, 386] on button "Done" at bounding box center [641, 390] width 78 height 21
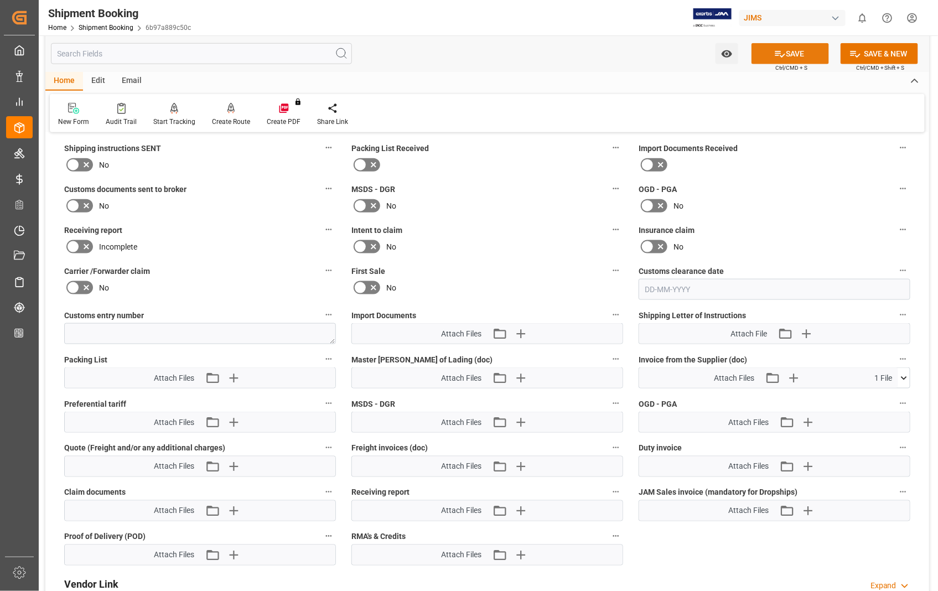
click at [801, 50] on button "SAVE" at bounding box center [791, 53] width 78 height 21
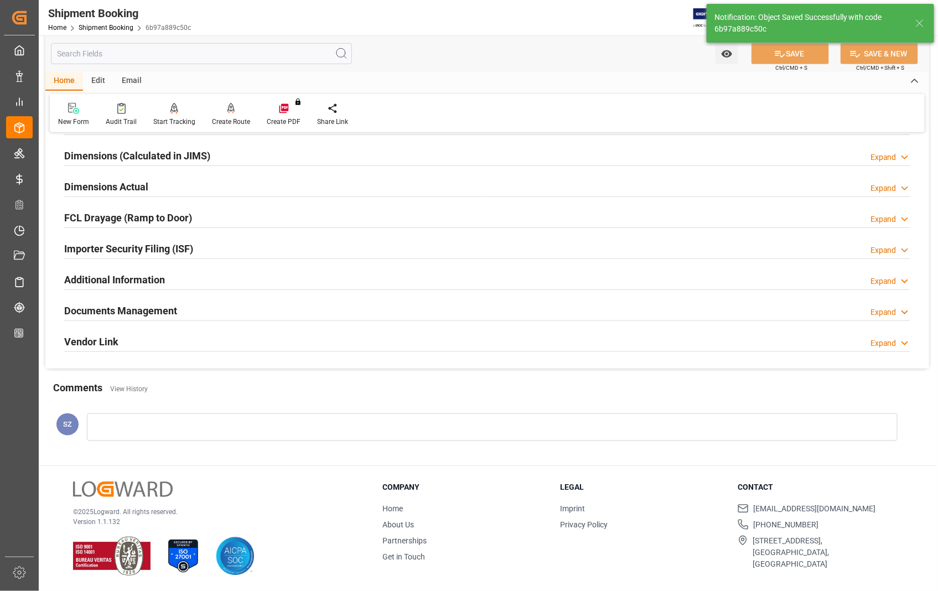
scroll to position [240, 0]
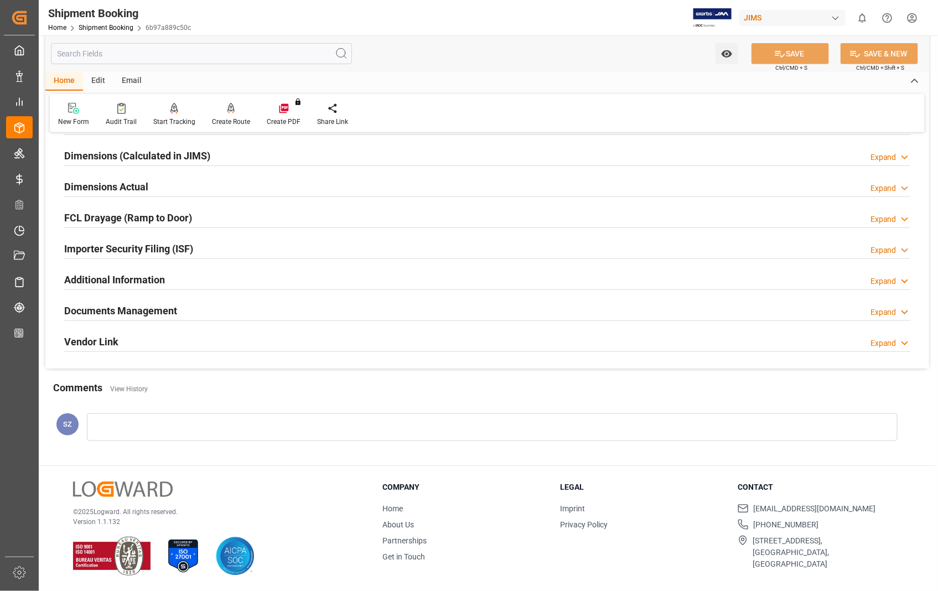
click at [78, 187] on h2 "Dimensions Actual" at bounding box center [106, 186] width 84 height 15
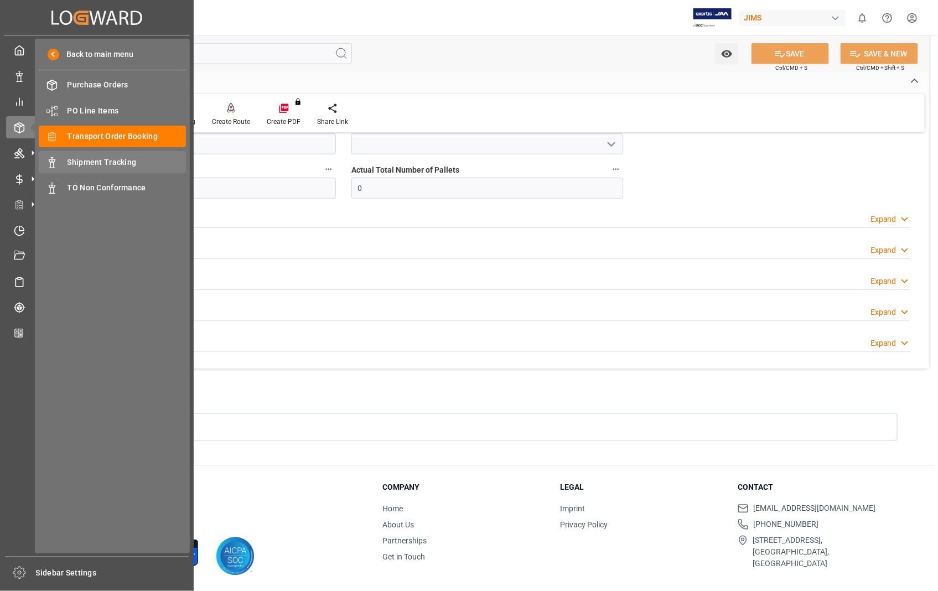
click at [99, 161] on span "Shipment Tracking" at bounding box center [127, 163] width 119 height 12
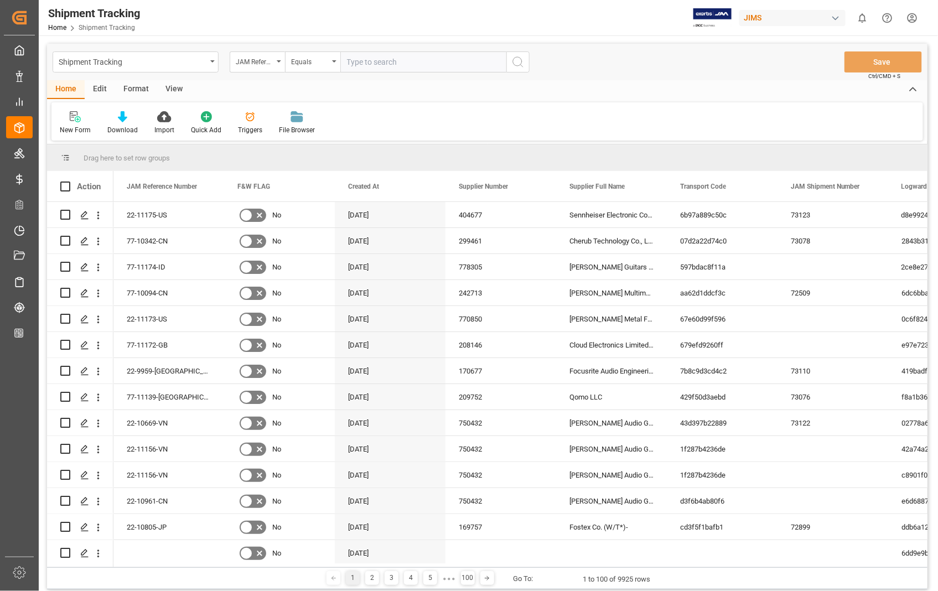
click at [411, 57] on input "text" at bounding box center [424, 61] width 166 height 21
paste input "22-11175-US"
type input "22-11175-US"
click at [517, 64] on icon "search button" at bounding box center [518, 61] width 13 height 13
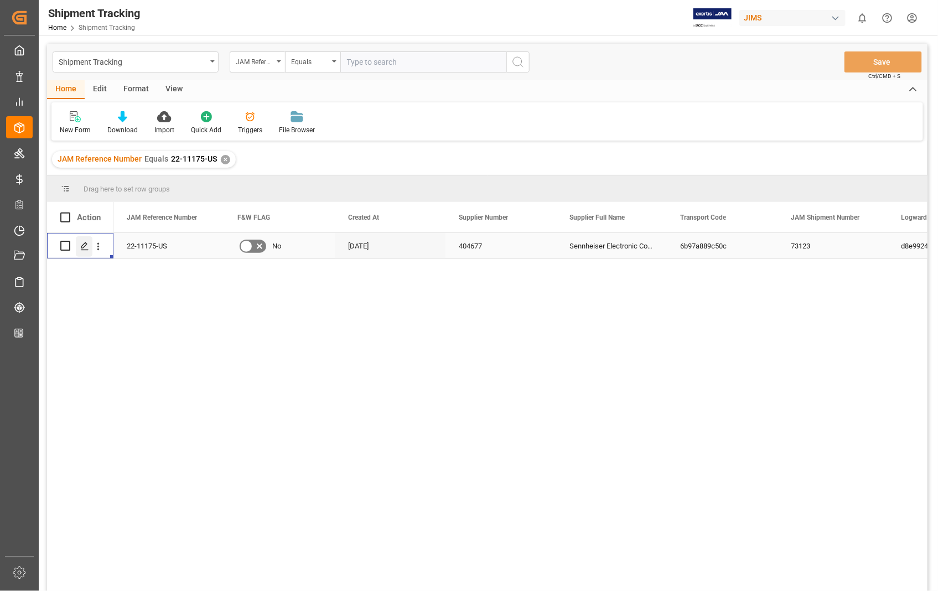
click at [82, 250] on icon "Press SPACE to select this row." at bounding box center [84, 246] width 9 height 9
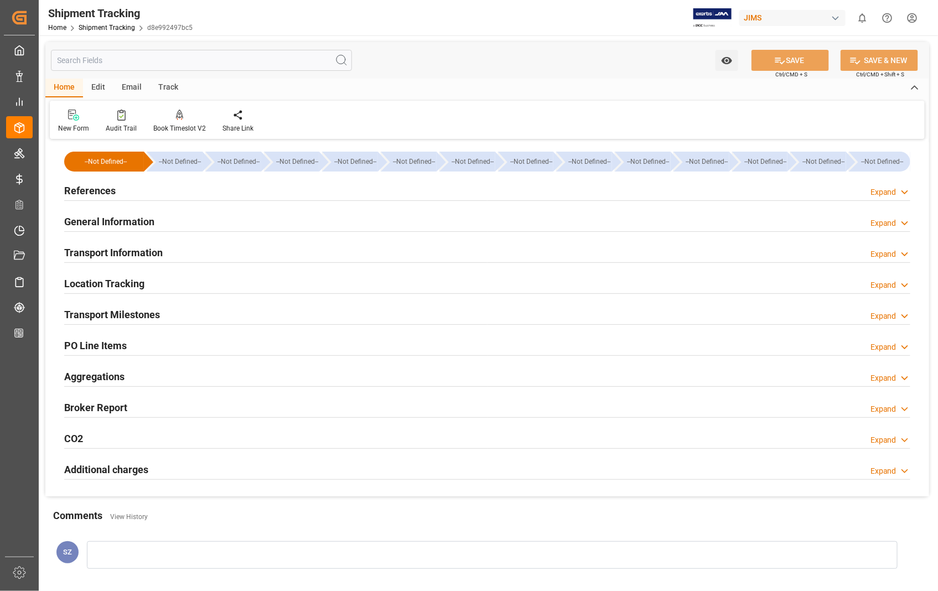
click at [130, 251] on h2 "Transport Information" at bounding box center [113, 252] width 99 height 15
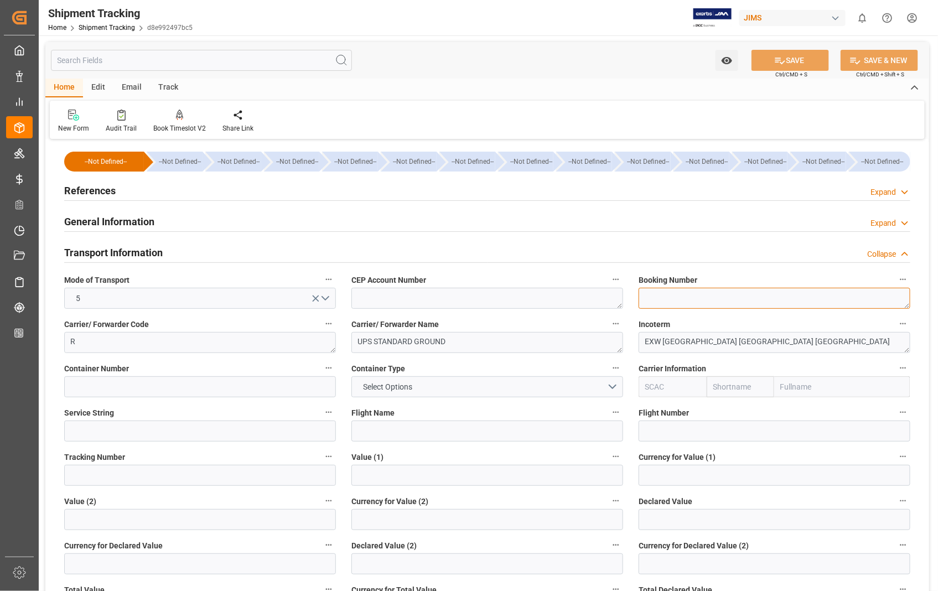
click at [683, 295] on textarea at bounding box center [775, 298] width 272 height 21
paste textarea "648284394"
drag, startPoint x: 700, startPoint y: 295, endPoint x: 628, endPoint y: 300, distance: 72.1
click at [628, 300] on div "--Not Defined-- --Not Defined-- --Not Defined-- --Not Defined-- --Not Defined--…" at bounding box center [487, 518] width 884 height 753
type textarea "XPO 648284394"
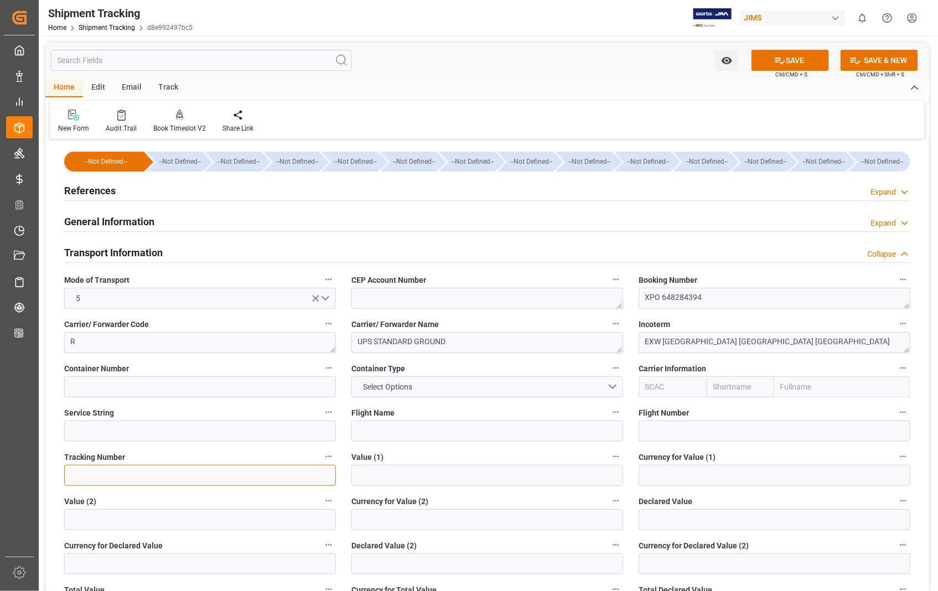
click at [110, 476] on input at bounding box center [200, 475] width 272 height 21
paste input "XPO 648284394"
type input "XPO 648284394"
click at [796, 62] on button "SAVE" at bounding box center [791, 60] width 78 height 21
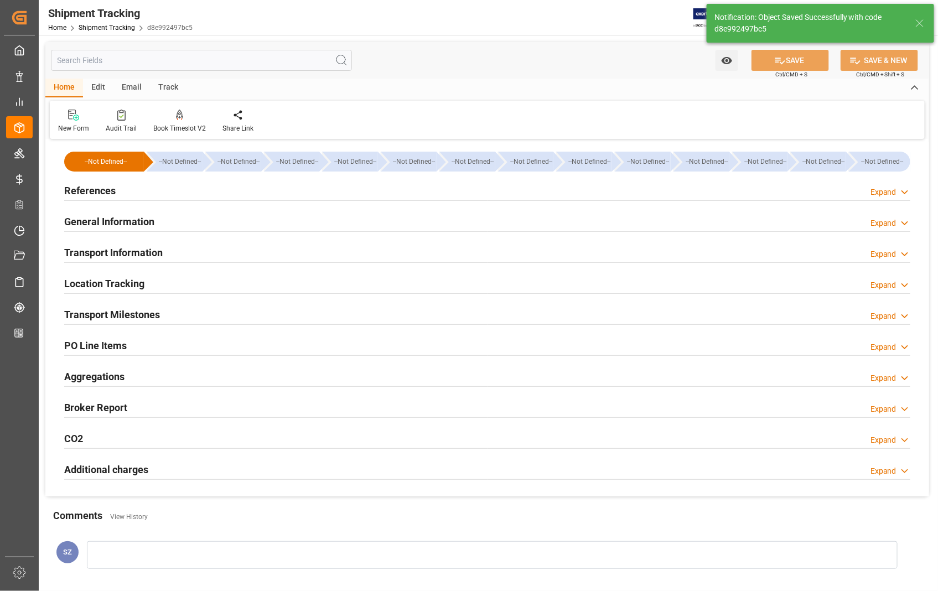
click at [144, 314] on h2 "Transport Milestones" at bounding box center [112, 314] width 96 height 15
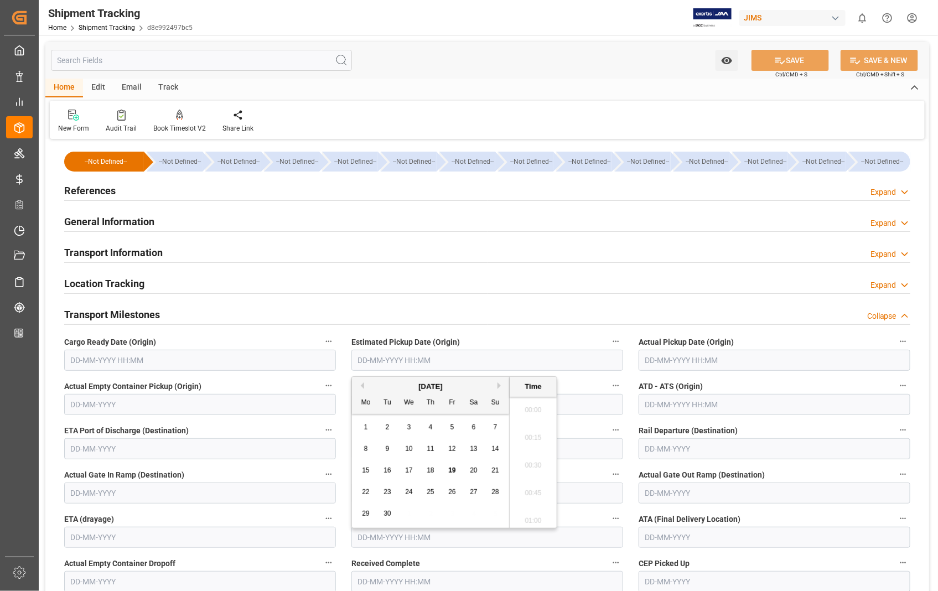
click at [480, 357] on input "text" at bounding box center [488, 360] width 272 height 21
click at [429, 472] on span "18" at bounding box center [430, 471] width 7 height 8
type input "[DATE] 00:00"
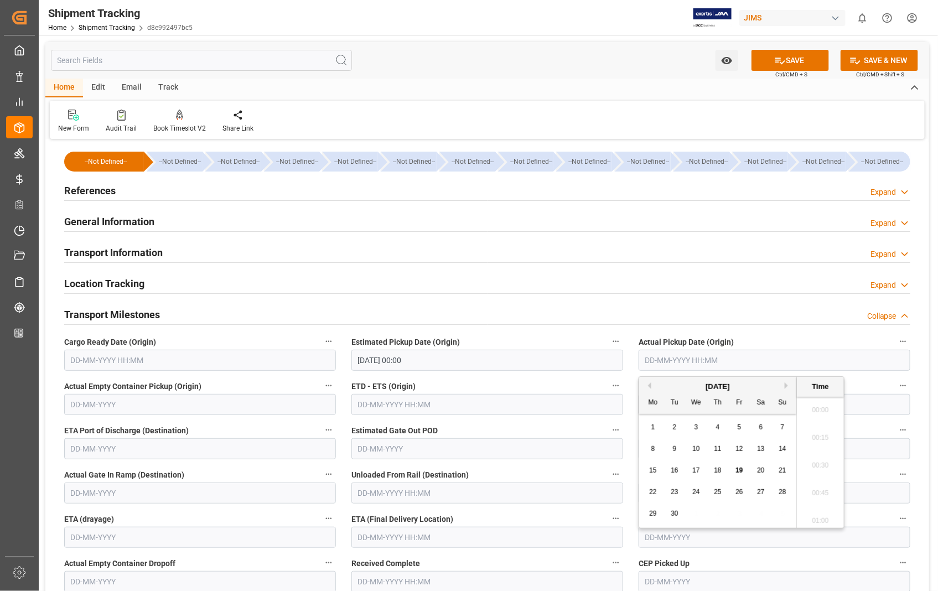
click at [772, 355] on input "text" at bounding box center [775, 360] width 272 height 21
click at [721, 476] on div "18" at bounding box center [718, 471] width 14 height 13
type input "[DATE] 00:00"
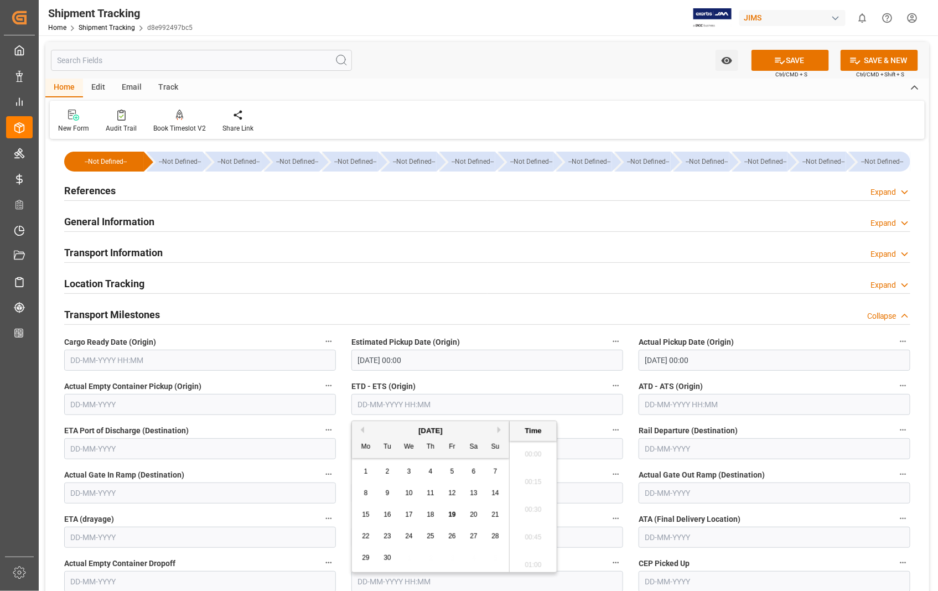
click at [450, 408] on input "text" at bounding box center [488, 404] width 272 height 21
click at [430, 514] on span "18" at bounding box center [430, 515] width 7 height 8
type input "[DATE] 00:00"
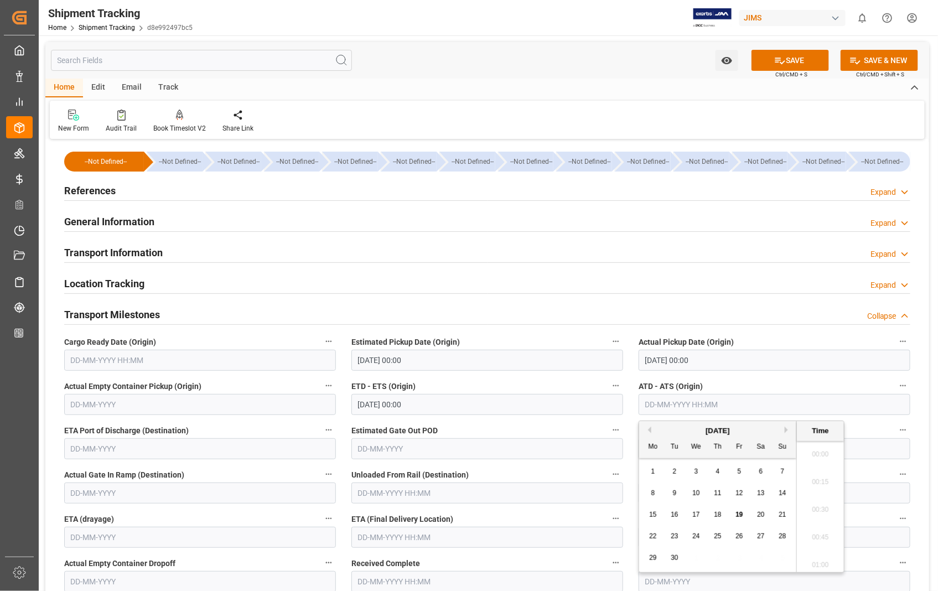
click at [767, 405] on input "text" at bounding box center [775, 404] width 272 height 21
click at [718, 516] on span "18" at bounding box center [717, 515] width 7 height 8
type input "[DATE] 00:00"
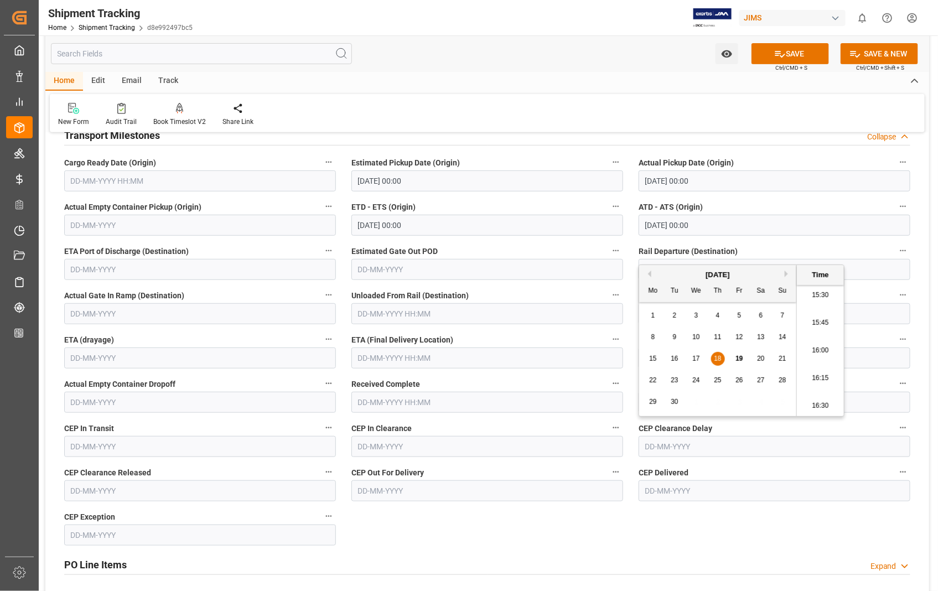
scroll to position [246, 0]
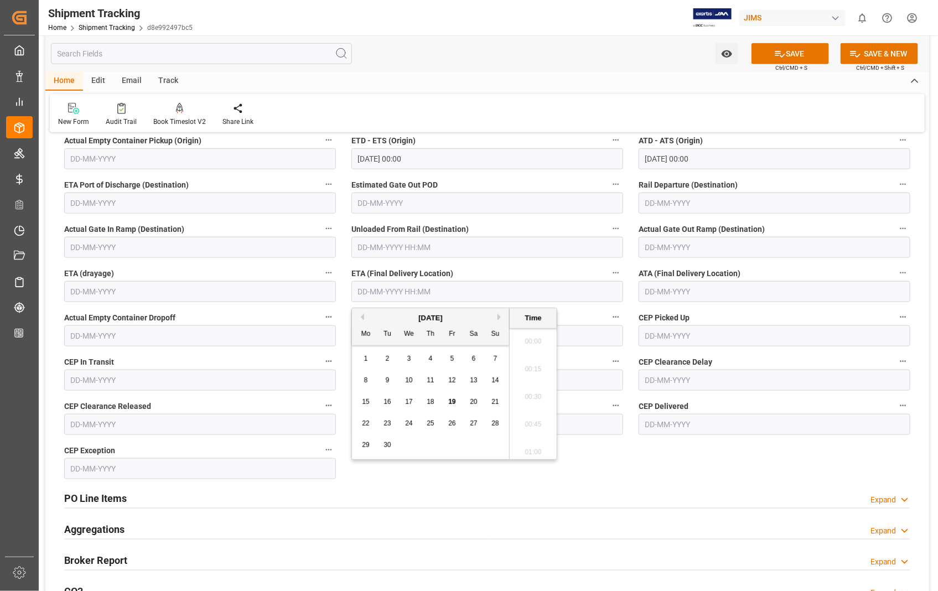
click at [508, 295] on input "text" at bounding box center [488, 291] width 272 height 21
click at [390, 422] on span "23" at bounding box center [387, 424] width 7 height 8
type input "[DATE] 00:00"
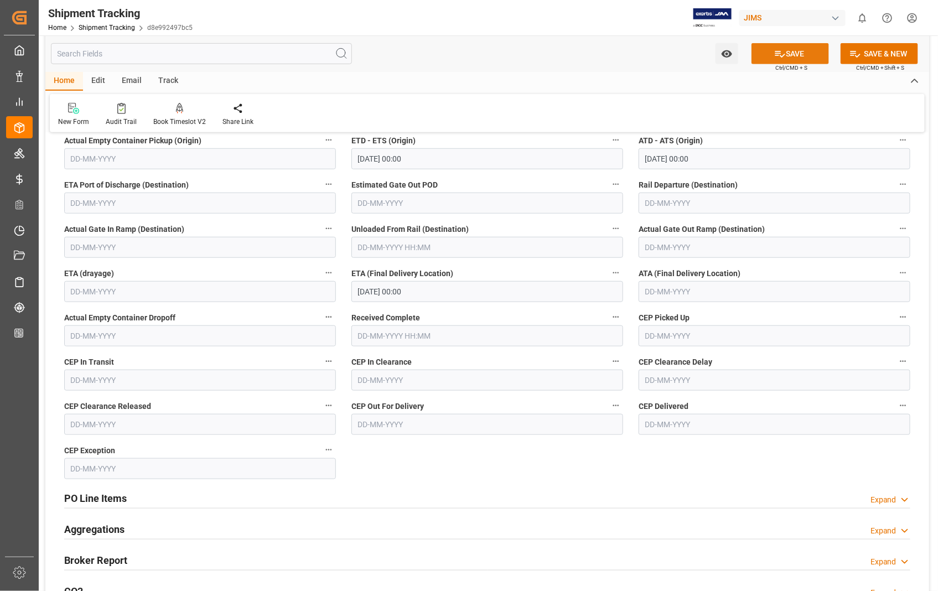
click at [790, 47] on button "SAVE" at bounding box center [791, 53] width 78 height 21
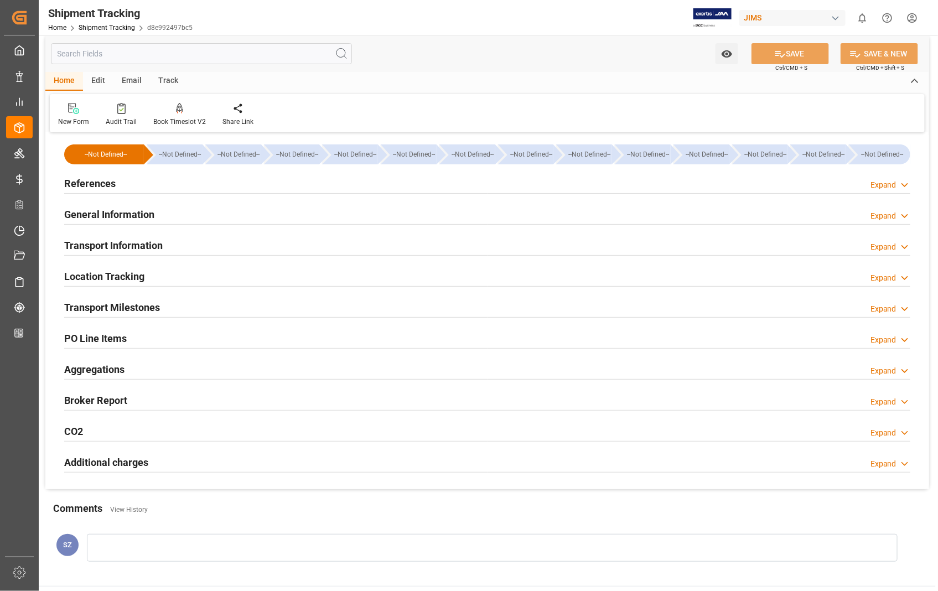
scroll to position [0, 0]
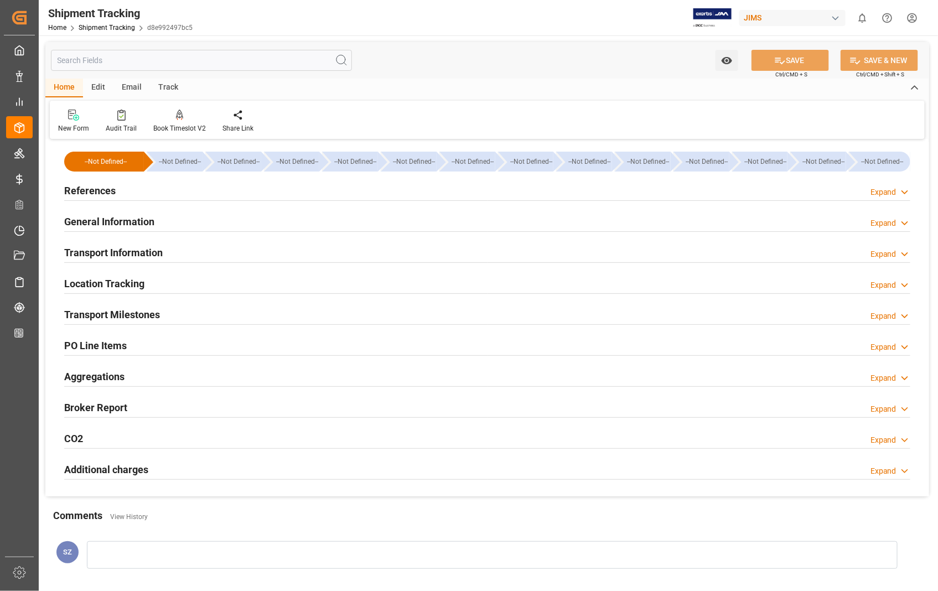
click at [83, 192] on h2 "References" at bounding box center [89, 190] width 51 height 15
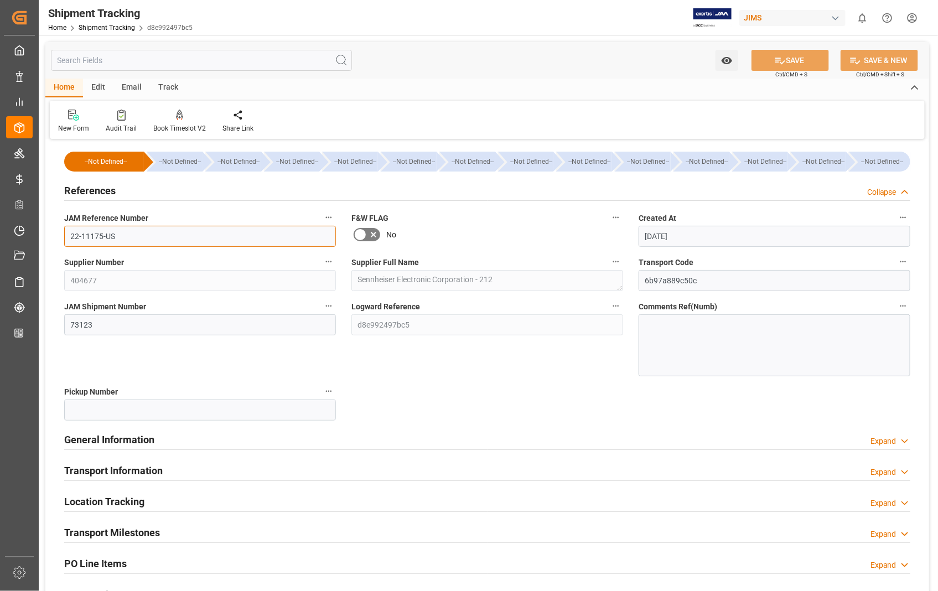
drag, startPoint x: 118, startPoint y: 233, endPoint x: 56, endPoint y: 233, distance: 61.5
click at [56, 233] on div "JAM Reference Number 22-11175-US" at bounding box center [199, 229] width 287 height 44
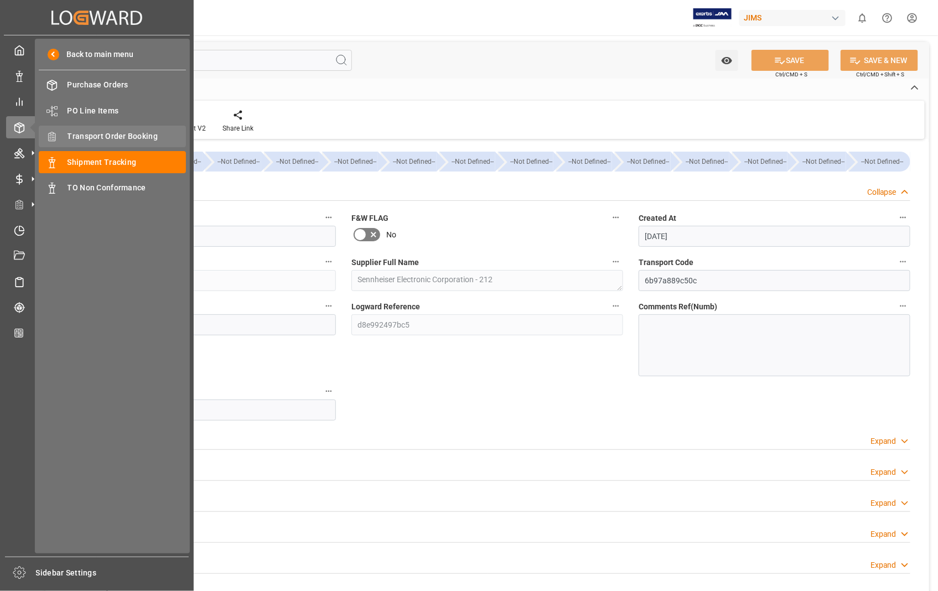
click at [90, 128] on div "Transport Order Booking Transport Order Booking" at bounding box center [112, 137] width 147 height 22
